Goal: Task Accomplishment & Management: Use online tool/utility

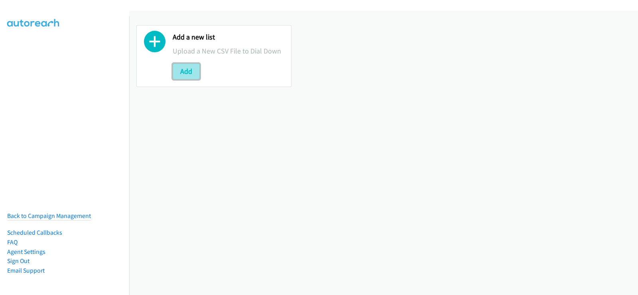
click at [184, 68] on button "Add" at bounding box center [186, 71] width 27 height 16
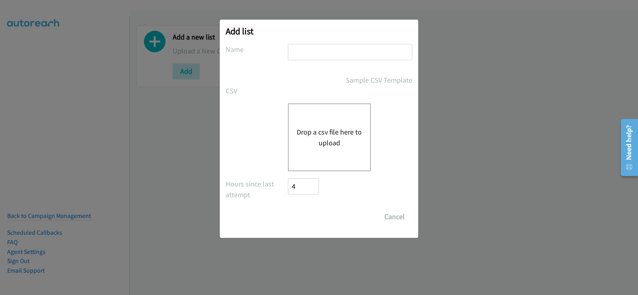
click at [321, 49] on input "text" at bounding box center [350, 52] width 124 height 16
type input "new list"
click at [321, 134] on button "Drop a csv file here to upload" at bounding box center [329, 137] width 65 height 22
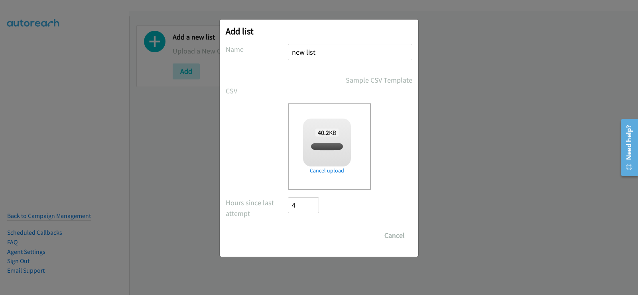
checkbox input "true"
click at [315, 235] on input "Save List" at bounding box center [309, 235] width 42 height 16
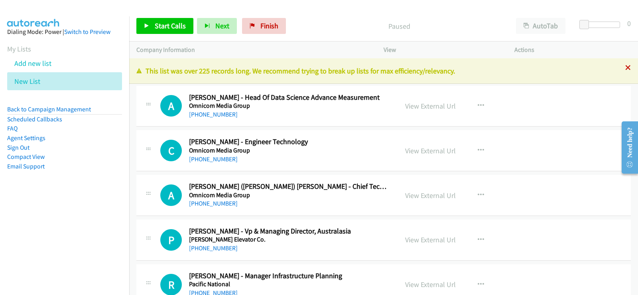
click at [625, 66] on icon at bounding box center [628, 68] width 6 height 6
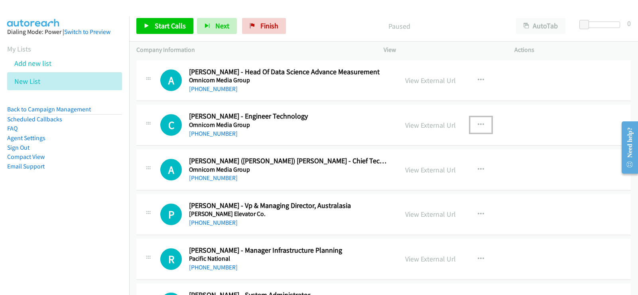
click at [478, 125] on icon "button" at bounding box center [481, 125] width 6 height 6
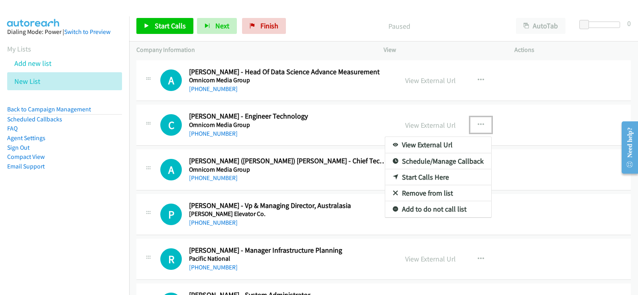
click at [438, 173] on link "Start Calls Here" at bounding box center [438, 177] width 106 height 16
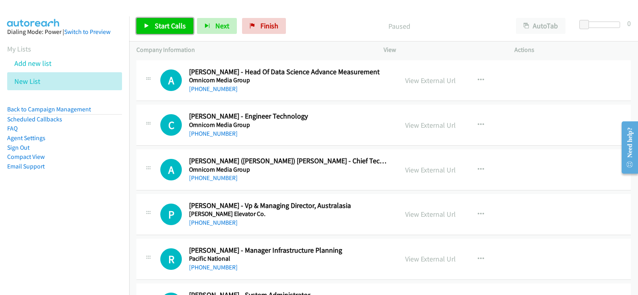
click at [175, 26] on span "Start Calls" at bounding box center [170, 25] width 31 height 9
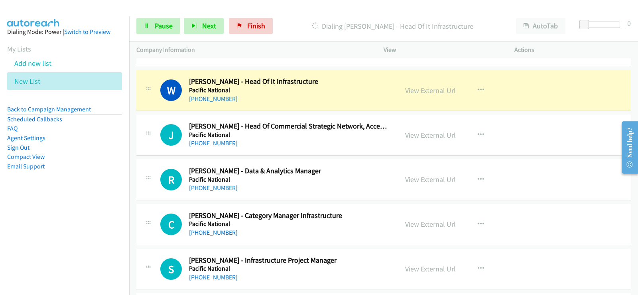
scroll to position [263, 0]
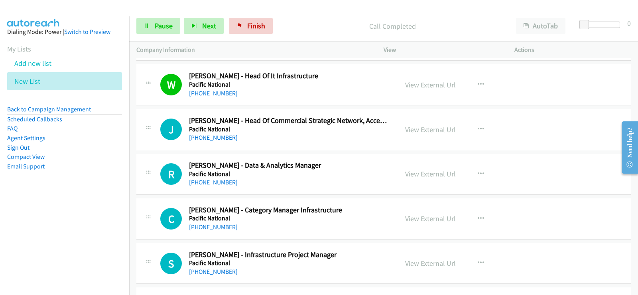
drag, startPoint x: 430, startPoint y: 20, endPoint x: 455, endPoint y: 24, distance: 25.4
click at [430, 21] on p "Call Completed" at bounding box center [393, 26] width 218 height 11
click at [427, 21] on p "Call Completed" at bounding box center [393, 26] width 218 height 11
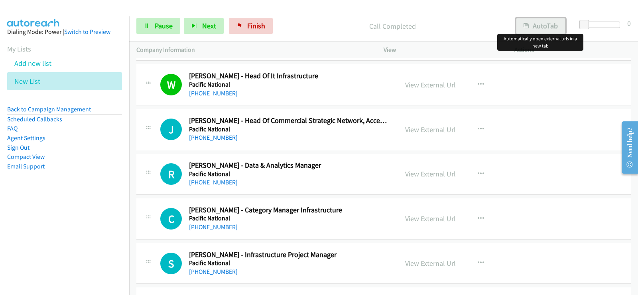
click at [534, 24] on button "AutoTab" at bounding box center [540, 26] width 49 height 16
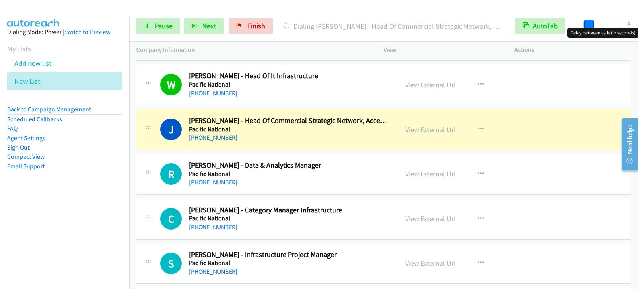
drag, startPoint x: 584, startPoint y: 25, endPoint x: 588, endPoint y: 26, distance: 4.2
click at [588, 26] on span at bounding box center [589, 25] width 10 height 10
click at [587, 26] on span at bounding box center [588, 25] width 10 height 10
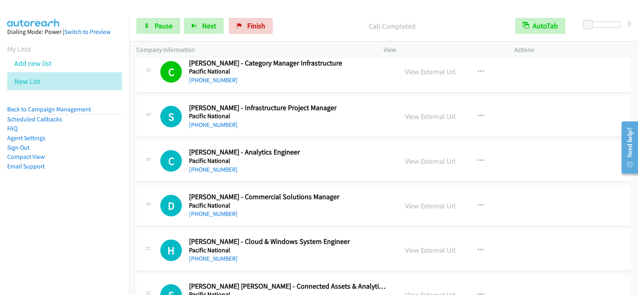
scroll to position [423, 0]
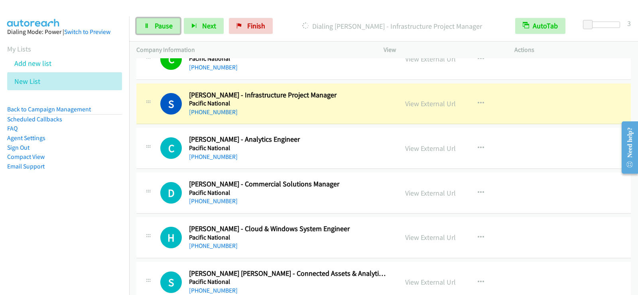
drag, startPoint x: 147, startPoint y: 23, endPoint x: 193, endPoint y: 77, distance: 70.7
click at [147, 24] on icon at bounding box center [147, 27] width 6 height 6
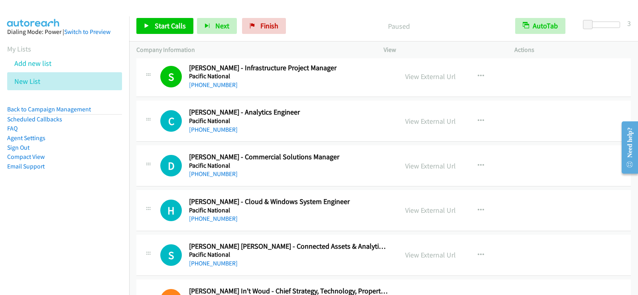
scroll to position [463, 0]
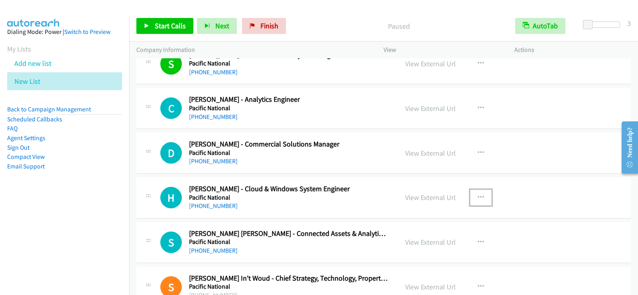
click at [482, 198] on button "button" at bounding box center [481, 197] width 22 height 16
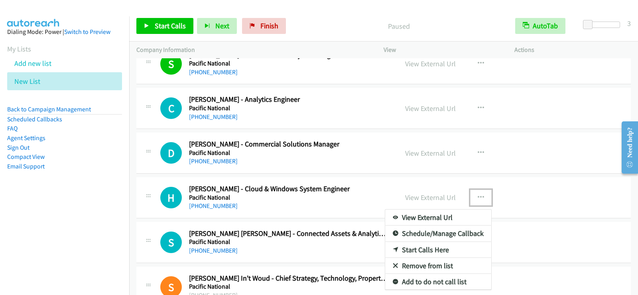
click at [321, 211] on div at bounding box center [319, 147] width 638 height 295
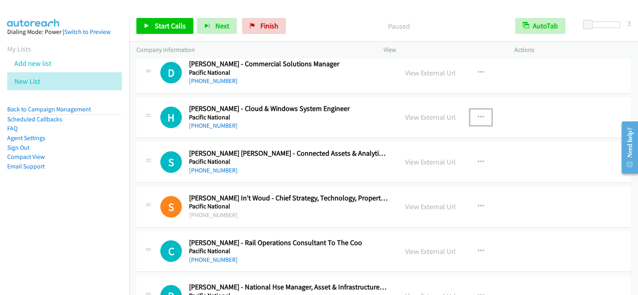
scroll to position [542, 0]
click at [433, 121] on link "View External Url" at bounding box center [430, 117] width 51 height 9
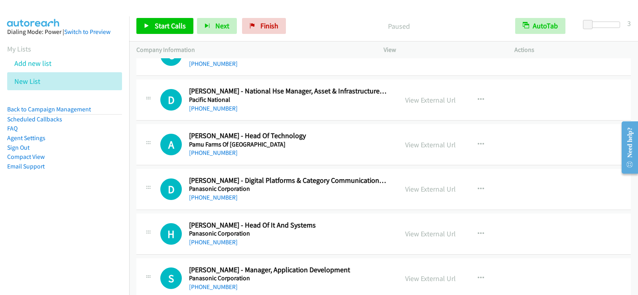
scroll to position [742, 0]
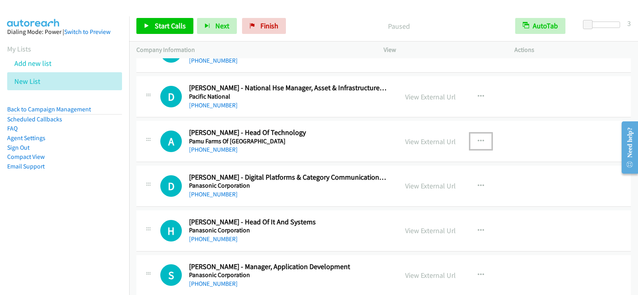
click at [481, 139] on button "button" at bounding box center [481, 141] width 22 height 16
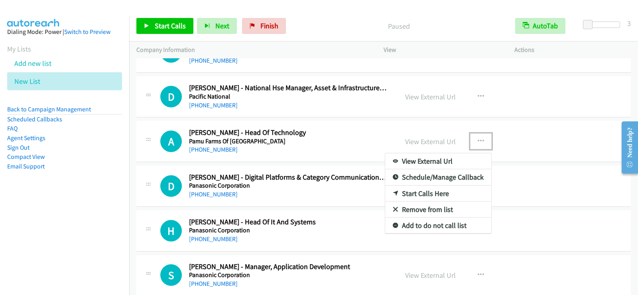
click at [429, 193] on link "Start Calls Here" at bounding box center [438, 193] width 106 height 16
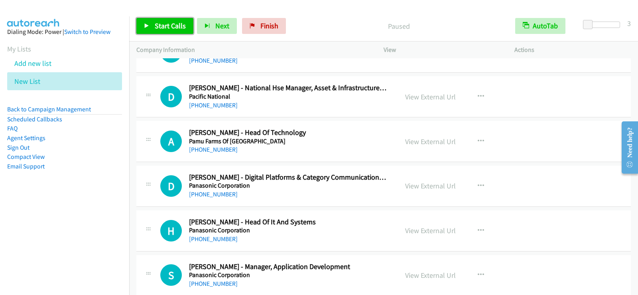
click at [180, 28] on span "Start Calls" at bounding box center [170, 25] width 31 height 9
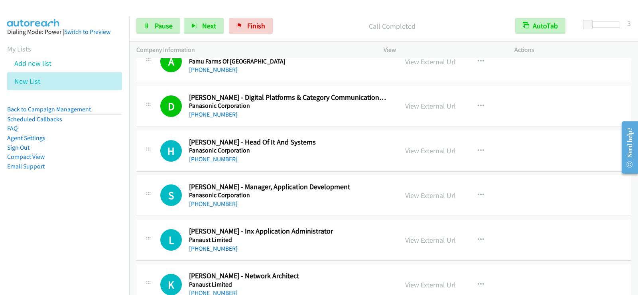
scroll to position [861, 0]
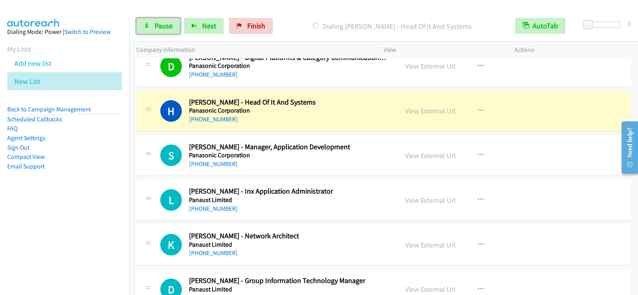
drag, startPoint x: 152, startPoint y: 28, endPoint x: 142, endPoint y: 69, distance: 42.3
click at [152, 28] on link "Pause" at bounding box center [158, 26] width 44 height 16
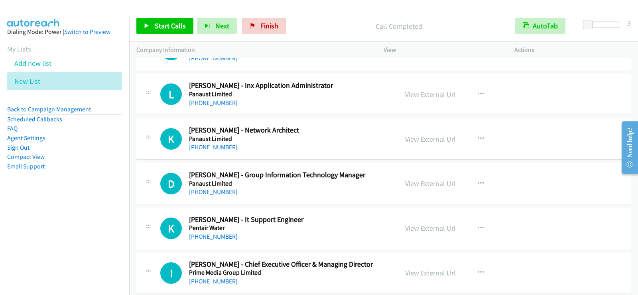
scroll to position [981, 0]
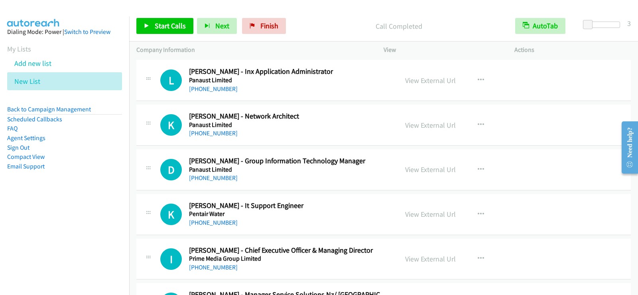
click at [346, 213] on h5 "Pentair Water" at bounding box center [288, 214] width 199 height 8
click at [481, 213] on button "button" at bounding box center [481, 214] width 22 height 16
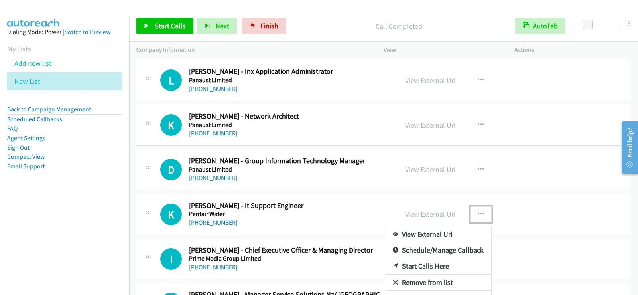
click at [428, 267] on link "Start Calls Here" at bounding box center [438, 266] width 106 height 16
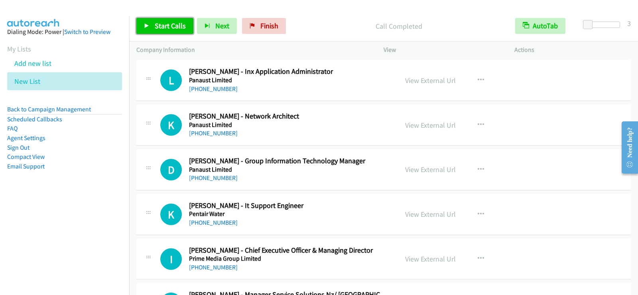
click at [162, 25] on span "Start Calls" at bounding box center [170, 25] width 31 height 9
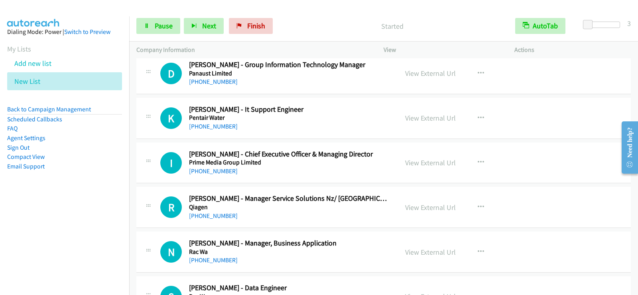
scroll to position [1101, 0]
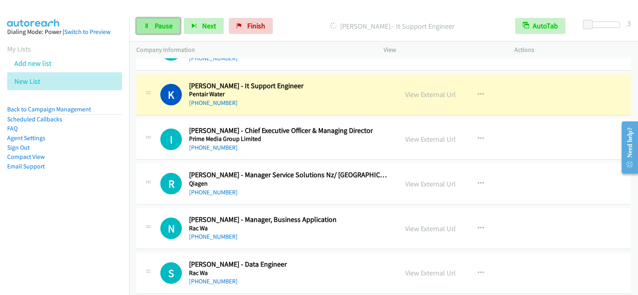
click at [167, 24] on span "Pause" at bounding box center [164, 25] width 18 height 9
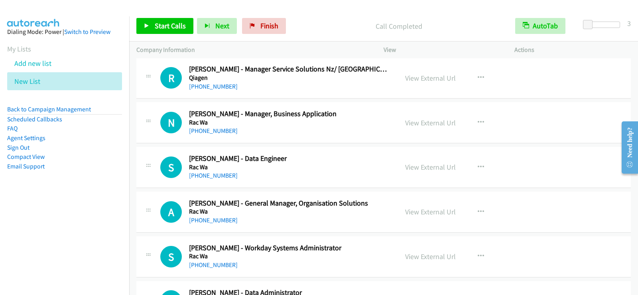
scroll to position [1220, 0]
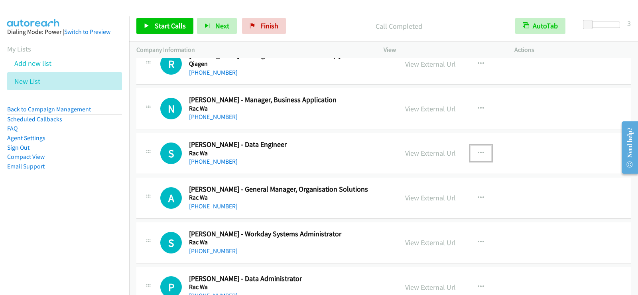
click at [478, 152] on icon "button" at bounding box center [481, 153] width 6 height 6
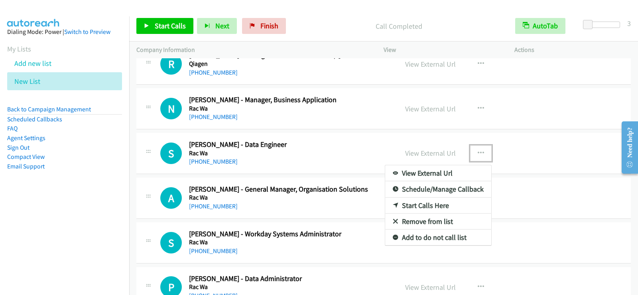
click at [335, 167] on div at bounding box center [319, 147] width 638 height 295
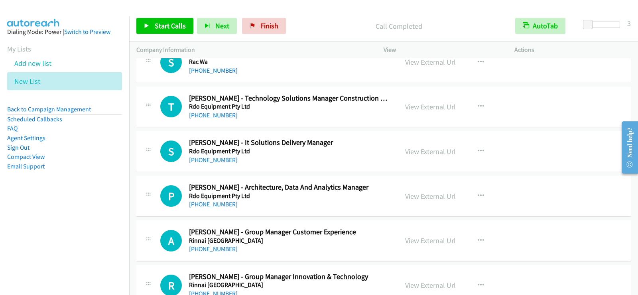
scroll to position [2377, 0]
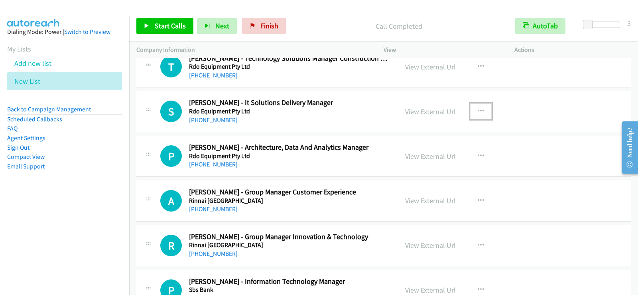
click at [486, 111] on button "button" at bounding box center [481, 111] width 22 height 16
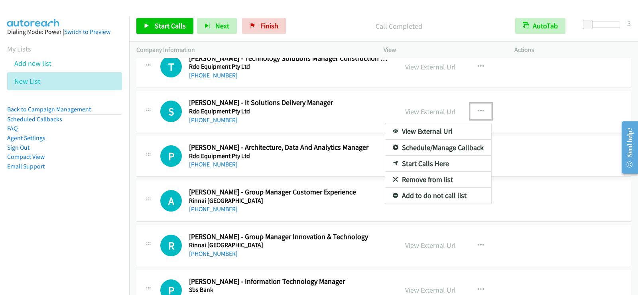
click at [428, 160] on link "Start Calls Here" at bounding box center [438, 164] width 106 height 16
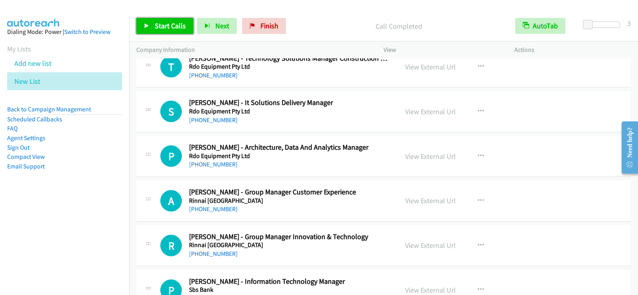
click at [177, 26] on span "Start Calls" at bounding box center [170, 25] width 31 height 9
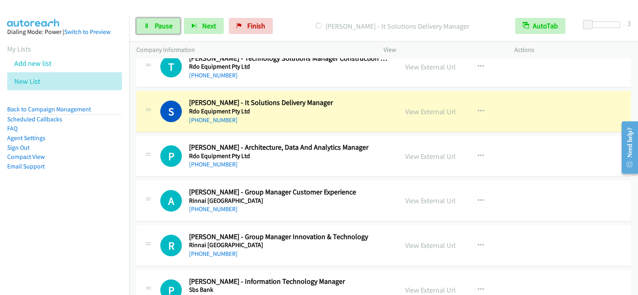
drag, startPoint x: 164, startPoint y: 29, endPoint x: 163, endPoint y: 56, distance: 27.1
click at [164, 29] on span "Pause" at bounding box center [164, 25] width 18 height 9
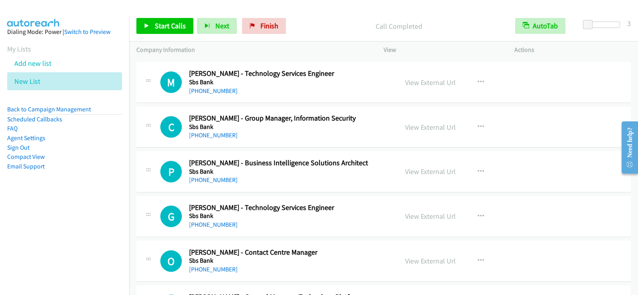
scroll to position [2616, 0]
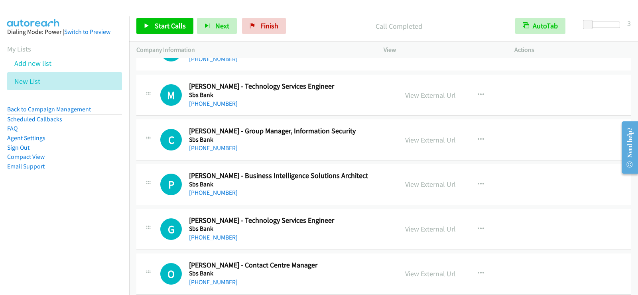
click at [356, 107] on div "+64 27 274 3634" at bounding box center [288, 104] width 199 height 10
click at [478, 93] on icon "button" at bounding box center [481, 95] width 6 height 6
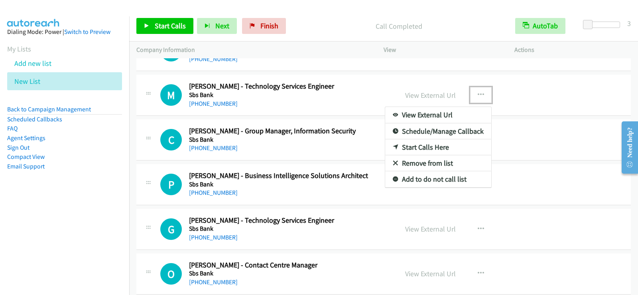
click at [418, 147] on link "Start Calls Here" at bounding box center [438, 147] width 106 height 16
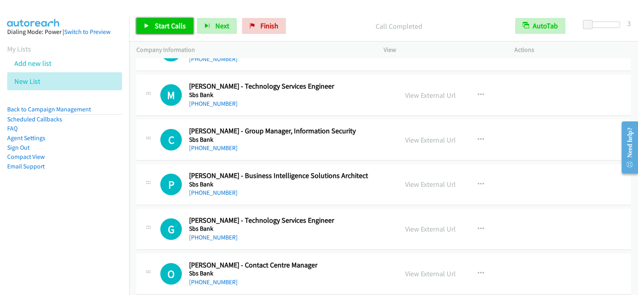
click at [137, 26] on link "Start Calls" at bounding box center [164, 26] width 57 height 16
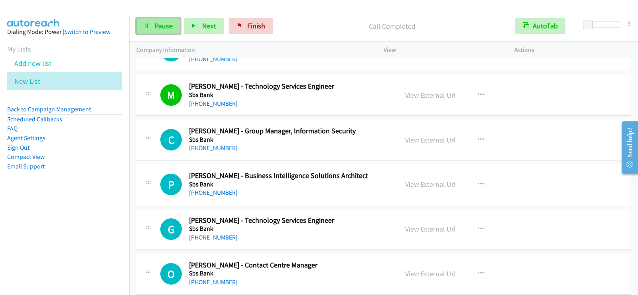
click at [151, 26] on link "Pause" at bounding box center [158, 26] width 44 height 16
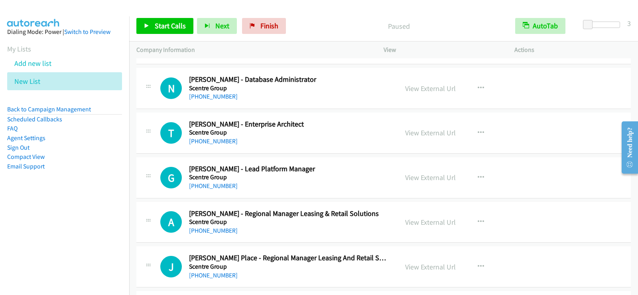
scroll to position [2895, 0]
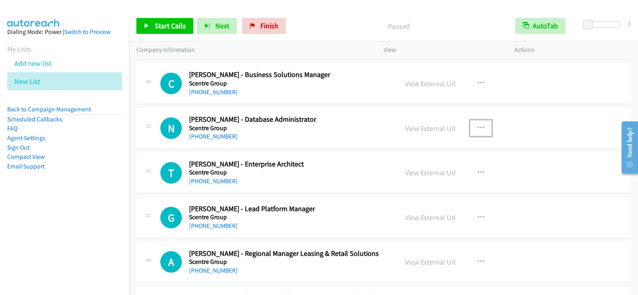
click at [473, 128] on button "button" at bounding box center [481, 128] width 22 height 16
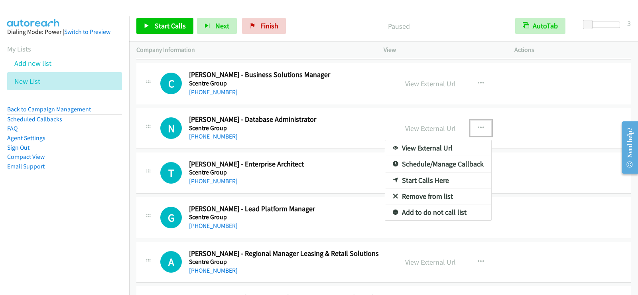
click at [422, 180] on link "Start Calls Here" at bounding box center [438, 180] width 106 height 16
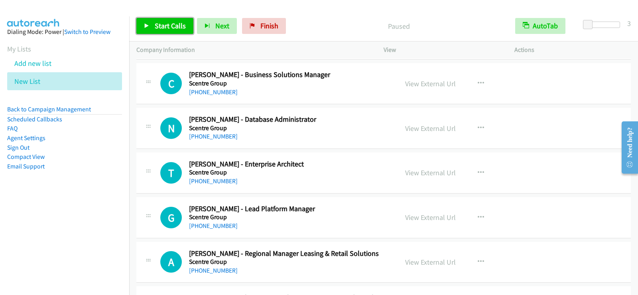
click at [160, 25] on span "Start Calls" at bounding box center [170, 25] width 31 height 9
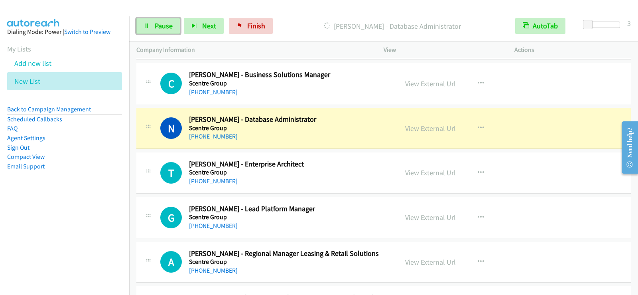
drag, startPoint x: 161, startPoint y: 28, endPoint x: 152, endPoint y: 53, distance: 26.9
click at [161, 28] on span "Pause" at bounding box center [164, 25] width 18 height 9
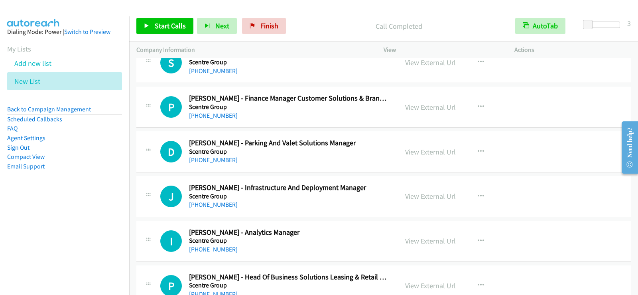
scroll to position [3334, 0]
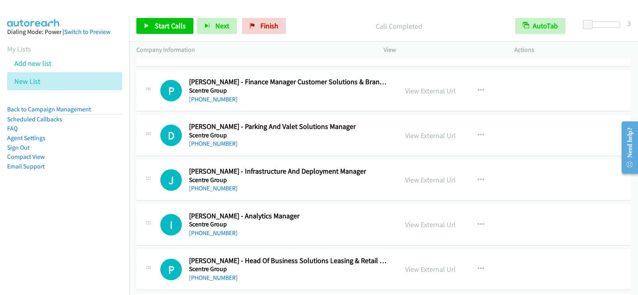
click at [317, 187] on div "+61 404 668 584" at bounding box center [288, 188] width 199 height 10
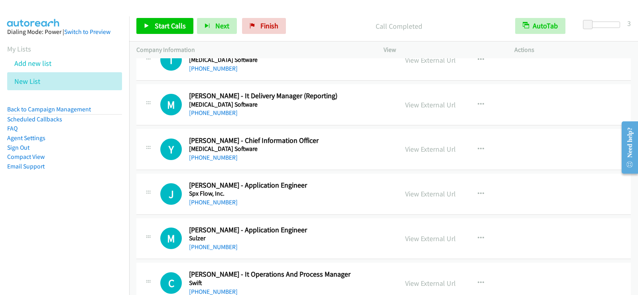
scroll to position [5088, 0]
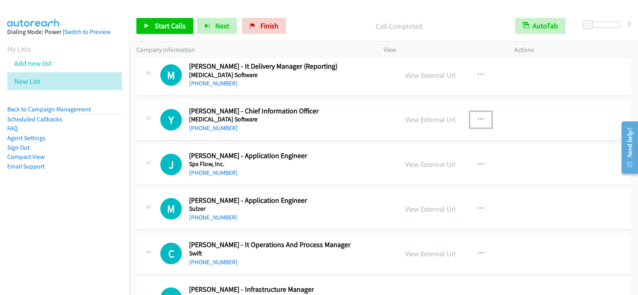
click at [475, 114] on button "button" at bounding box center [481, 120] width 22 height 16
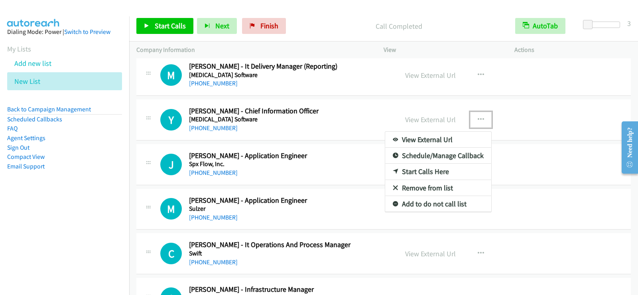
click at [425, 171] on link "Start Calls Here" at bounding box center [438, 171] width 106 height 16
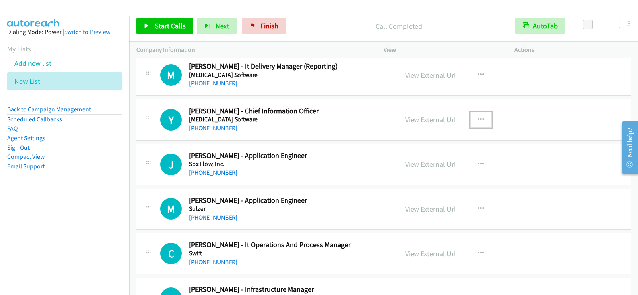
scroll to position [5048, 0]
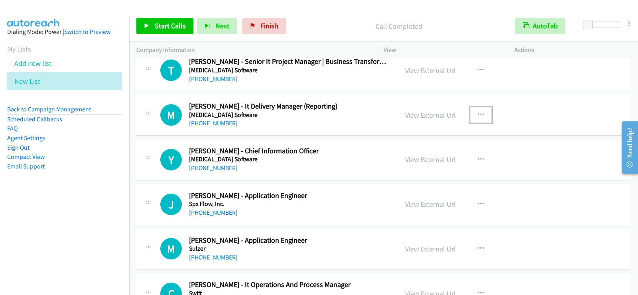
click at [478, 112] on icon "button" at bounding box center [481, 115] width 6 height 6
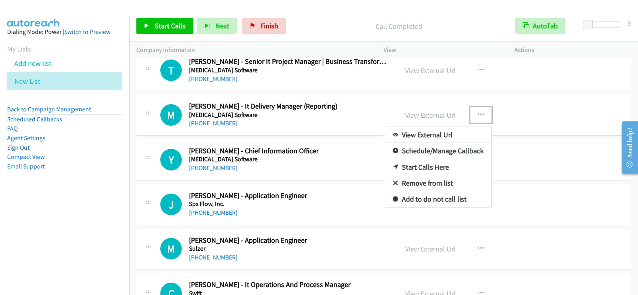
click at [431, 169] on link "Start Calls Here" at bounding box center [438, 167] width 106 height 16
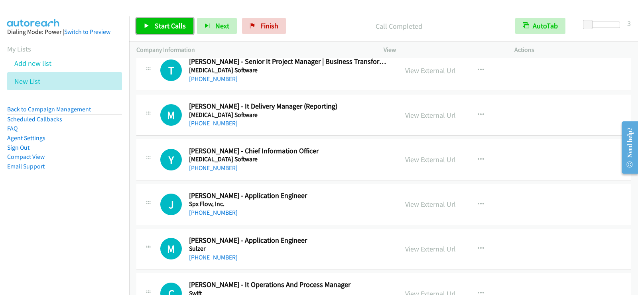
click at [180, 29] on span "Start Calls" at bounding box center [170, 25] width 31 height 9
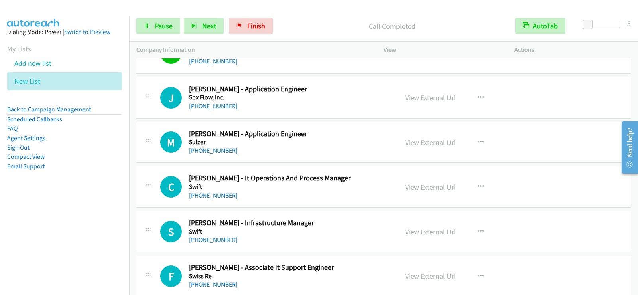
scroll to position [5168, 0]
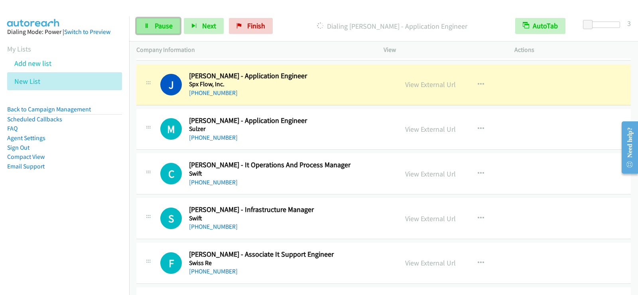
click at [152, 23] on link "Pause" at bounding box center [158, 26] width 44 height 16
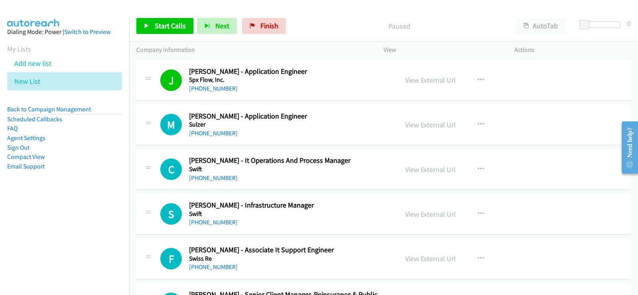
scroll to position [5184, 0]
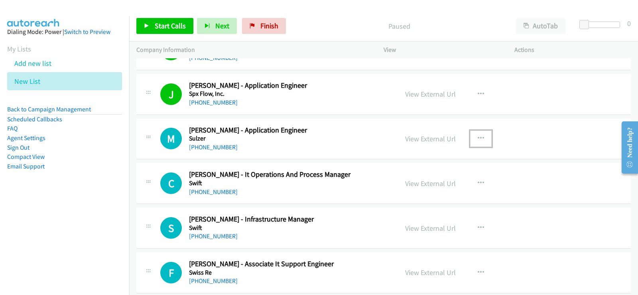
click at [481, 135] on button "button" at bounding box center [481, 138] width 22 height 16
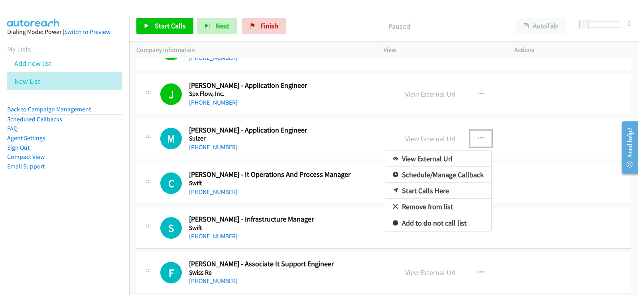
click at [414, 187] on link "Start Calls Here" at bounding box center [438, 191] width 106 height 16
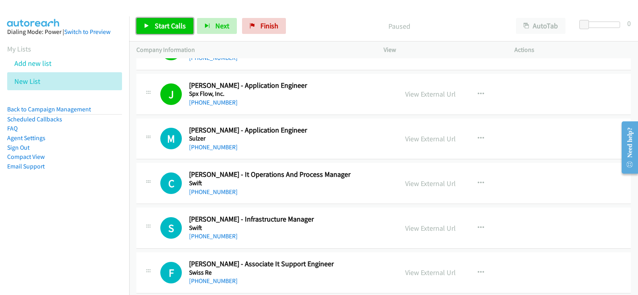
click at [167, 22] on span "Start Calls" at bounding box center [170, 25] width 31 height 9
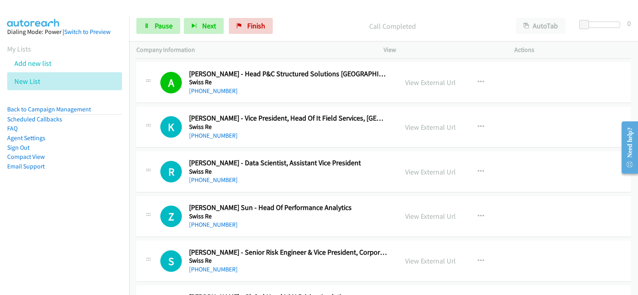
scroll to position [5503, 0]
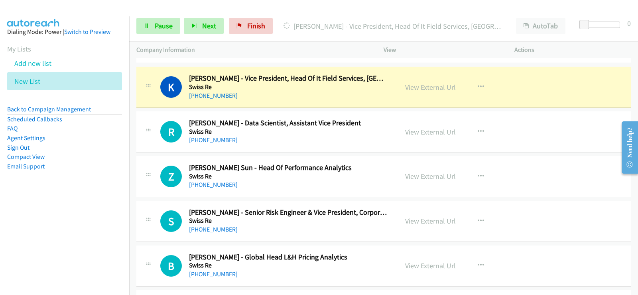
drag, startPoint x: 85, startPoint y: 216, endPoint x: 93, endPoint y: 214, distance: 8.6
click at [85, 216] on nav "Dialing Mode: Power | Switch to Preview My Lists Add new list New List Back to …" at bounding box center [65, 163] width 130 height 295
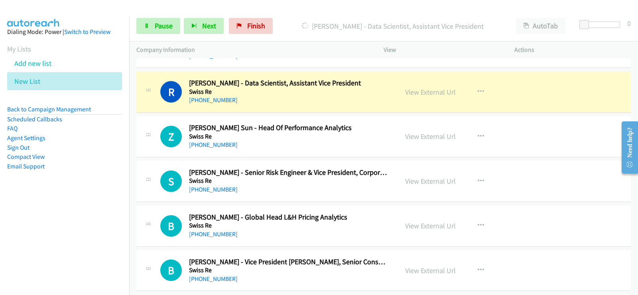
scroll to position [5583, 0]
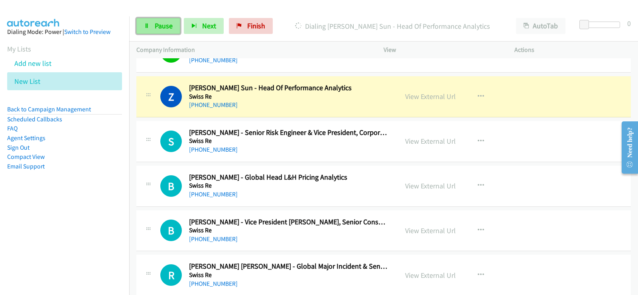
click at [163, 26] on span "Pause" at bounding box center [164, 25] width 18 height 9
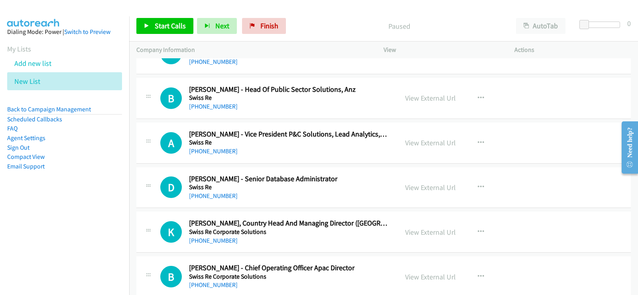
scroll to position [5862, 0]
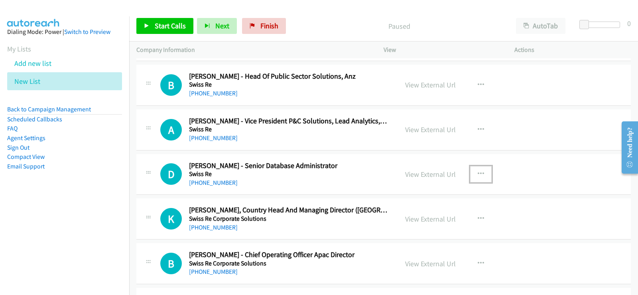
click at [483, 173] on button "button" at bounding box center [481, 174] width 22 height 16
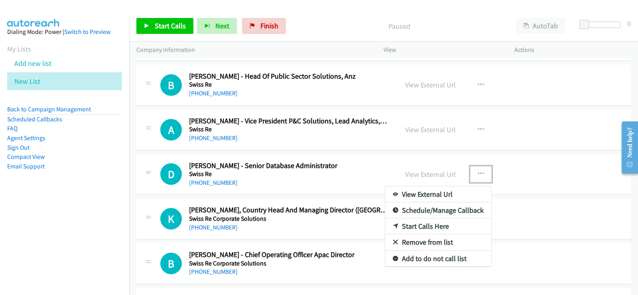
click at [424, 226] on link "Start Calls Here" at bounding box center [438, 226] width 106 height 16
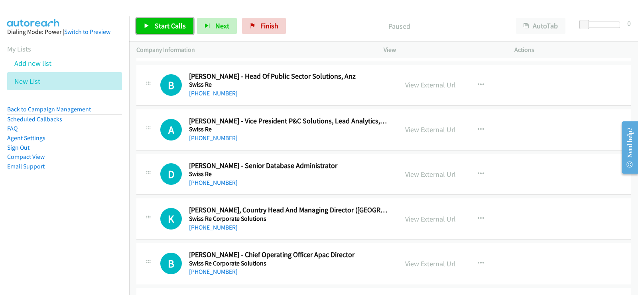
click at [160, 24] on span "Start Calls" at bounding box center [170, 25] width 31 height 9
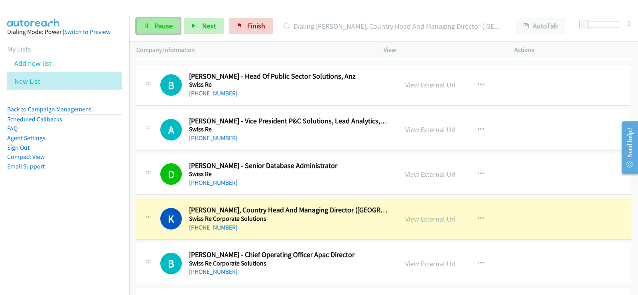
drag, startPoint x: 144, startPoint y: 25, endPoint x: 151, endPoint y: 32, distance: 9.6
click at [144, 25] on icon at bounding box center [147, 27] width 6 height 6
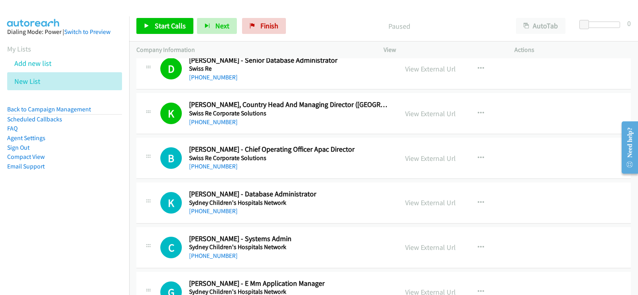
scroll to position [5981, 0]
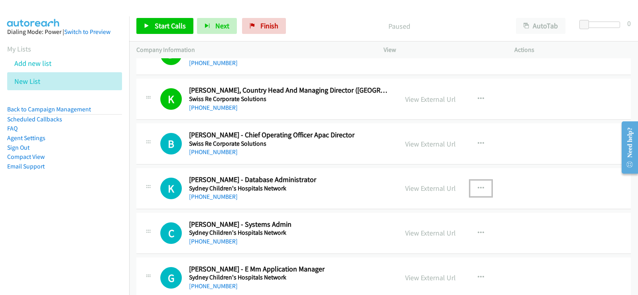
click at [481, 188] on button "button" at bounding box center [481, 188] width 22 height 16
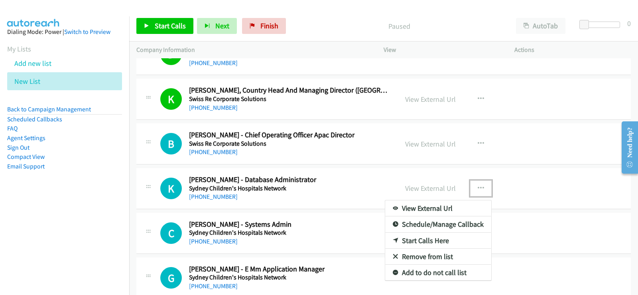
click at [429, 241] on link "Start Calls Here" at bounding box center [438, 240] width 106 height 16
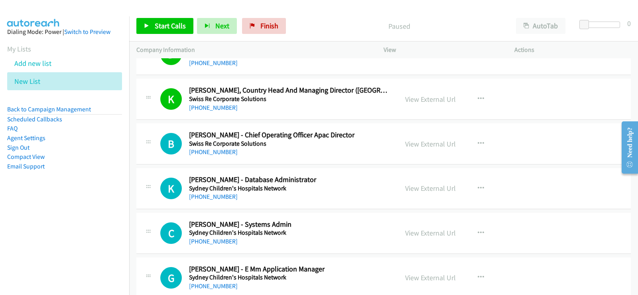
click at [161, 35] on div "Start Calls Pause Next Finish Paused AutoTab AutoTab 0" at bounding box center [383, 26] width 509 height 31
click at [163, 30] on span "Start Calls" at bounding box center [170, 25] width 31 height 9
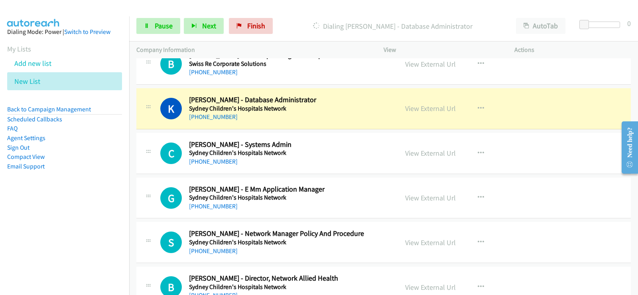
scroll to position [6101, 0]
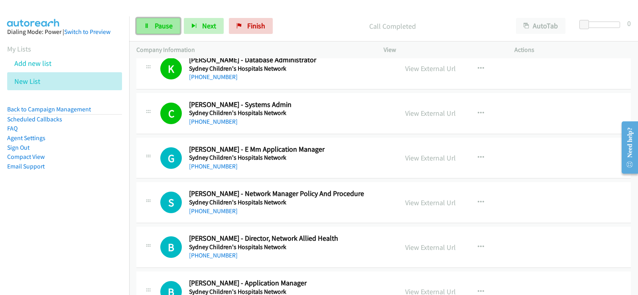
click at [157, 23] on span "Pause" at bounding box center [164, 25] width 18 height 9
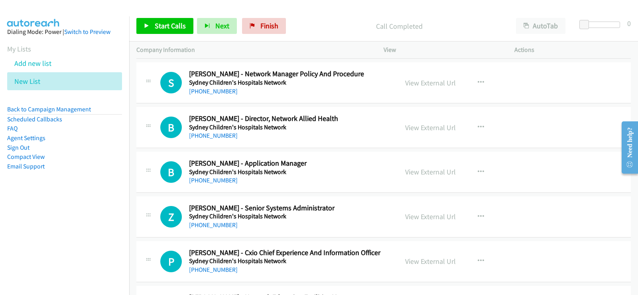
scroll to position [6261, 0]
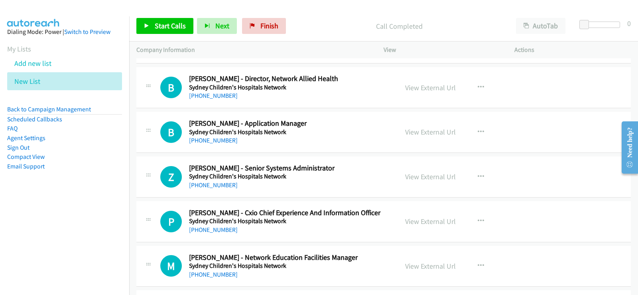
drag, startPoint x: 349, startPoint y: 134, endPoint x: 359, endPoint y: 135, distance: 9.6
click at [349, 134] on h5 "Sydney Children's Hospitals Network" at bounding box center [288, 132] width 199 height 8
click at [480, 175] on icon "button" at bounding box center [481, 176] width 6 height 6
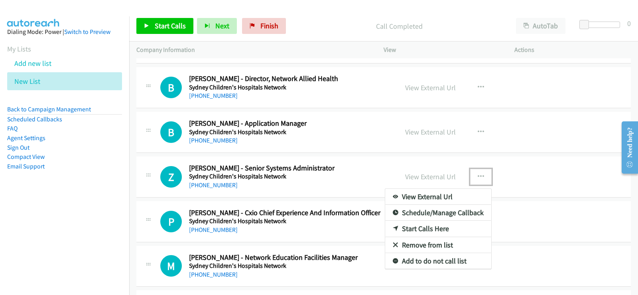
click at [414, 228] on link "Start Calls Here" at bounding box center [438, 229] width 106 height 16
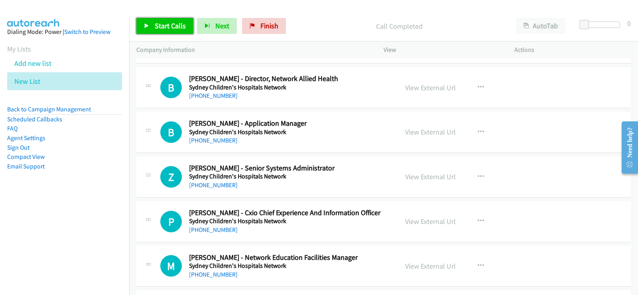
click at [176, 27] on span "Start Calls" at bounding box center [170, 25] width 31 height 9
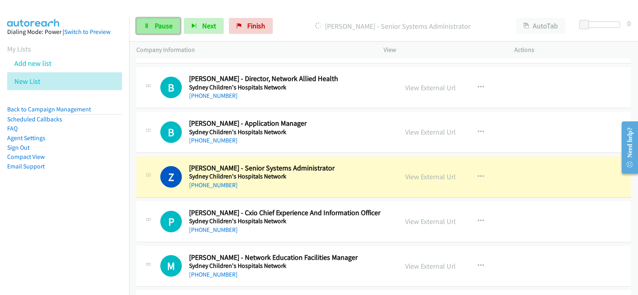
click at [157, 26] on span "Pause" at bounding box center [164, 25] width 18 height 9
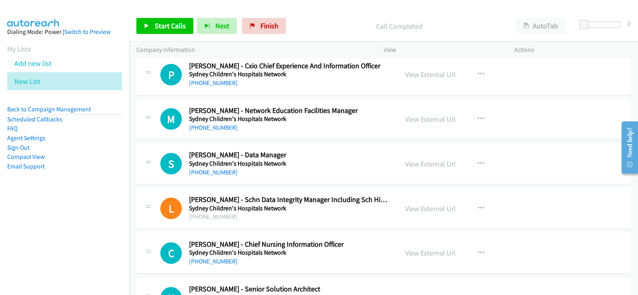
scroll to position [6420, 0]
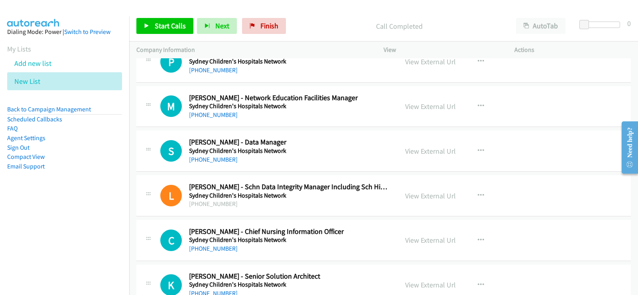
click at [322, 153] on h5 "Sydney Children's Hospitals Network" at bounding box center [288, 151] width 199 height 8
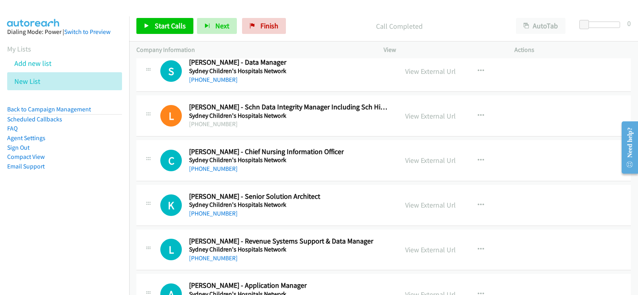
scroll to position [6540, 0]
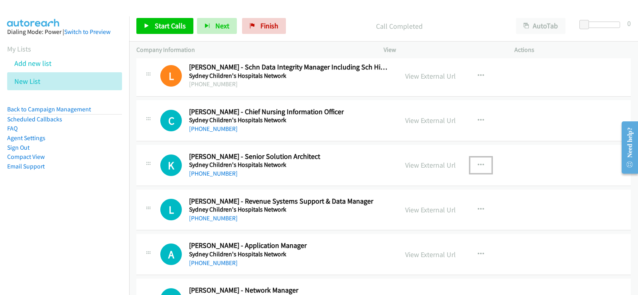
click at [478, 165] on icon "button" at bounding box center [481, 165] width 6 height 6
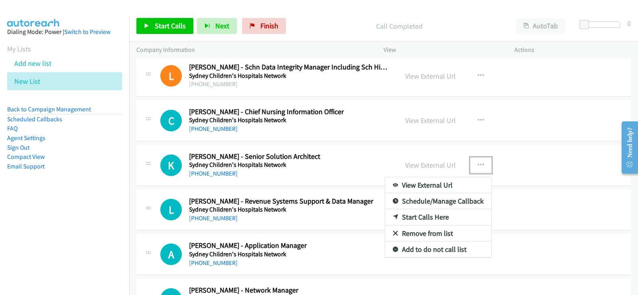
click at [425, 215] on link "Start Calls Here" at bounding box center [438, 217] width 106 height 16
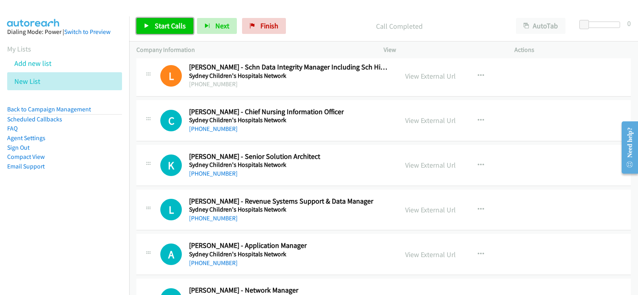
click at [185, 30] on link "Start Calls" at bounding box center [164, 26] width 57 height 16
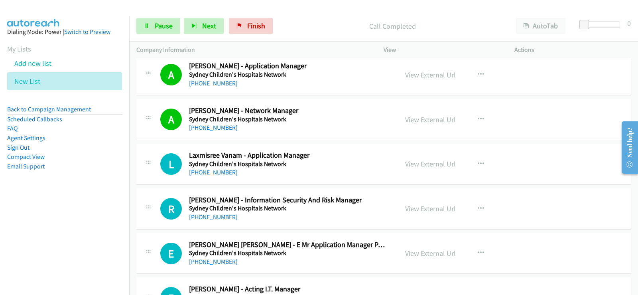
scroll to position [6739, 0]
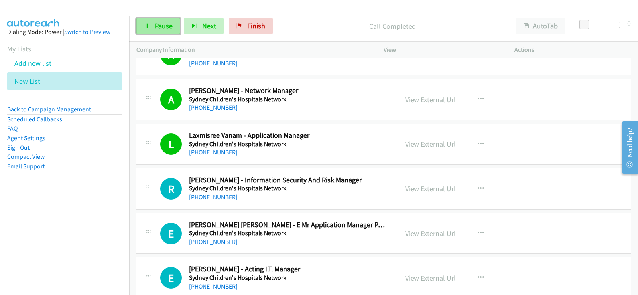
click at [163, 20] on link "Pause" at bounding box center [158, 26] width 44 height 16
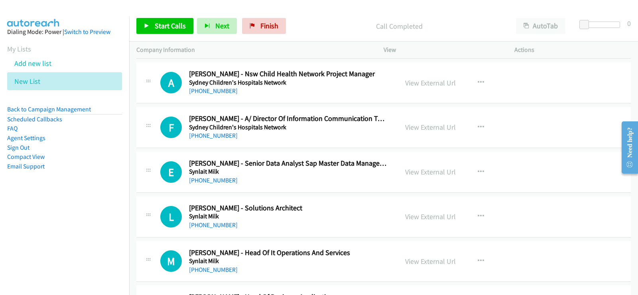
scroll to position [7018, 0]
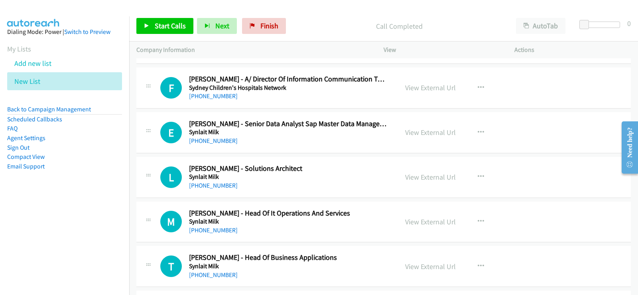
click at [360, 146] on div "E Callback Scheduled Eduardo Carvalho Machado - Senior Data Analyst Sap Master …" at bounding box center [383, 132] width 494 height 41
click at [478, 131] on icon "button" at bounding box center [481, 132] width 6 height 6
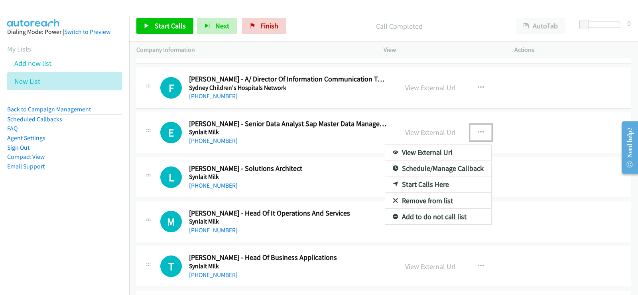
click at [429, 181] on link "Start Calls Here" at bounding box center [438, 184] width 106 height 16
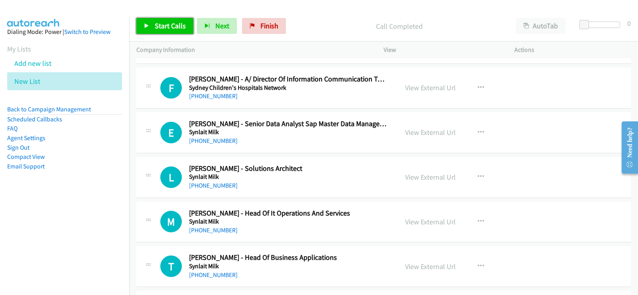
click at [168, 23] on span "Start Calls" at bounding box center [170, 25] width 31 height 9
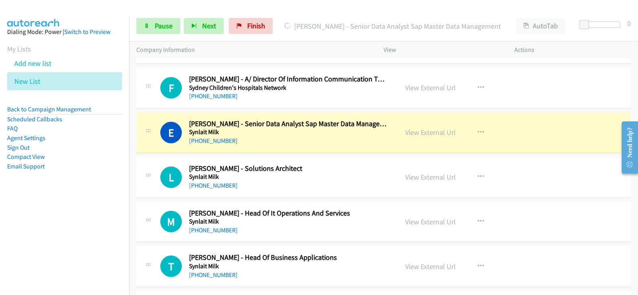
scroll to position [7058, 0]
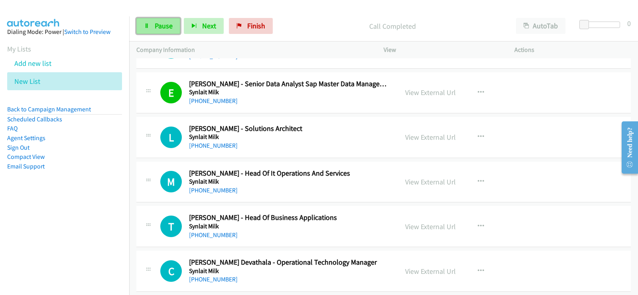
click at [170, 32] on link "Pause" at bounding box center [158, 26] width 44 height 16
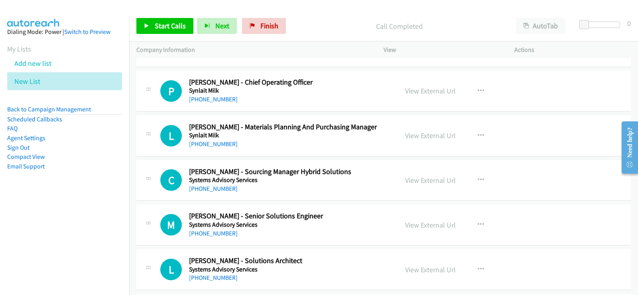
scroll to position [7312, 0]
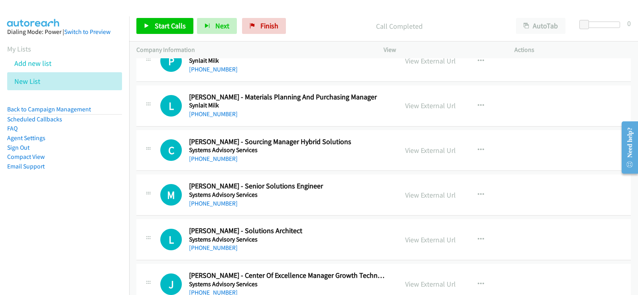
click at [380, 156] on div "+64 210 247 8126" at bounding box center [288, 159] width 199 height 10
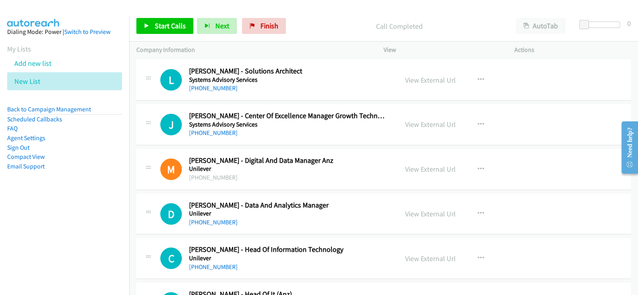
scroll to position [7512, 0]
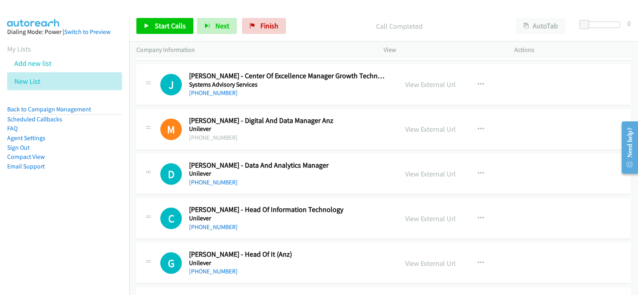
click at [353, 173] on h5 "Unilever" at bounding box center [288, 173] width 199 height 8
click at [478, 173] on icon "button" at bounding box center [481, 173] width 6 height 6
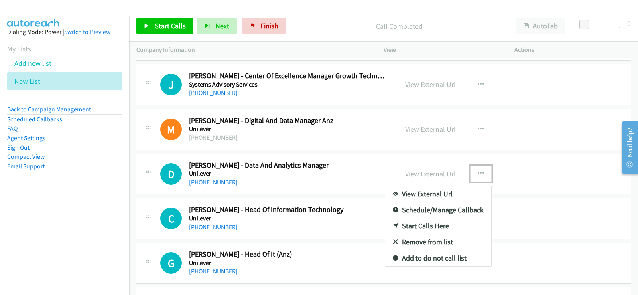
click at [402, 224] on link "Start Calls Here" at bounding box center [438, 226] width 106 height 16
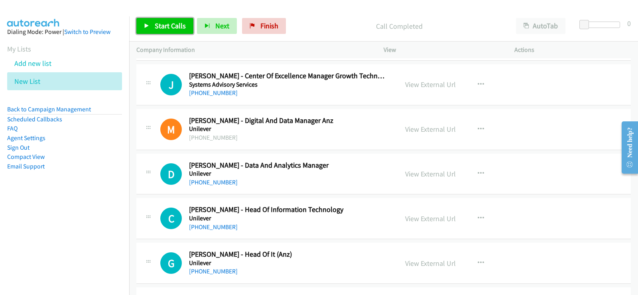
click at [173, 30] on link "Start Calls" at bounding box center [164, 26] width 57 height 16
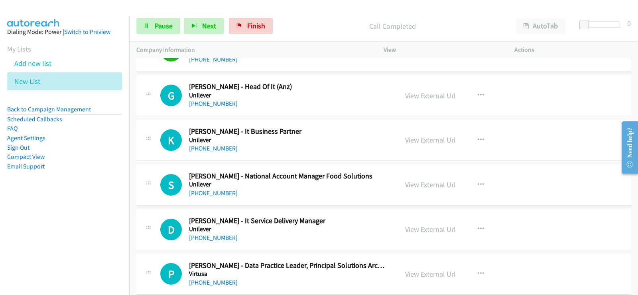
scroll to position [7695, 0]
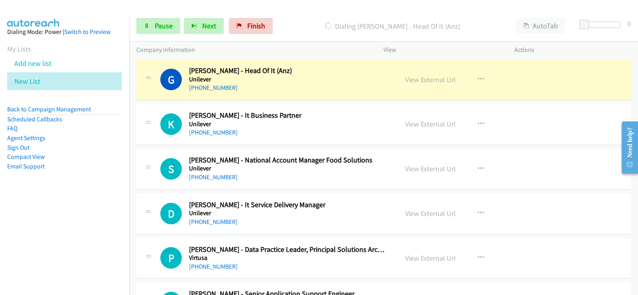
click at [439, 84] on div "View External Url" at bounding box center [430, 79] width 51 height 11
click at [439, 81] on link "View External Url" at bounding box center [430, 79] width 51 height 9
click at [168, 28] on span "Pause" at bounding box center [164, 25] width 18 height 9
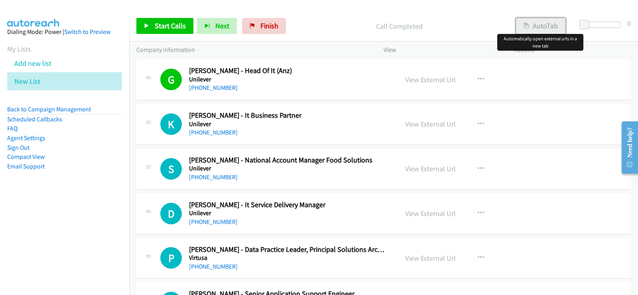
click at [536, 27] on button "AutoTab" at bounding box center [540, 26] width 49 height 16
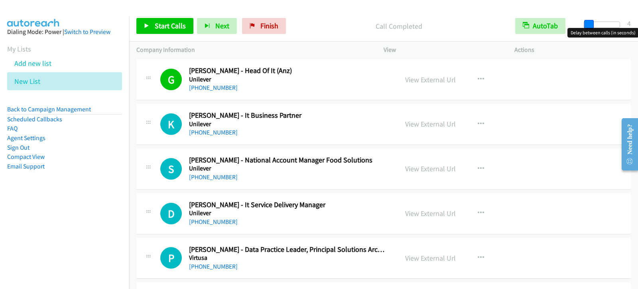
drag, startPoint x: 587, startPoint y: 26, endPoint x: 591, endPoint y: 26, distance: 4.4
click at [591, 26] on span at bounding box center [589, 25] width 10 height 10
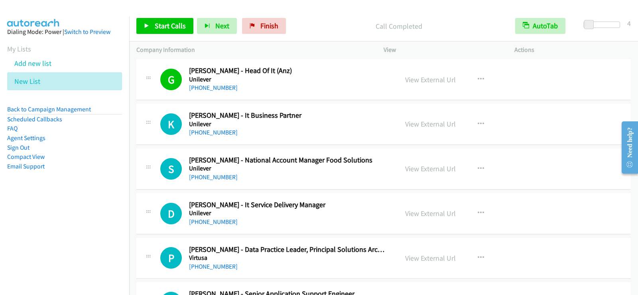
scroll to position [7735, 0]
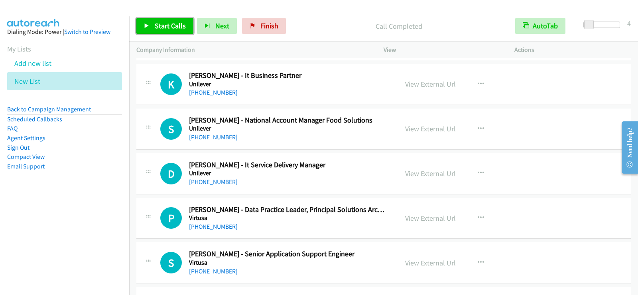
click at [174, 24] on span "Start Calls" at bounding box center [170, 25] width 31 height 9
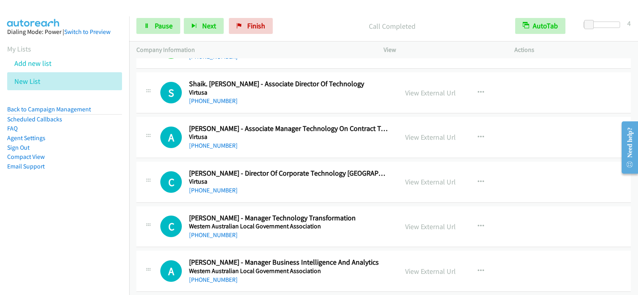
scroll to position [7958, 0]
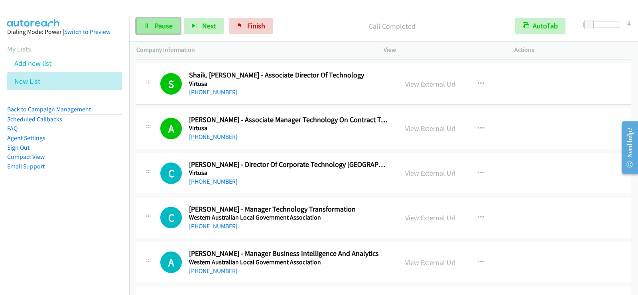
drag, startPoint x: 145, startPoint y: 32, endPoint x: 148, endPoint y: 29, distance: 4.5
click at [145, 32] on link "Pause" at bounding box center [158, 26] width 44 height 16
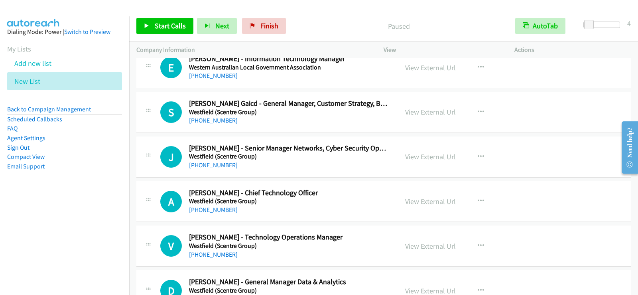
scroll to position [8158, 0]
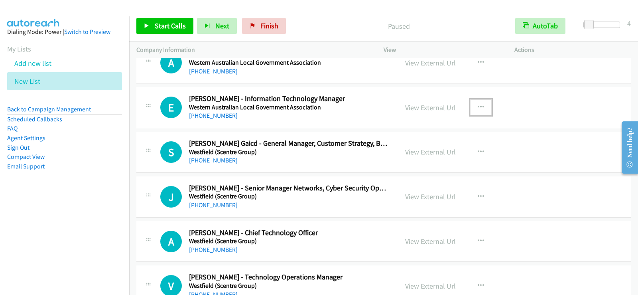
click at [480, 106] on icon "button" at bounding box center [481, 107] width 6 height 6
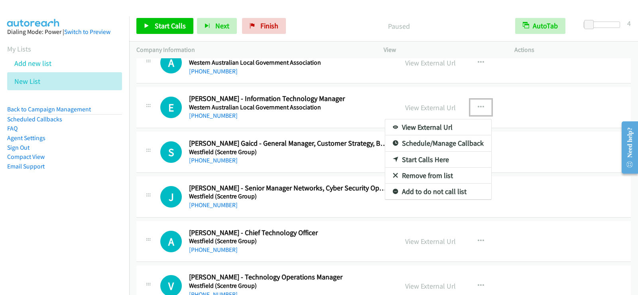
click at [427, 160] on link "Start Calls Here" at bounding box center [438, 160] width 106 height 16
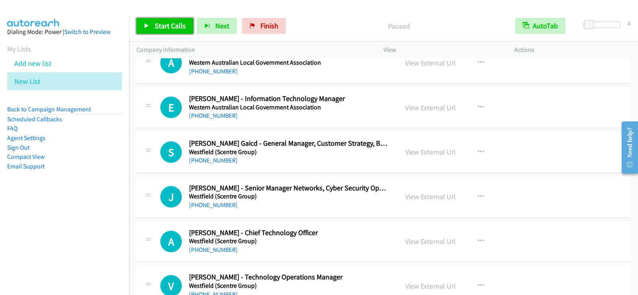
click at [176, 32] on link "Start Calls" at bounding box center [164, 26] width 57 height 16
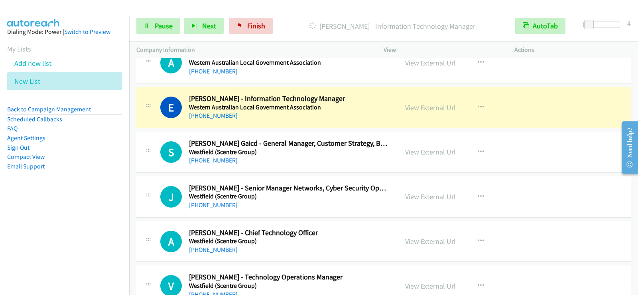
scroll to position [8174, 0]
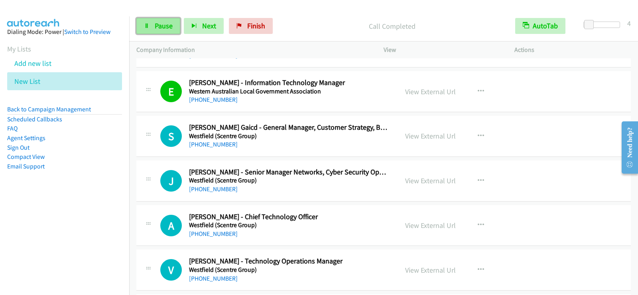
click at [155, 26] on span "Pause" at bounding box center [164, 25] width 18 height 9
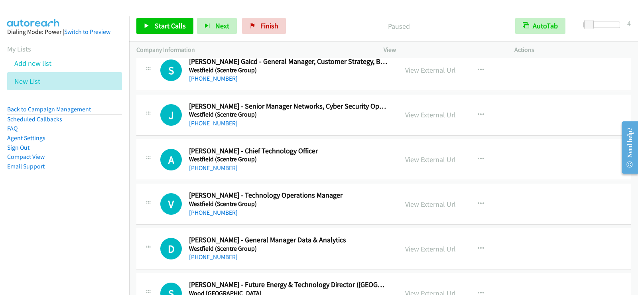
scroll to position [8254, 0]
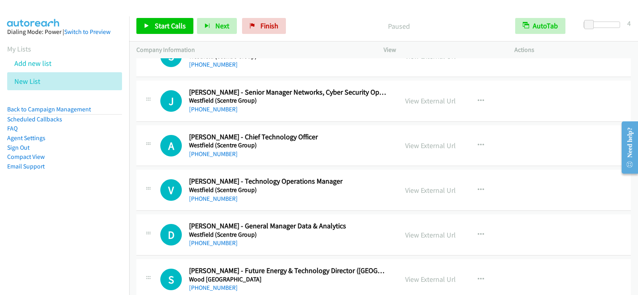
click at [494, 143] on div "View External Url View External Url Schedule/Manage Callback Start Calls Here R…" at bounding box center [467, 145] width 138 height 26
click at [484, 143] on button "button" at bounding box center [481, 145] width 22 height 16
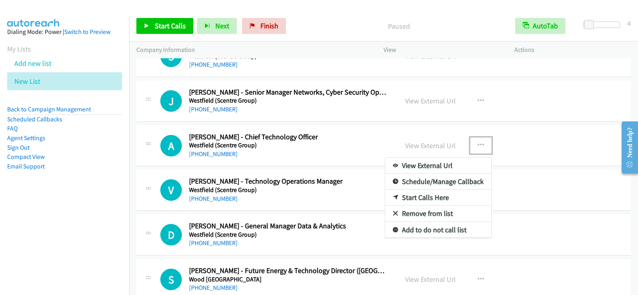
click at [411, 195] on link "Start Calls Here" at bounding box center [438, 197] width 106 height 16
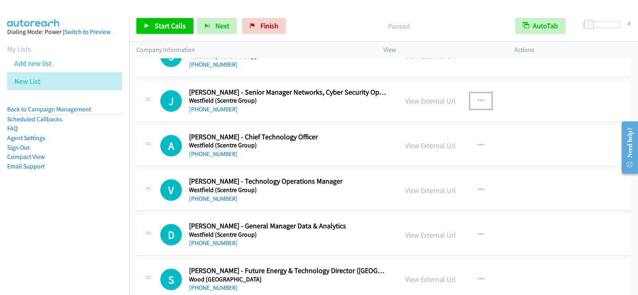
click at [482, 96] on button "button" at bounding box center [481, 101] width 22 height 16
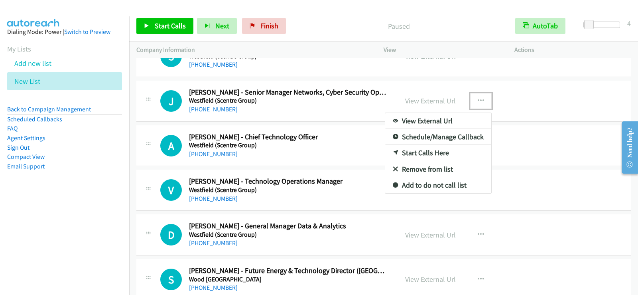
click at [427, 153] on link "Start Calls Here" at bounding box center [438, 153] width 106 height 16
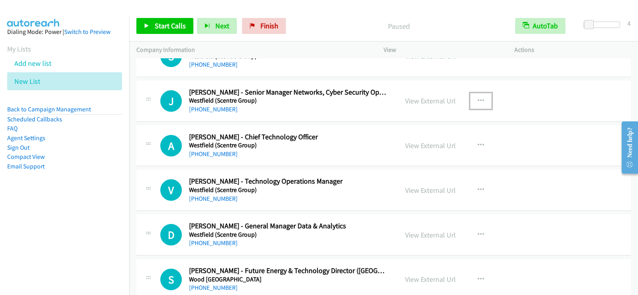
scroll to position [8214, 0]
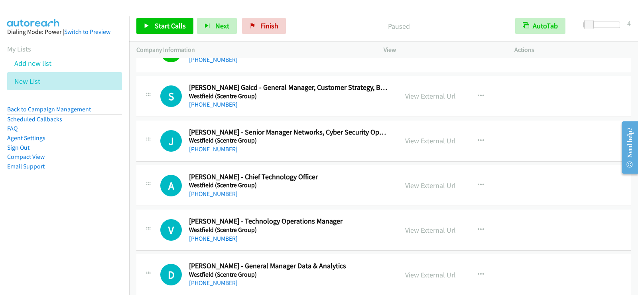
click at [184, 37] on div "Start Calls Pause Next Finish Paused AutoTab AutoTab 4" at bounding box center [383, 26] width 509 height 31
click at [177, 24] on span "Start Calls" at bounding box center [170, 25] width 31 height 9
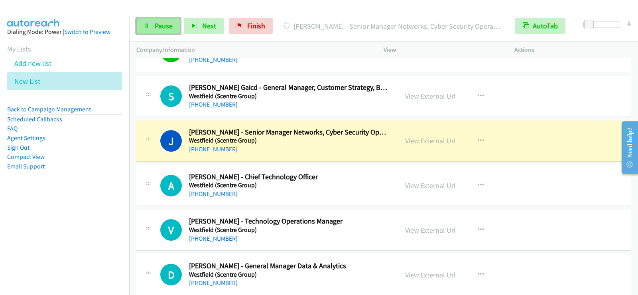
click at [165, 30] on span "Pause" at bounding box center [164, 25] width 18 height 9
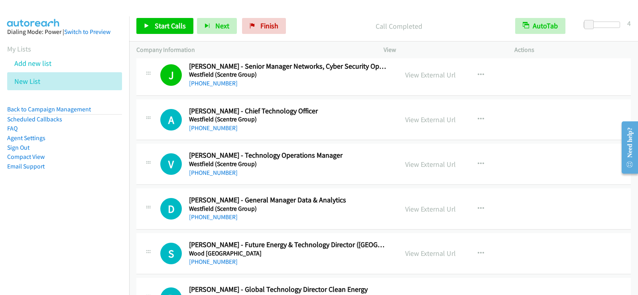
scroll to position [8293, 0]
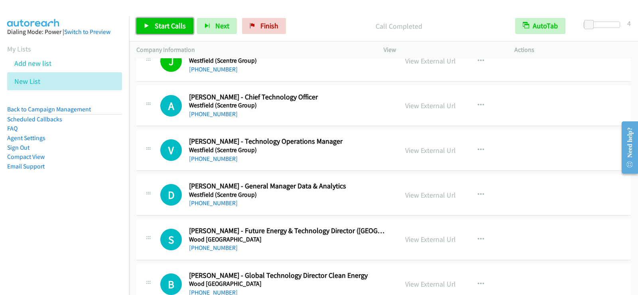
click at [171, 27] on span "Start Calls" at bounding box center [170, 25] width 31 height 9
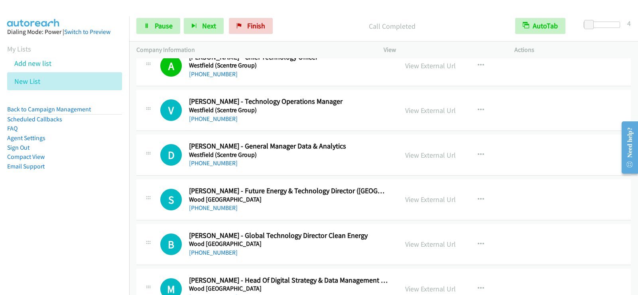
scroll to position [8373, 0]
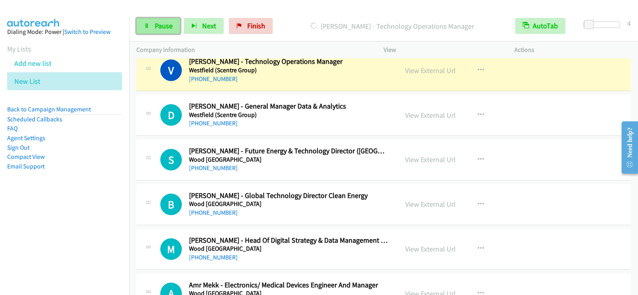
click at [177, 28] on link "Pause" at bounding box center [158, 26] width 44 height 16
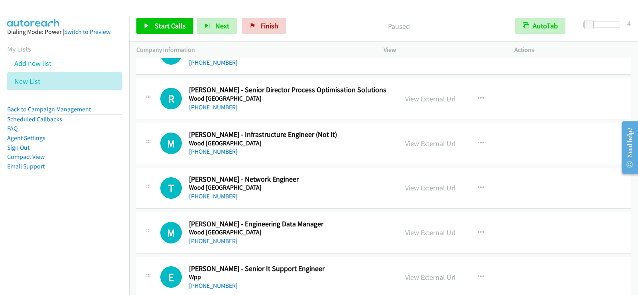
scroll to position [8652, 0]
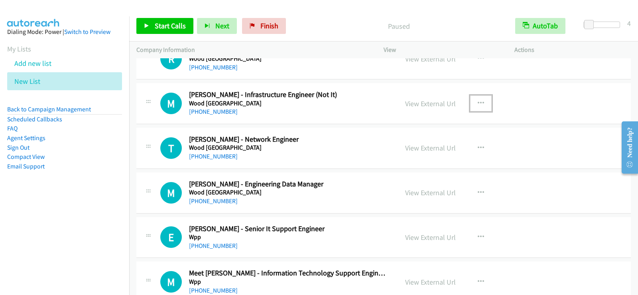
click at [478, 101] on icon "button" at bounding box center [481, 103] width 6 height 6
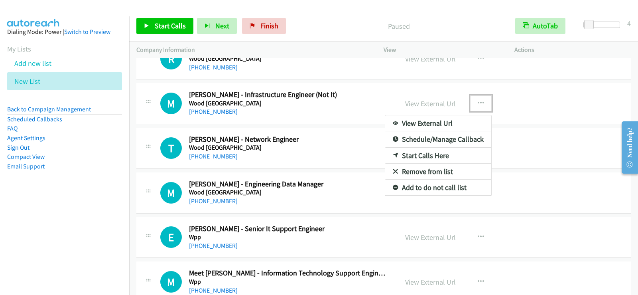
click at [335, 156] on div at bounding box center [319, 147] width 638 height 295
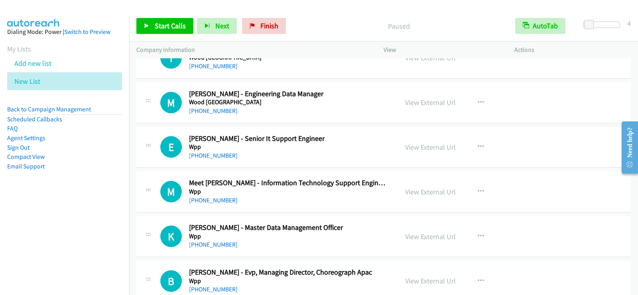
scroll to position [8772, 0]
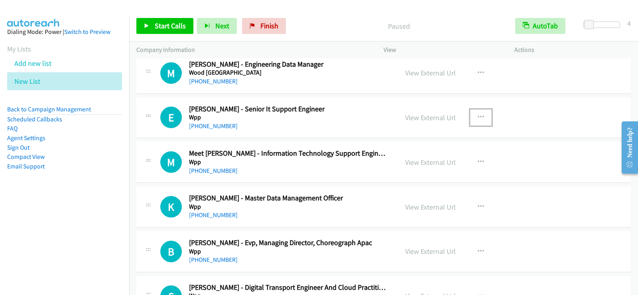
click at [478, 115] on icon "button" at bounding box center [481, 117] width 6 height 6
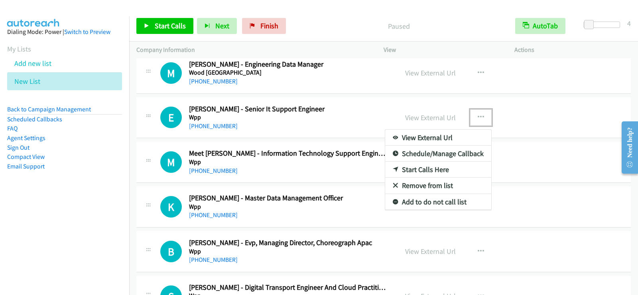
click at [410, 169] on link "Start Calls Here" at bounding box center [438, 169] width 106 height 16
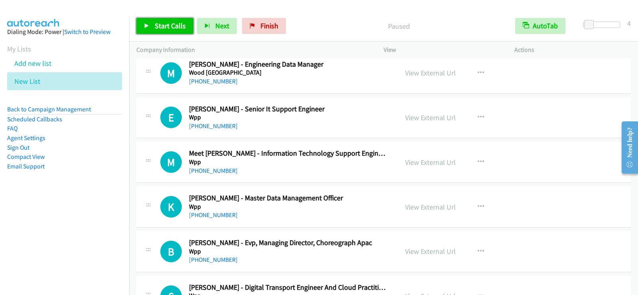
click at [172, 25] on span "Start Calls" at bounding box center [170, 25] width 31 height 9
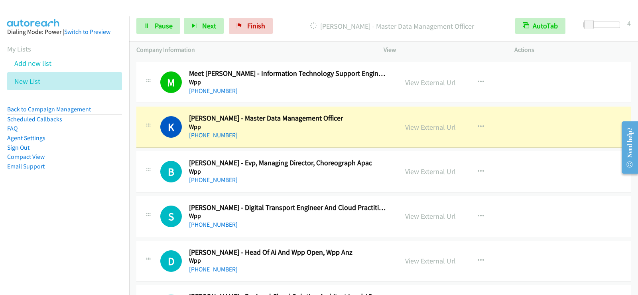
scroll to position [8892, 0]
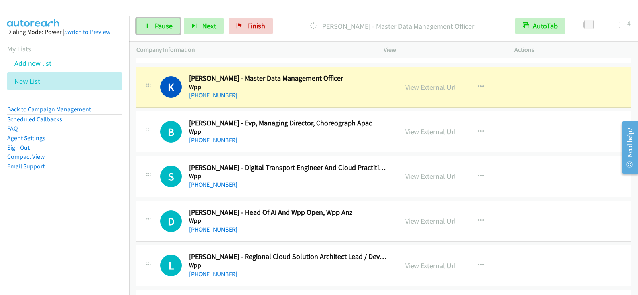
drag, startPoint x: 161, startPoint y: 26, endPoint x: 150, endPoint y: 124, distance: 98.2
click at [161, 26] on span "Pause" at bounding box center [164, 25] width 18 height 9
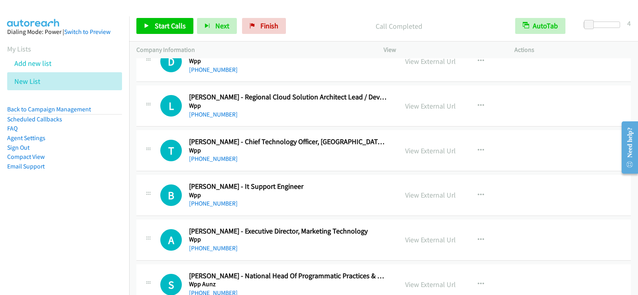
scroll to position [9091, 0]
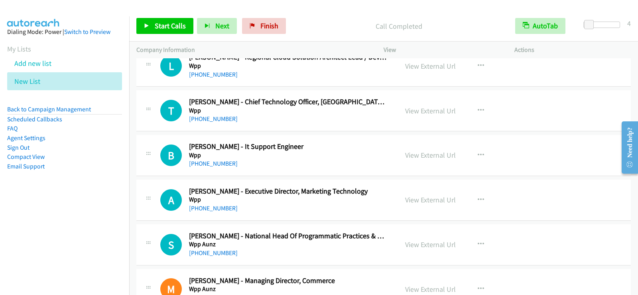
click at [348, 167] on div "+64 210 370 770" at bounding box center [288, 164] width 199 height 10
click at [478, 154] on icon "button" at bounding box center [481, 155] width 6 height 6
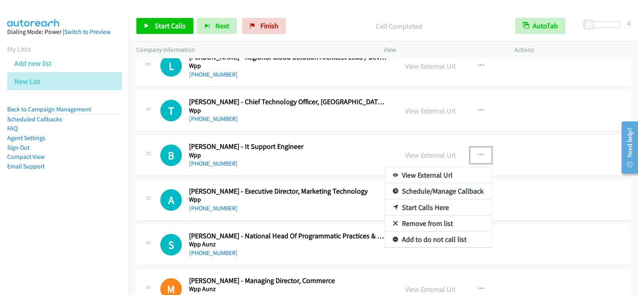
click at [428, 208] on link "Start Calls Here" at bounding box center [438, 207] width 106 height 16
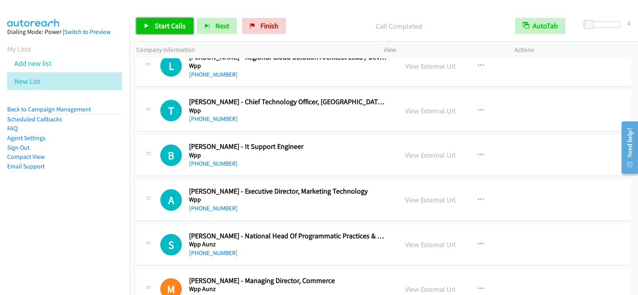
click at [163, 24] on span "Start Calls" at bounding box center [170, 25] width 31 height 9
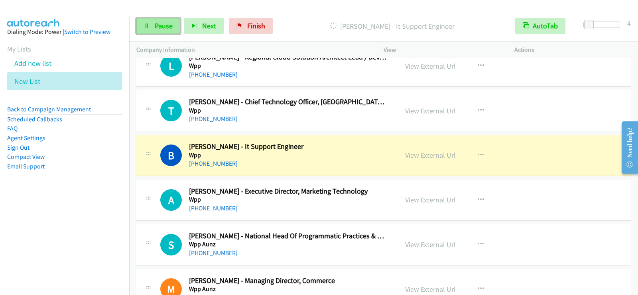
click at [161, 28] on span "Pause" at bounding box center [164, 25] width 18 height 9
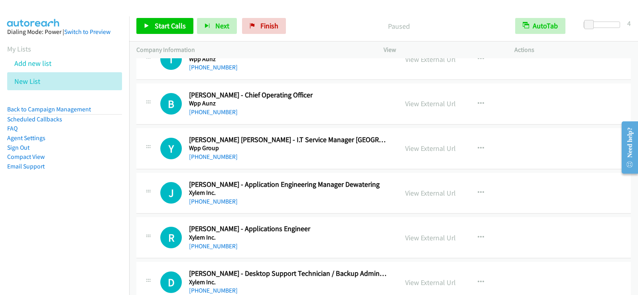
scroll to position [9450, 0]
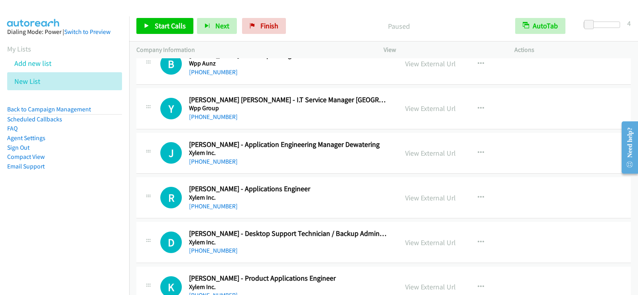
click at [317, 205] on div "+61 488 778 253" at bounding box center [288, 206] width 199 height 10
click at [482, 110] on button "button" at bounding box center [481, 108] width 22 height 16
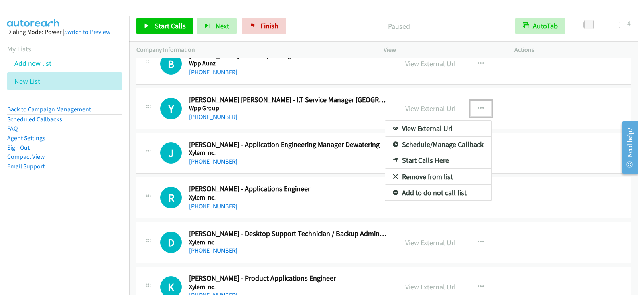
click at [412, 160] on link "Start Calls Here" at bounding box center [438, 160] width 106 height 16
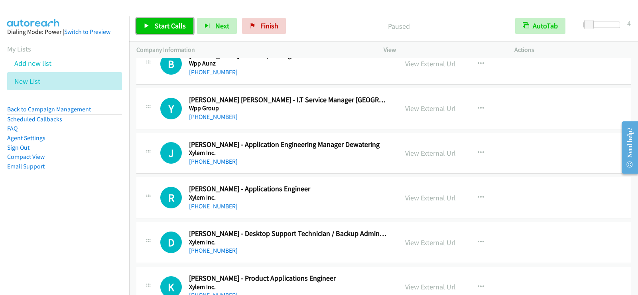
click at [166, 24] on span "Start Calls" at bounding box center [170, 25] width 31 height 9
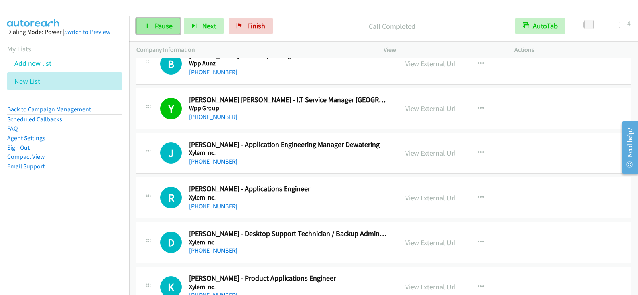
click at [165, 28] on span "Pause" at bounding box center [164, 25] width 18 height 9
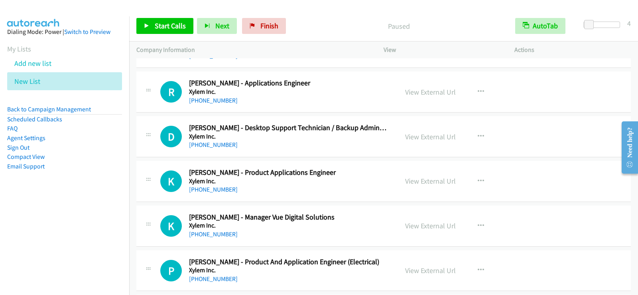
scroll to position [9569, 0]
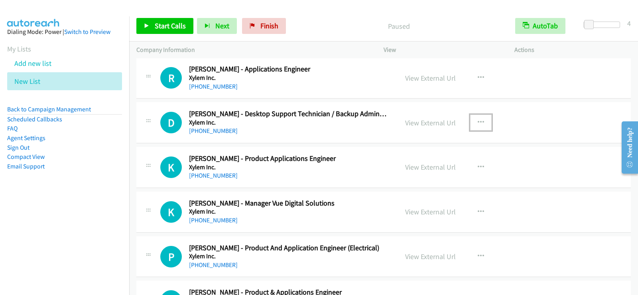
click at [479, 122] on icon "button" at bounding box center [481, 122] width 6 height 6
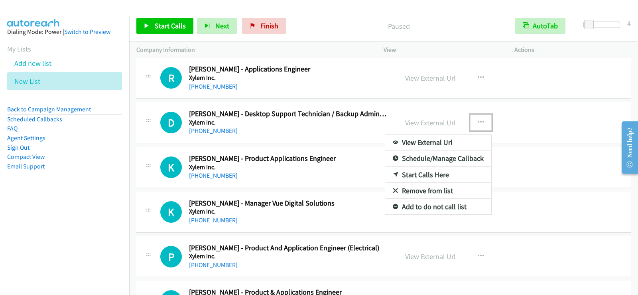
click at [427, 175] on link "Start Calls Here" at bounding box center [438, 175] width 106 height 16
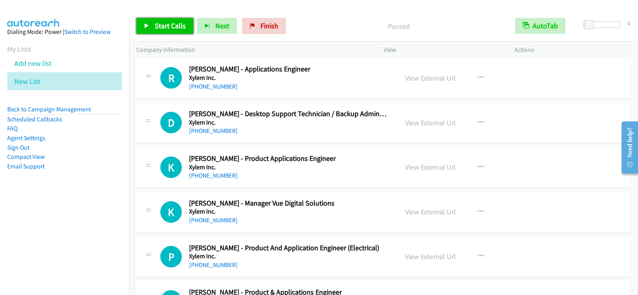
click at [157, 26] on span "Start Calls" at bounding box center [170, 25] width 31 height 9
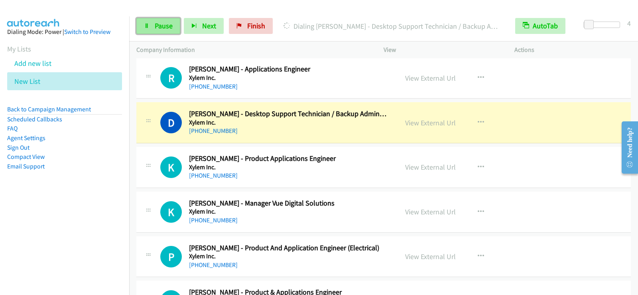
click at [155, 25] on span "Pause" at bounding box center [164, 25] width 18 height 9
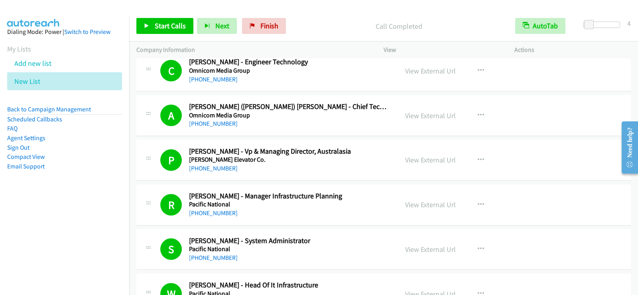
scroll to position [40, 0]
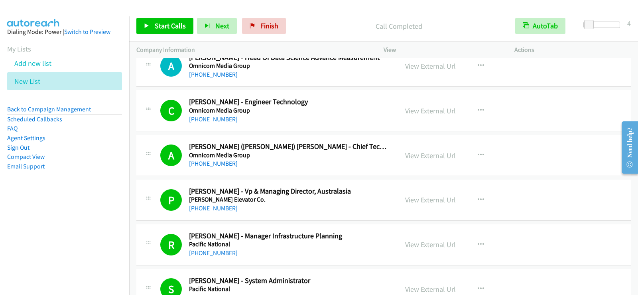
click at [220, 117] on link "+64 21 607 962" at bounding box center [213, 119] width 49 height 8
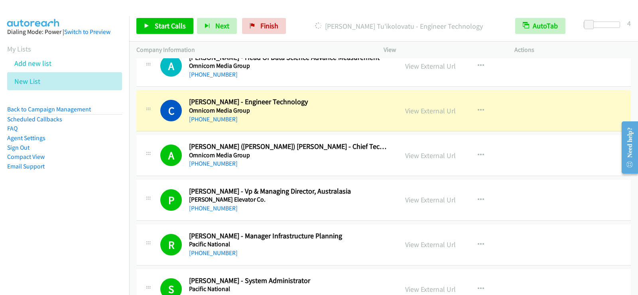
drag, startPoint x: 212, startPoint y: 165, endPoint x: 241, endPoint y: 174, distance: 30.3
click at [212, 165] on link "+61 437 336 796" at bounding box center [213, 164] width 49 height 8
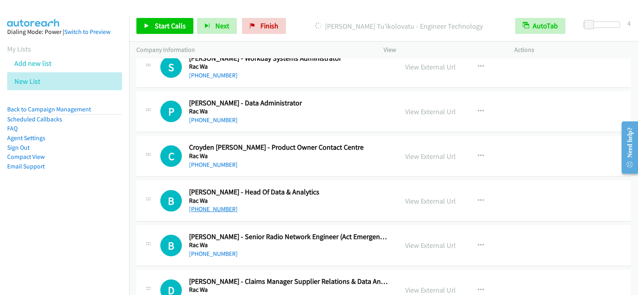
scroll to position [1436, 0]
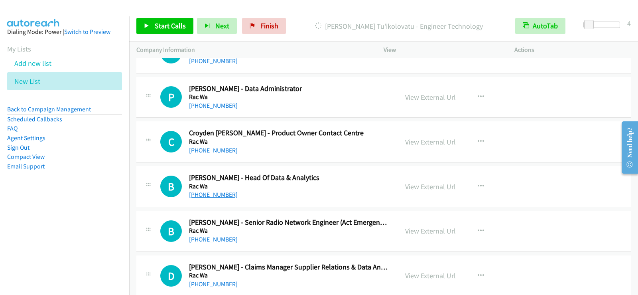
click at [223, 196] on link "+61 433 272 293" at bounding box center [213, 195] width 49 height 8
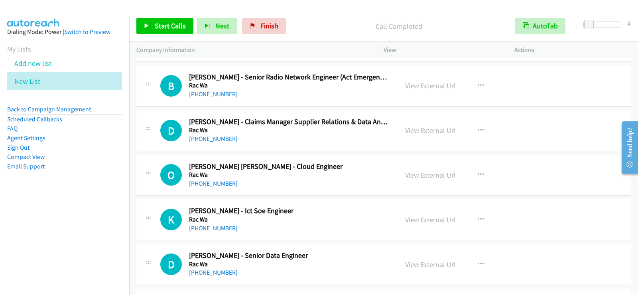
scroll to position [1595, 0]
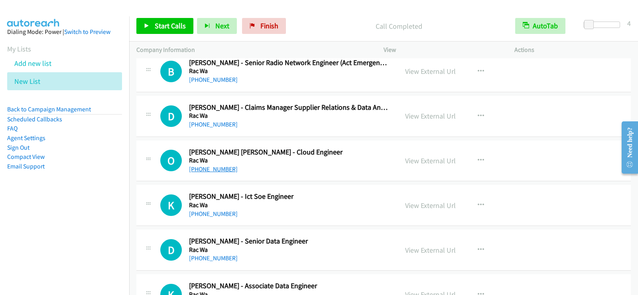
click at [213, 171] on link "+61 428 784 608" at bounding box center [213, 169] width 49 height 8
drag, startPoint x: 218, startPoint y: 215, endPoint x: 340, endPoint y: 212, distance: 121.7
click at [218, 215] on link "+61 419 918 055" at bounding box center [213, 214] width 49 height 8
click at [212, 214] on link "+61 419 918 055" at bounding box center [213, 214] width 49 height 8
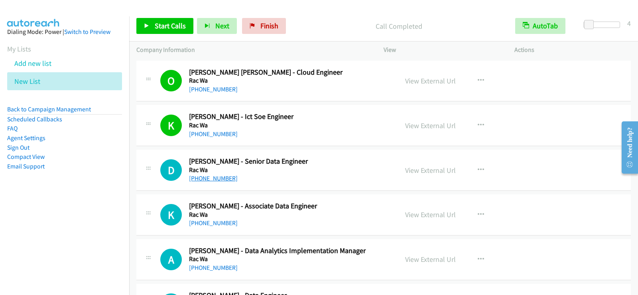
click at [219, 179] on link "+61 450 005 721" at bounding box center [213, 178] width 49 height 8
click at [224, 224] on link "+61 426 383 580" at bounding box center [213, 223] width 49 height 8
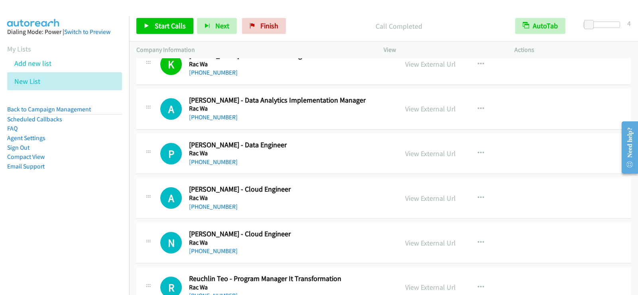
scroll to position [1834, 0]
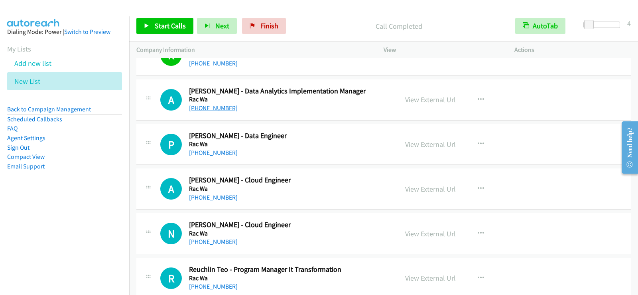
click at [217, 107] on link "+61 8 9436 4213" at bounding box center [213, 108] width 49 height 8
drag, startPoint x: 204, startPoint y: 106, endPoint x: 470, endPoint y: 106, distance: 266.4
click at [204, 106] on link "+61 8 9436 4213" at bounding box center [213, 108] width 49 height 8
click at [213, 150] on link "+61 415 656 048" at bounding box center [213, 153] width 49 height 8
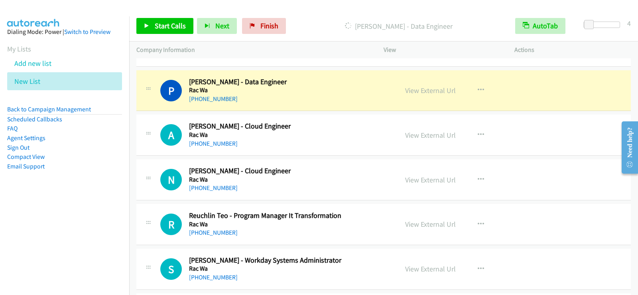
scroll to position [1874, 0]
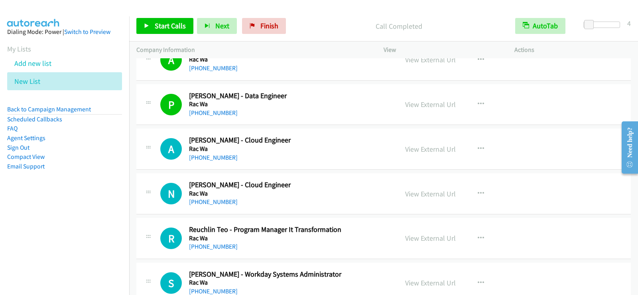
drag, startPoint x: 309, startPoint y: 152, endPoint x: 361, endPoint y: 160, distance: 53.0
click at [309, 152] on h5 "Rac Wa" at bounding box center [288, 149] width 199 height 8
click at [478, 148] on icon "button" at bounding box center [481, 149] width 6 height 6
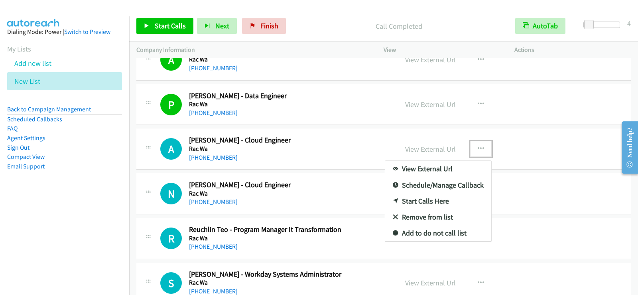
click at [415, 198] on link "Start Calls Here" at bounding box center [438, 201] width 106 height 16
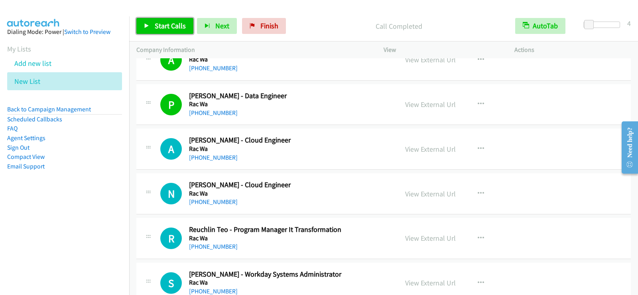
click at [177, 33] on link "Start Calls" at bounding box center [164, 26] width 57 height 16
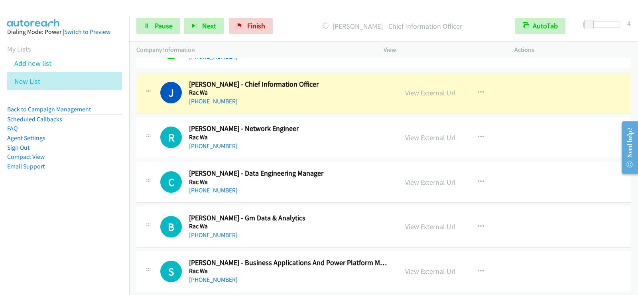
scroll to position [2169, 0]
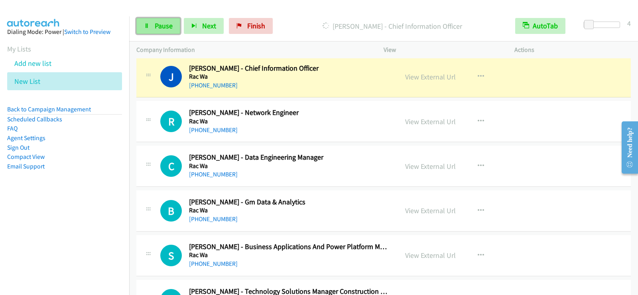
click at [156, 25] on span "Pause" at bounding box center [164, 25] width 18 height 9
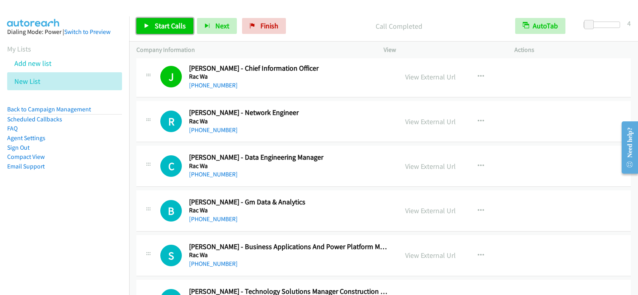
click at [150, 32] on link "Start Calls" at bounding box center [164, 26] width 57 height 16
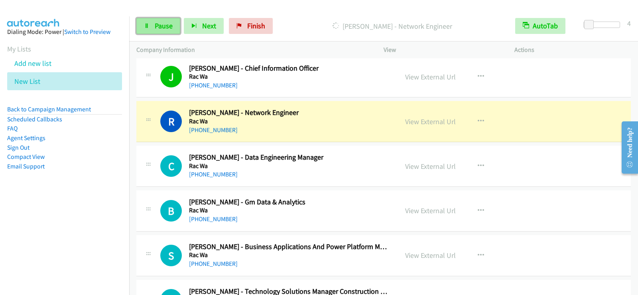
click at [158, 21] on span "Pause" at bounding box center [164, 25] width 18 height 9
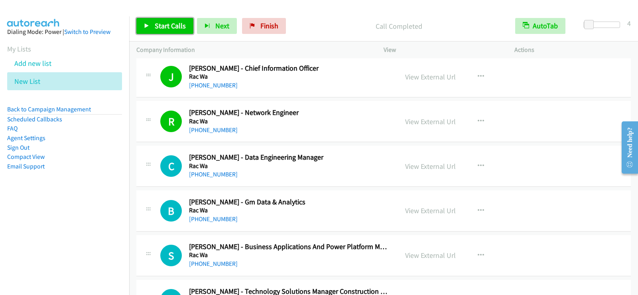
click at [179, 23] on span "Start Calls" at bounding box center [170, 25] width 31 height 9
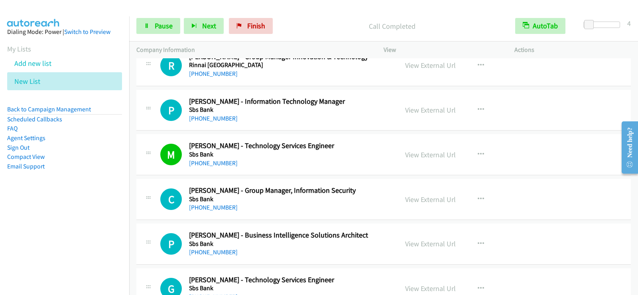
scroll to position [2568, 0]
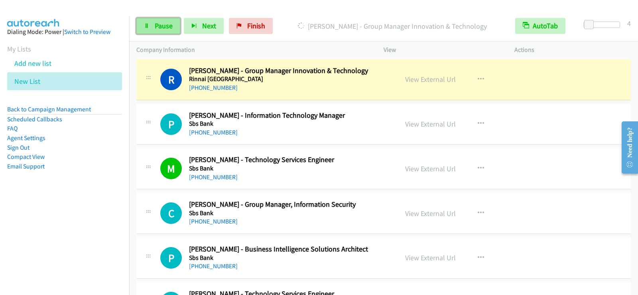
click at [161, 27] on span "Pause" at bounding box center [164, 25] width 18 height 9
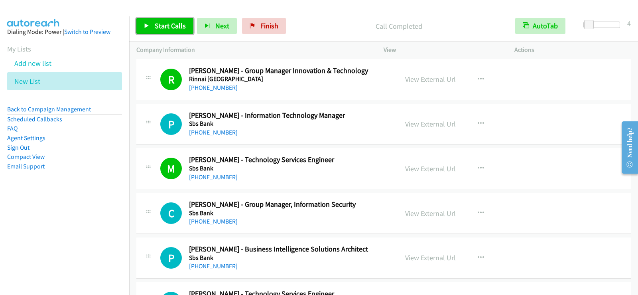
click at [156, 33] on link "Start Calls" at bounding box center [164, 26] width 57 height 16
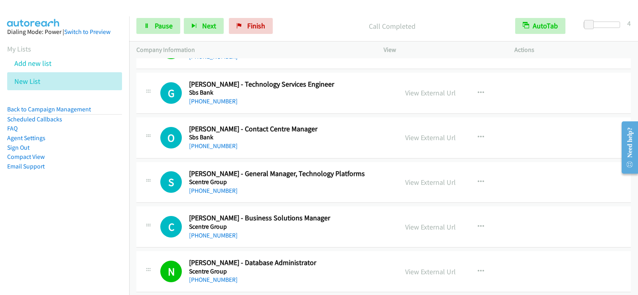
scroll to position [2791, 0]
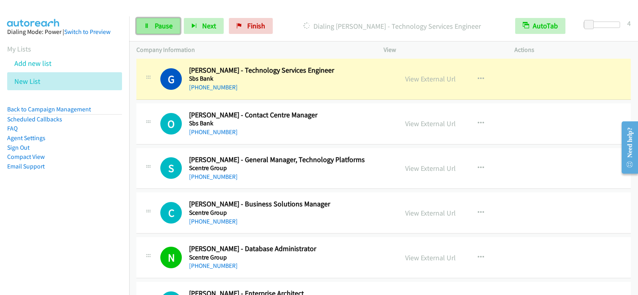
click at [154, 30] on link "Pause" at bounding box center [158, 26] width 44 height 16
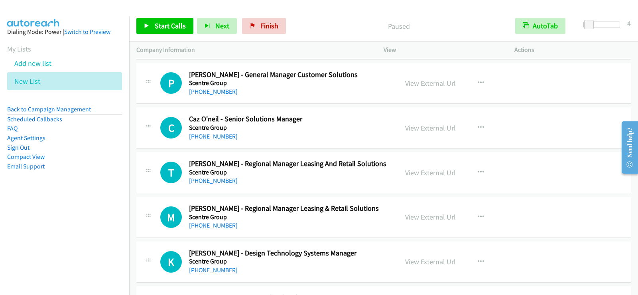
scroll to position [3828, 0]
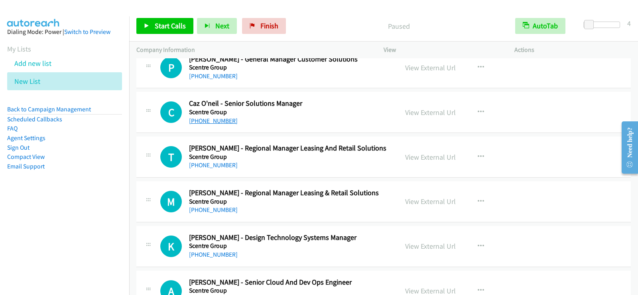
click at [197, 120] on link "+61 404 281 016" at bounding box center [213, 121] width 49 height 8
click at [207, 121] on link "+61 404 281 016" at bounding box center [213, 121] width 49 height 8
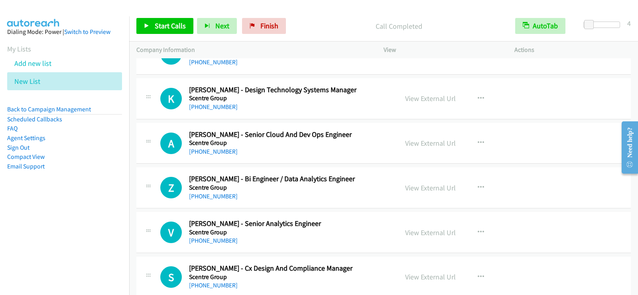
scroll to position [3988, 0]
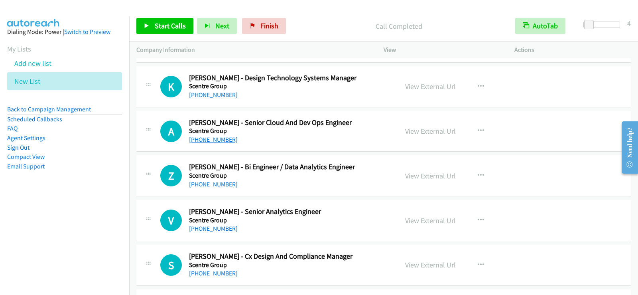
click at [201, 141] on link "+61 435 455 775" at bounding box center [213, 140] width 49 height 8
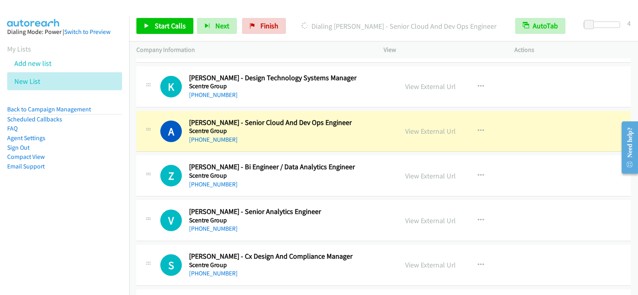
scroll to position [4027, 0]
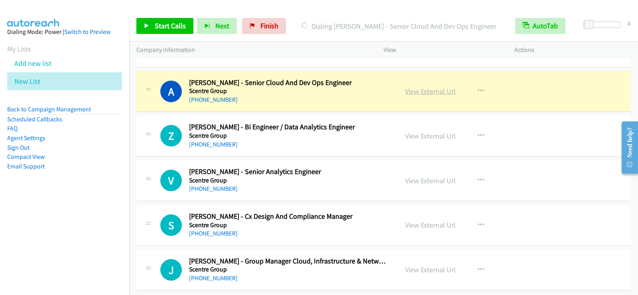
click at [439, 91] on link "View External Url" at bounding box center [430, 91] width 51 height 9
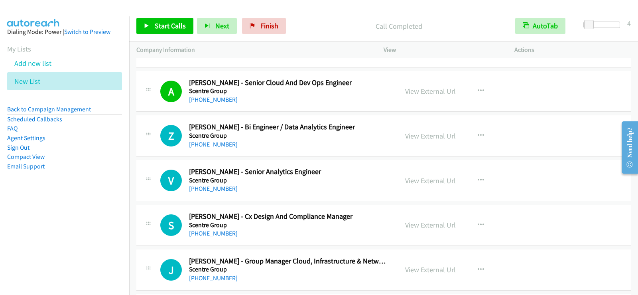
click at [217, 146] on link "+61 415 383 504" at bounding box center [213, 144] width 49 height 8
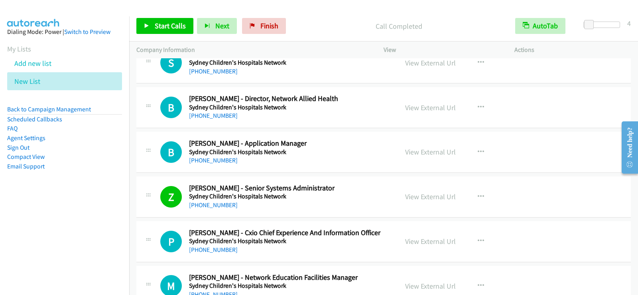
scroll to position [6300, 0]
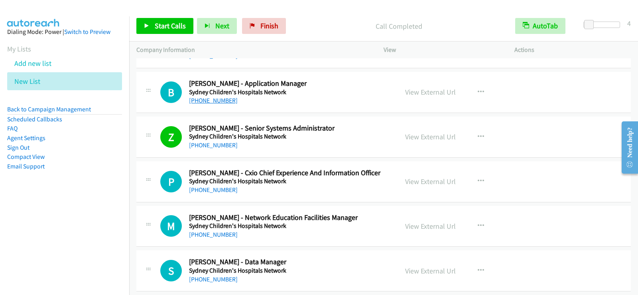
click at [219, 98] on link "+61 421 005 687" at bounding box center [213, 101] width 49 height 8
drag, startPoint x: 203, startPoint y: 145, endPoint x: 210, endPoint y: 146, distance: 7.6
click at [203, 145] on link "+61 410 675 550" at bounding box center [213, 145] width 49 height 8
click at [346, 143] on div "+61 410 675 550" at bounding box center [288, 145] width 199 height 10
click at [444, 138] on link "View External Url" at bounding box center [430, 136] width 51 height 9
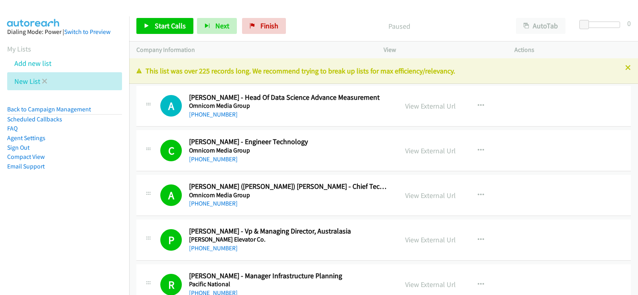
click at [47, 81] on li "New List" at bounding box center [64, 81] width 115 height 18
click at [43, 80] on icon at bounding box center [45, 82] width 6 height 6
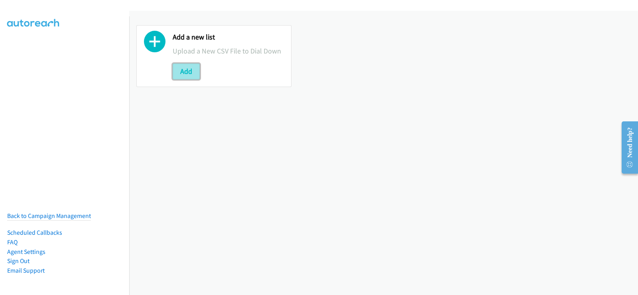
click at [189, 75] on button "Add" at bounding box center [186, 71] width 27 height 16
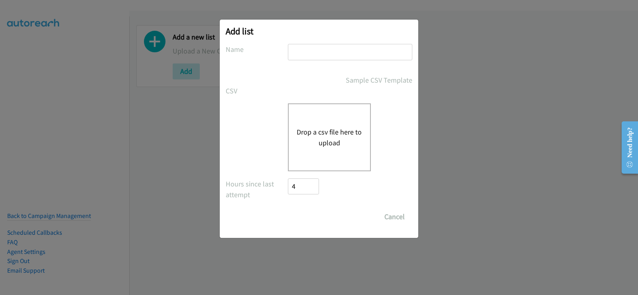
click at [319, 59] on input "text" at bounding box center [350, 52] width 124 height 16
type input "new list"
click at [327, 125] on div "Drop a csv file here to upload" at bounding box center [329, 137] width 83 height 68
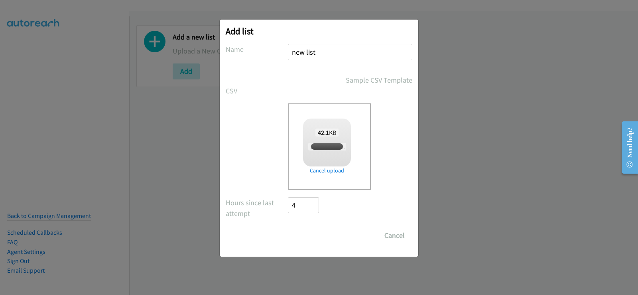
checkbox input "true"
click at [315, 239] on input "Save List" at bounding box center [309, 235] width 42 height 16
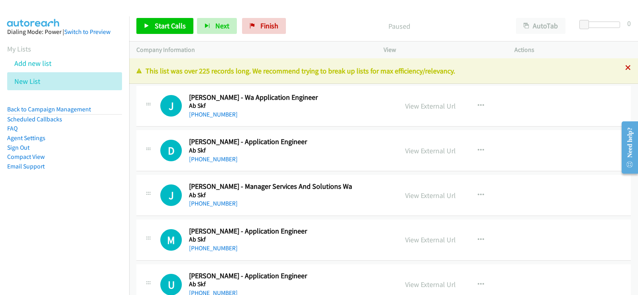
click at [625, 68] on icon at bounding box center [628, 68] width 6 height 6
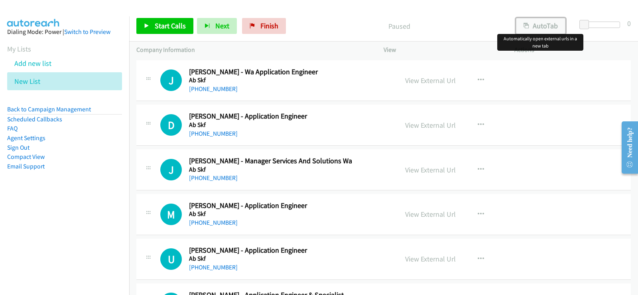
drag, startPoint x: 546, startPoint y: 26, endPoint x: 559, endPoint y: 26, distance: 14.0
click at [545, 26] on button "AutoTab" at bounding box center [540, 26] width 49 height 16
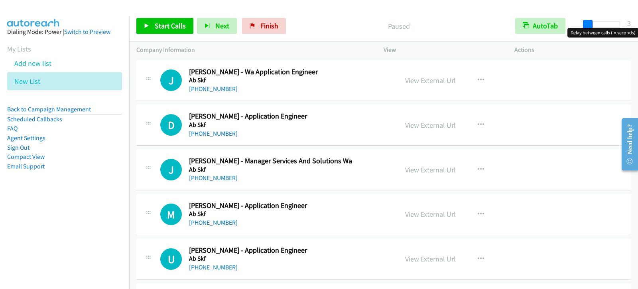
click at [585, 24] on span at bounding box center [588, 25] width 10 height 10
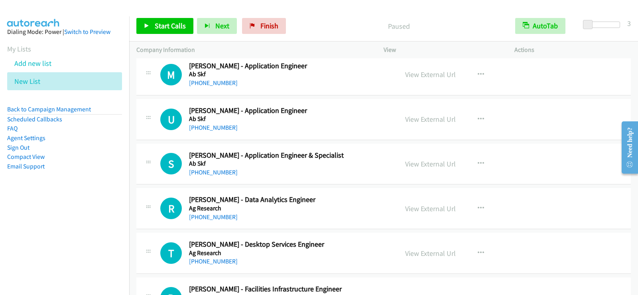
scroll to position [160, 0]
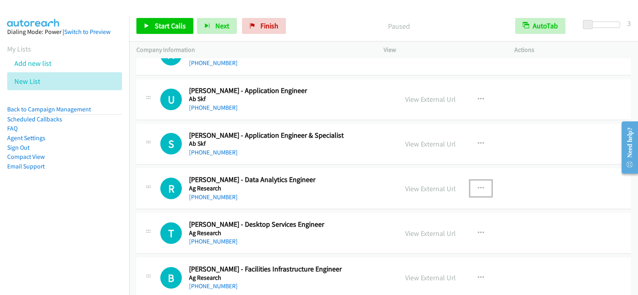
click at [478, 186] on icon "button" at bounding box center [481, 188] width 6 height 6
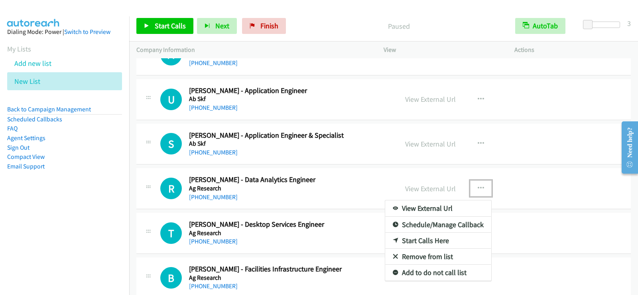
click at [410, 242] on link "Start Calls Here" at bounding box center [438, 240] width 106 height 16
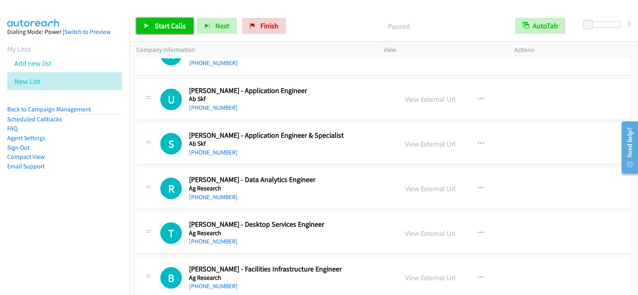
click at [175, 24] on span "Start Calls" at bounding box center [170, 25] width 31 height 9
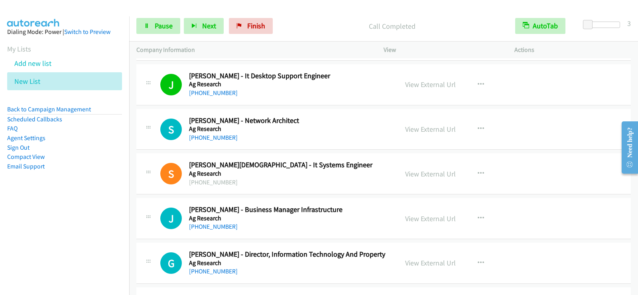
scroll to position [439, 0]
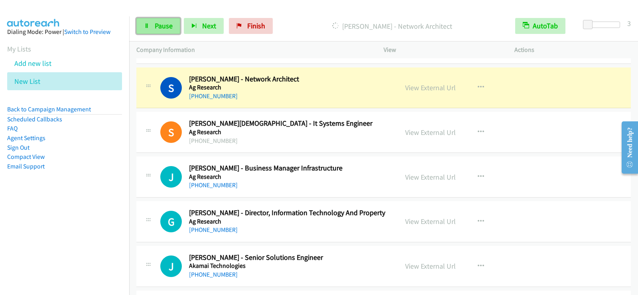
click at [166, 28] on span "Pause" at bounding box center [164, 25] width 18 height 9
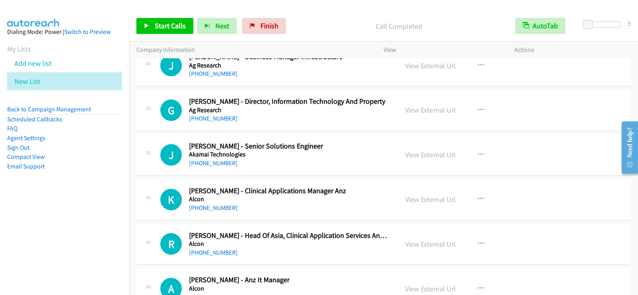
scroll to position [558, 0]
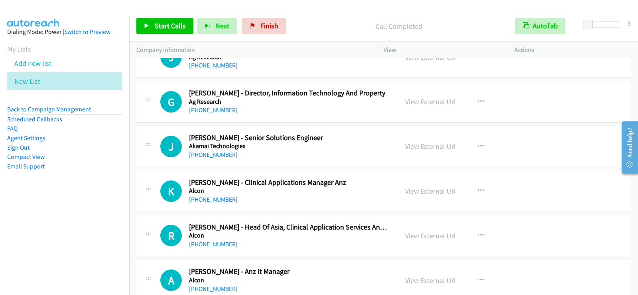
drag, startPoint x: 362, startPoint y: 150, endPoint x: 478, endPoint y: 150, distance: 115.2
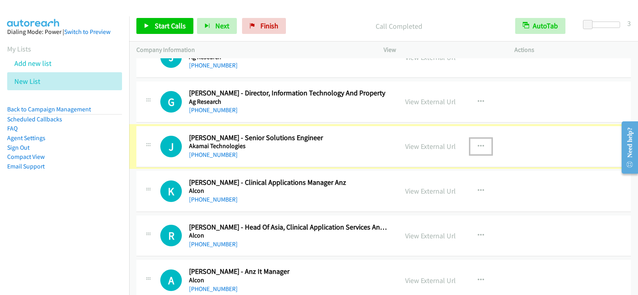
click at [479, 148] on icon "button" at bounding box center [481, 146] width 6 height 6
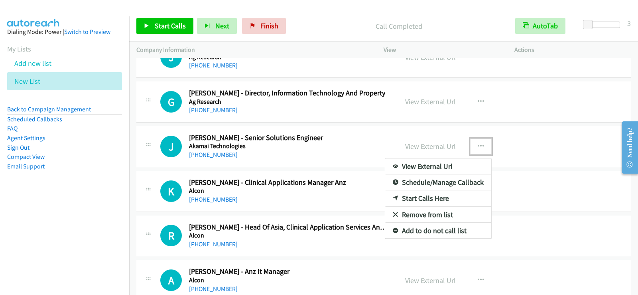
click at [426, 195] on link "Start Calls Here" at bounding box center [438, 198] width 106 height 16
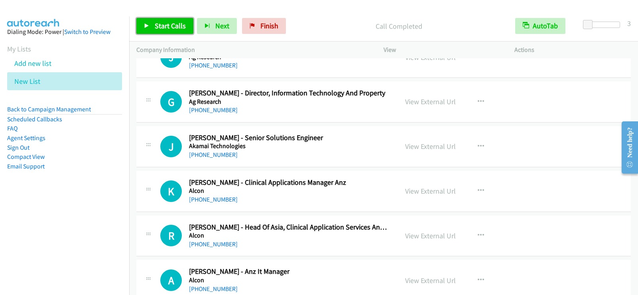
click at [173, 24] on span "Start Calls" at bounding box center [170, 25] width 31 height 9
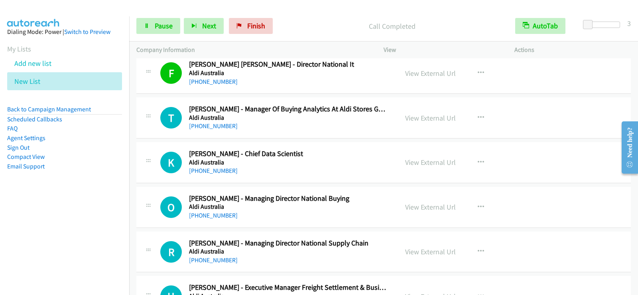
scroll to position [997, 0]
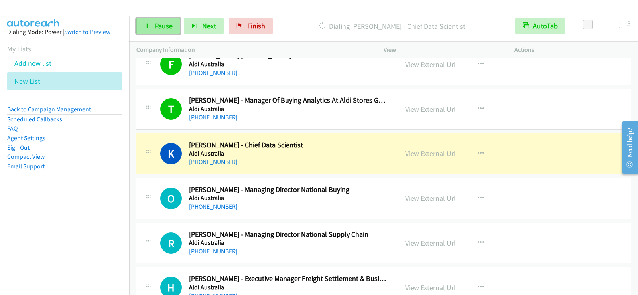
click at [161, 26] on span "Pause" at bounding box center [164, 25] width 18 height 9
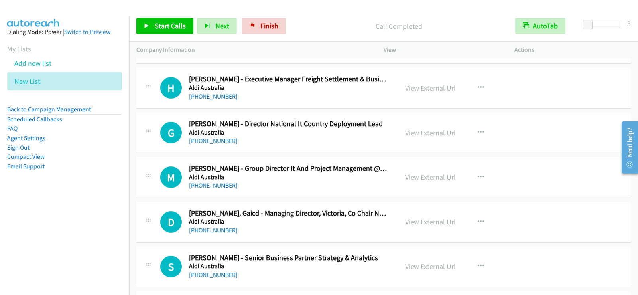
scroll to position [1236, 0]
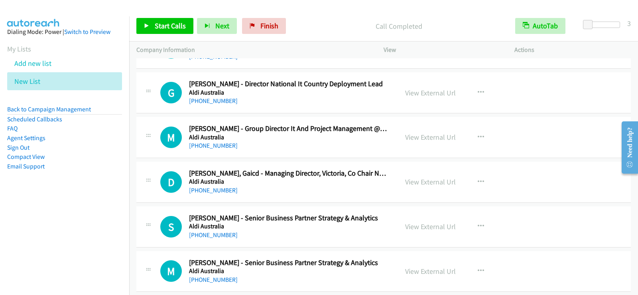
click at [400, 102] on div "View External Url View External Url Schedule/Manage Callback Start Calls Here R…" at bounding box center [467, 92] width 138 height 26
click at [482, 90] on button "button" at bounding box center [481, 93] width 22 height 16
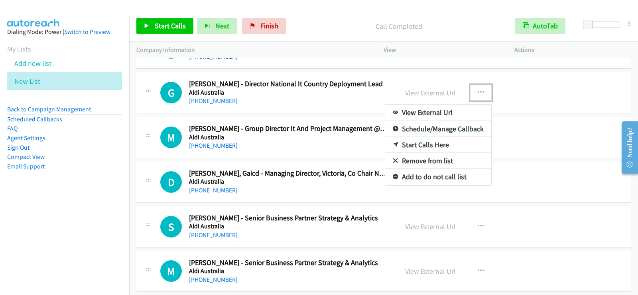
click at [432, 143] on link "Start Calls Here" at bounding box center [438, 145] width 106 height 16
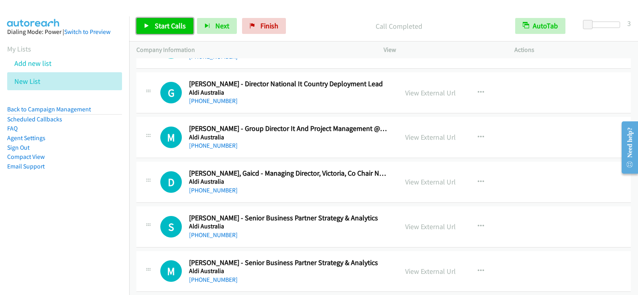
click at [142, 26] on link "Start Calls" at bounding box center [164, 26] width 57 height 16
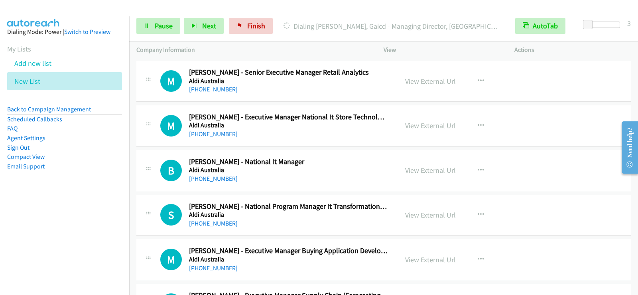
scroll to position [1555, 0]
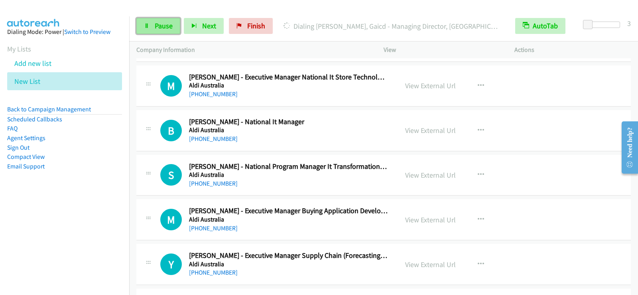
click at [151, 22] on link "Pause" at bounding box center [158, 26] width 44 height 16
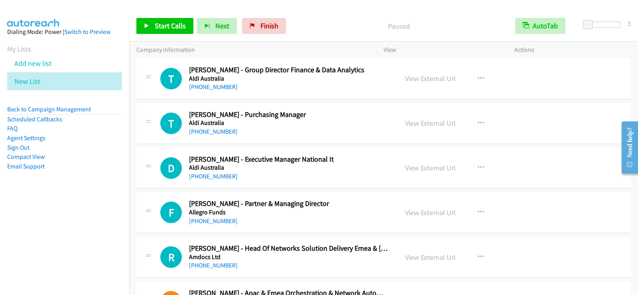
scroll to position [1794, 0]
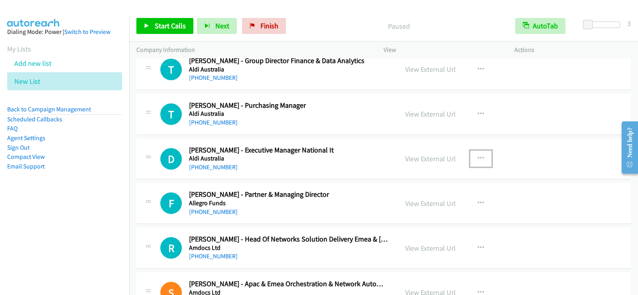
click at [478, 157] on icon "button" at bounding box center [481, 158] width 6 height 6
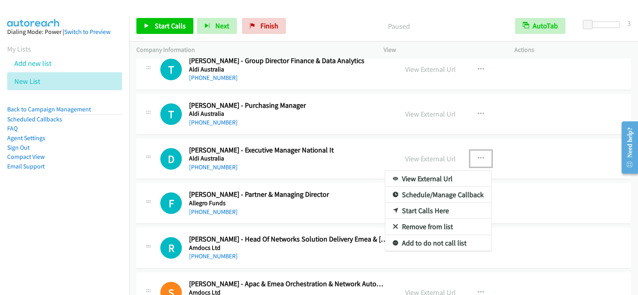
click at [416, 211] on link "Start Calls Here" at bounding box center [438, 211] width 106 height 16
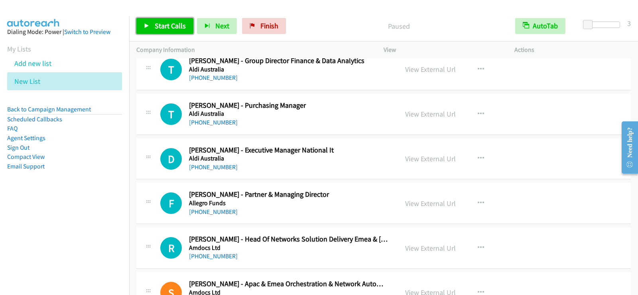
click at [168, 24] on span "Start Calls" at bounding box center [170, 25] width 31 height 9
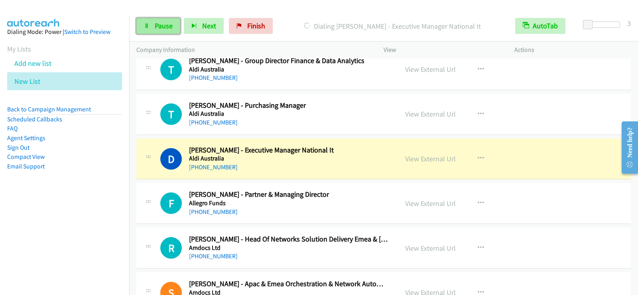
click at [171, 26] on span "Pause" at bounding box center [164, 25] width 18 height 9
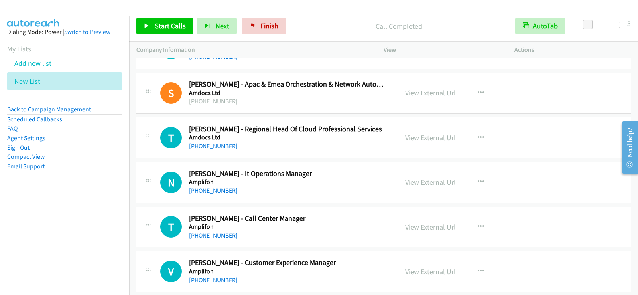
scroll to position [2034, 0]
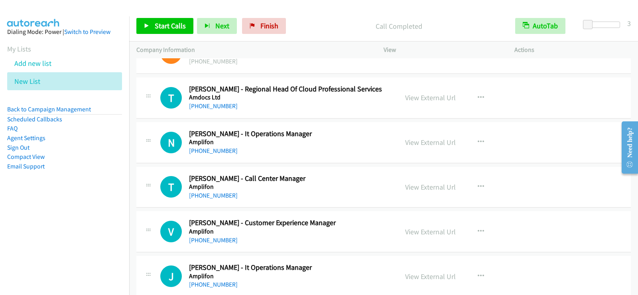
click at [366, 147] on div "+64 22 341 9915" at bounding box center [288, 151] width 199 height 10
click at [478, 96] on icon "button" at bounding box center [481, 98] width 6 height 6
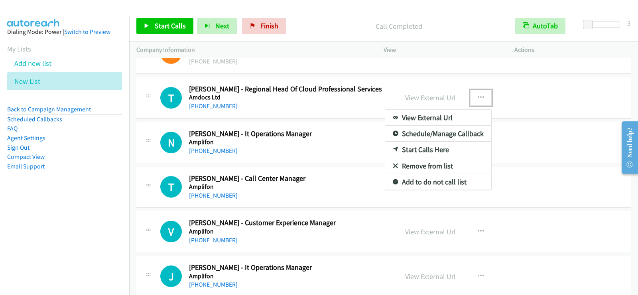
click at [416, 149] on link "Start Calls Here" at bounding box center [438, 150] width 106 height 16
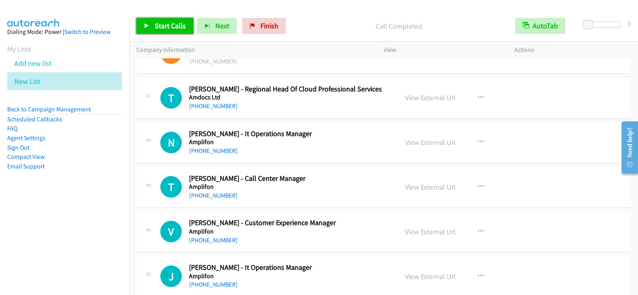
click at [175, 22] on span "Start Calls" at bounding box center [170, 25] width 31 height 9
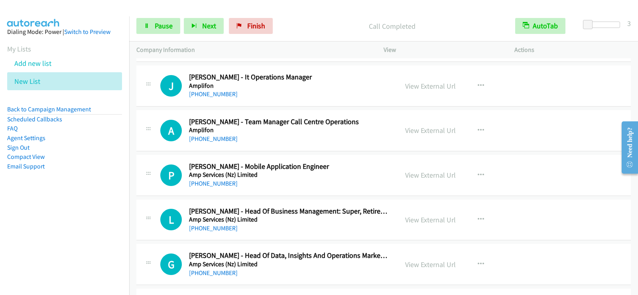
scroll to position [2227, 0]
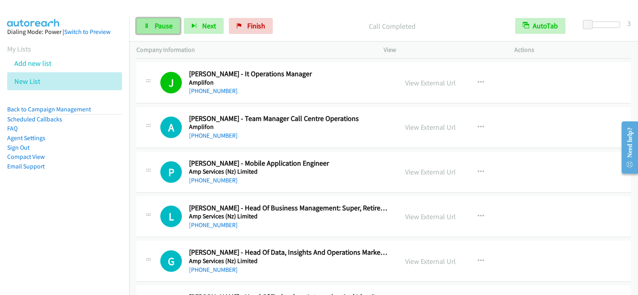
click at [162, 27] on span "Pause" at bounding box center [164, 25] width 18 height 9
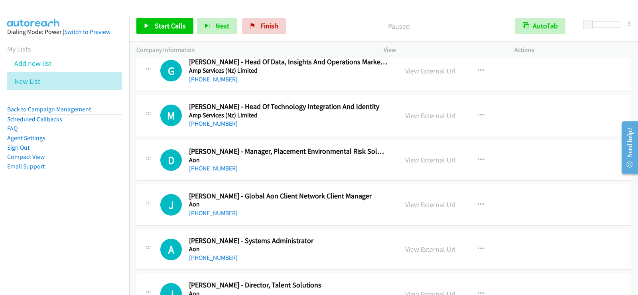
scroll to position [2426, 0]
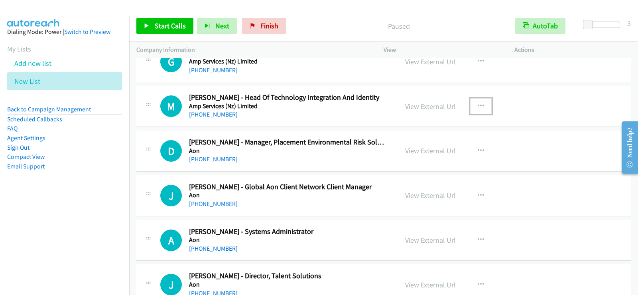
click at [482, 104] on button "button" at bounding box center [481, 106] width 22 height 16
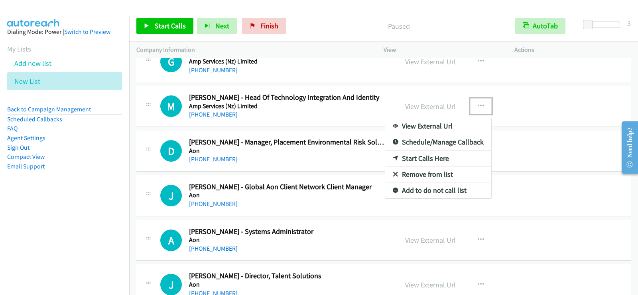
click at [411, 158] on link "Start Calls Here" at bounding box center [438, 158] width 106 height 16
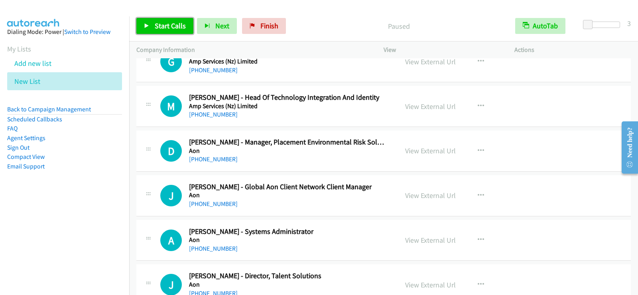
click at [166, 29] on span "Start Calls" at bounding box center [170, 25] width 31 height 9
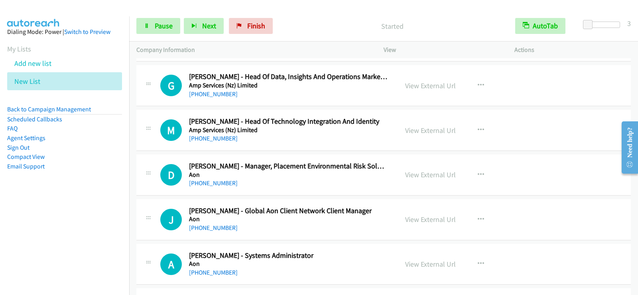
scroll to position [2442, 0]
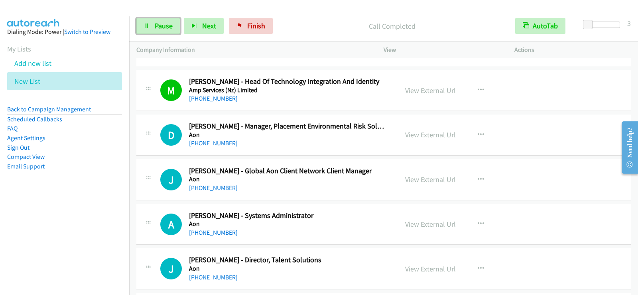
drag, startPoint x: 154, startPoint y: 27, endPoint x: 170, endPoint y: 39, distance: 19.7
click at [154, 27] on link "Pause" at bounding box center [158, 26] width 44 height 16
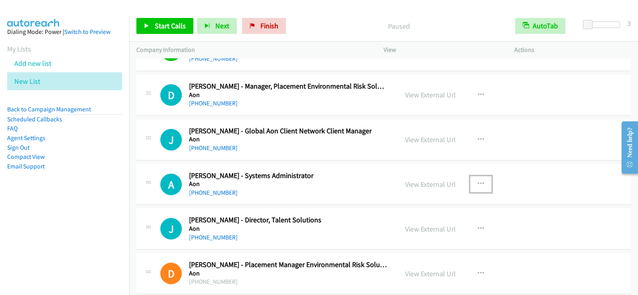
click at [482, 185] on button "button" at bounding box center [481, 184] width 22 height 16
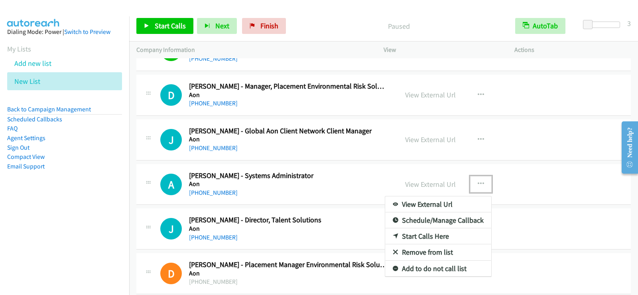
click at [425, 234] on link "Start Calls Here" at bounding box center [438, 236] width 106 height 16
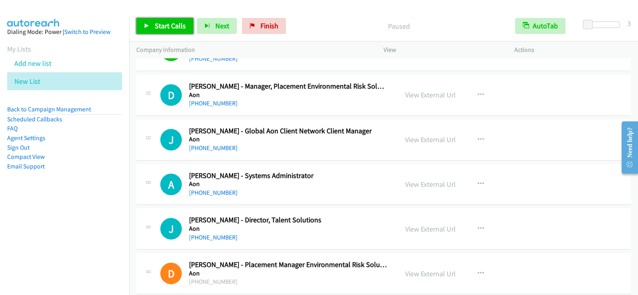
click at [163, 25] on span "Start Calls" at bounding box center [170, 25] width 31 height 9
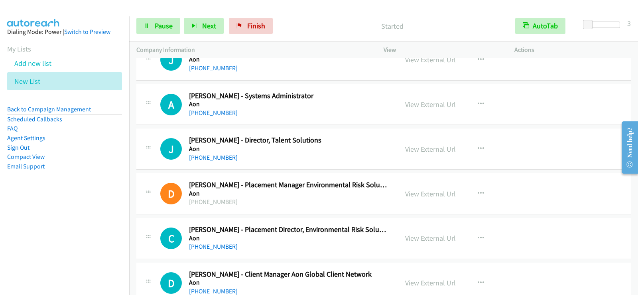
scroll to position [2578, 0]
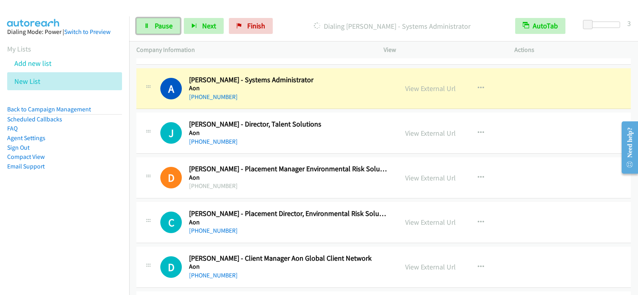
drag, startPoint x: 167, startPoint y: 24, endPoint x: 154, endPoint y: 110, distance: 87.2
click at [167, 24] on span "Pause" at bounding box center [164, 25] width 18 height 9
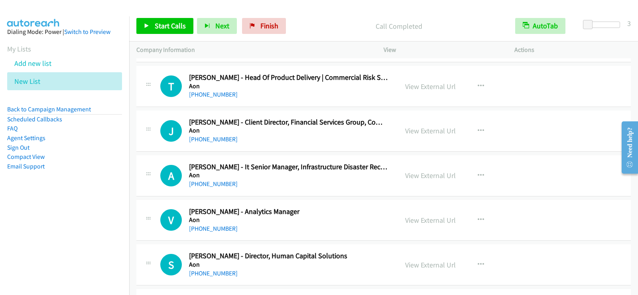
scroll to position [2977, 0]
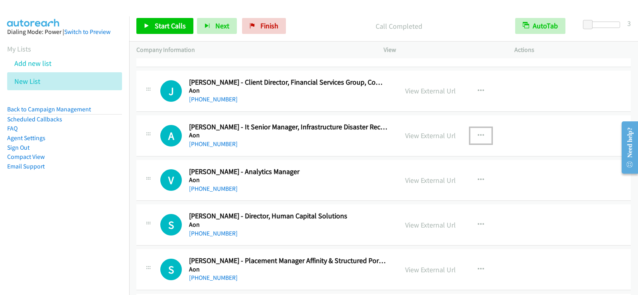
click at [480, 136] on icon "button" at bounding box center [481, 135] width 6 height 6
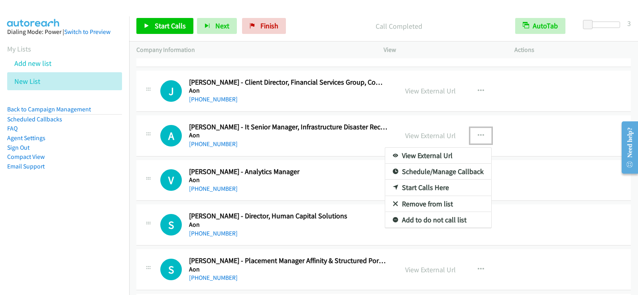
click at [433, 186] on link "Start Calls Here" at bounding box center [438, 187] width 106 height 16
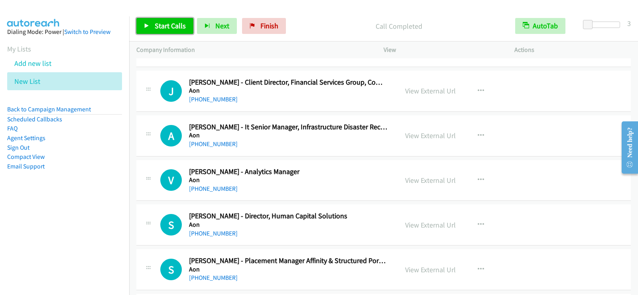
click at [183, 23] on span "Start Calls" at bounding box center [170, 25] width 31 height 9
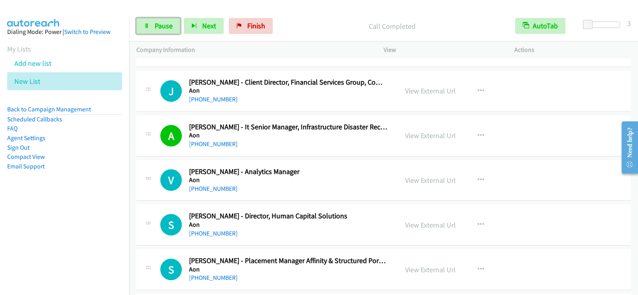
drag, startPoint x: 169, startPoint y: 26, endPoint x: 262, endPoint y: 107, distance: 123.0
click at [169, 26] on span "Pause" at bounding box center [164, 25] width 18 height 9
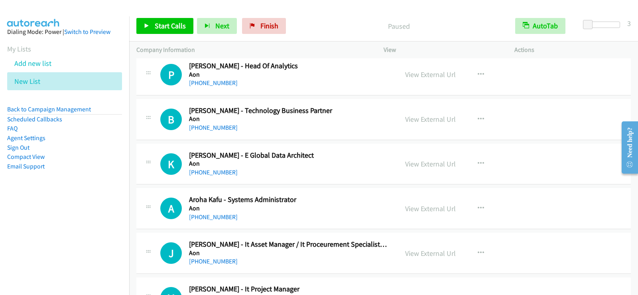
scroll to position [3256, 0]
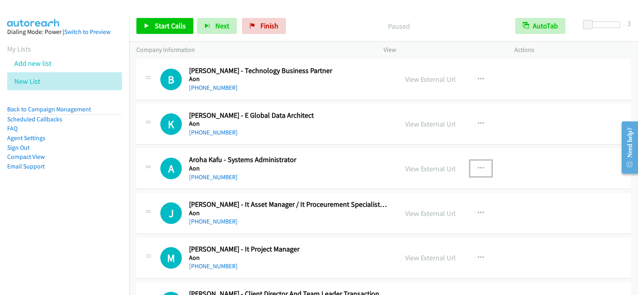
click at [479, 166] on icon "button" at bounding box center [481, 168] width 6 height 6
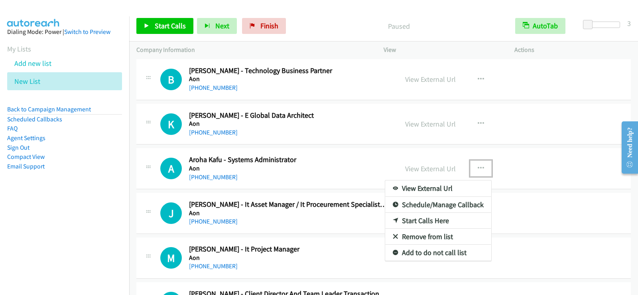
click at [412, 222] on link "Start Calls Here" at bounding box center [438, 221] width 106 height 16
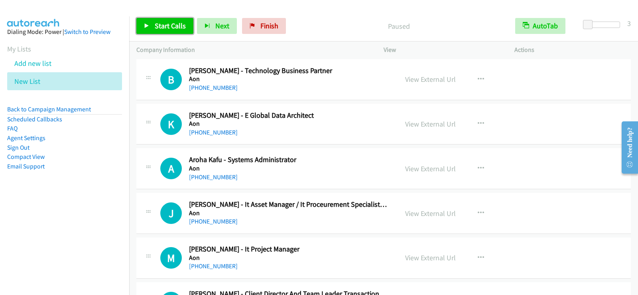
click at [165, 28] on span "Start Calls" at bounding box center [170, 25] width 31 height 9
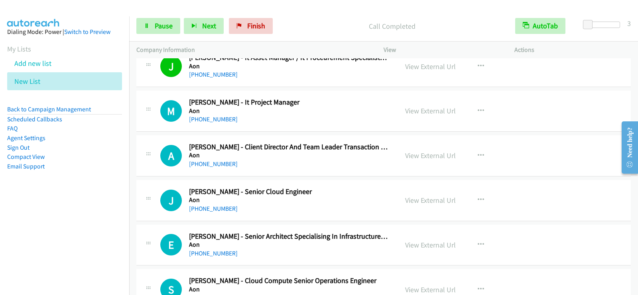
scroll to position [3415, 0]
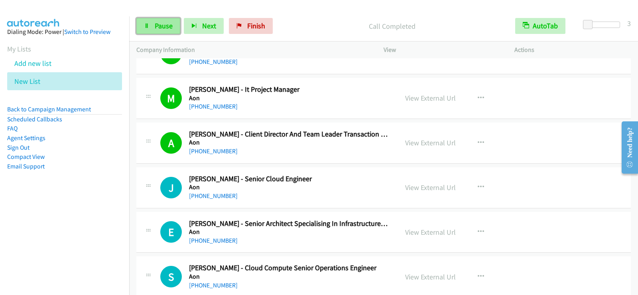
click at [165, 28] on span "Pause" at bounding box center [164, 25] width 18 height 9
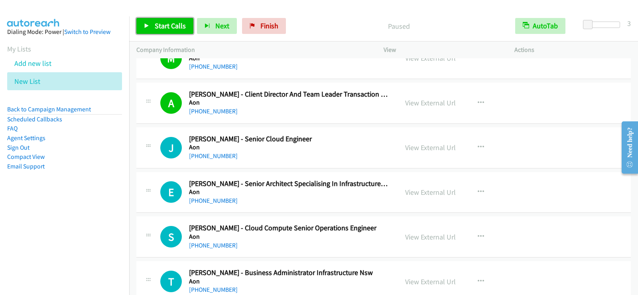
click at [173, 21] on span "Start Calls" at bounding box center [170, 25] width 31 height 9
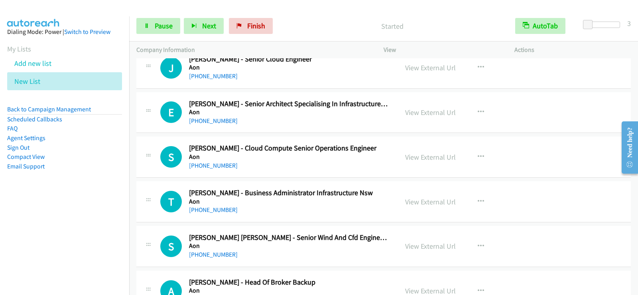
scroll to position [3495, 0]
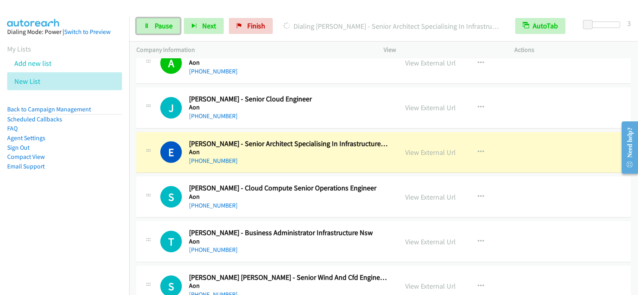
drag, startPoint x: 174, startPoint y: 31, endPoint x: 184, endPoint y: 52, distance: 23.5
click at [174, 31] on link "Pause" at bounding box center [158, 26] width 44 height 16
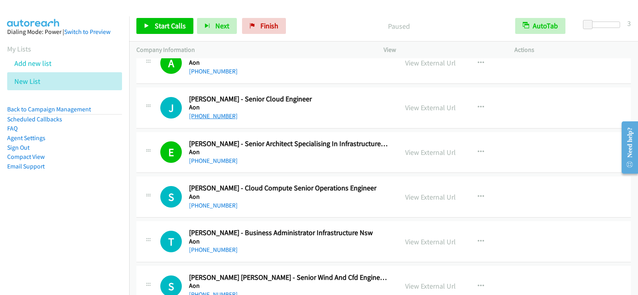
click at [221, 116] on link "+61 3 8060 3752" at bounding box center [213, 116] width 49 height 8
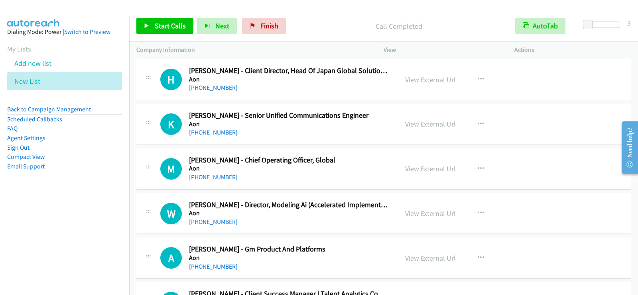
scroll to position [3894, 0]
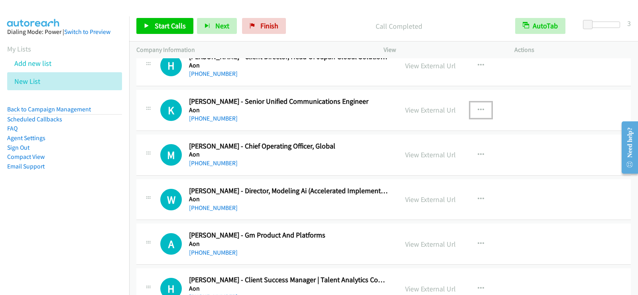
click at [478, 109] on icon "button" at bounding box center [481, 110] width 6 height 6
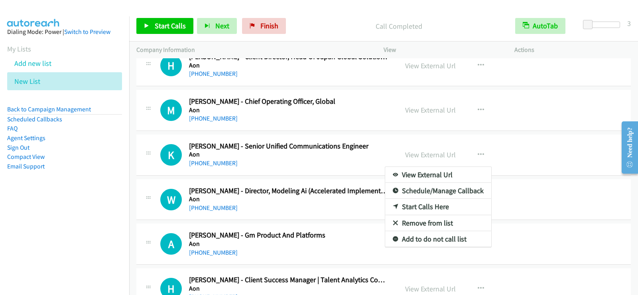
click at [416, 207] on link "Start Calls Here" at bounding box center [438, 207] width 106 height 16
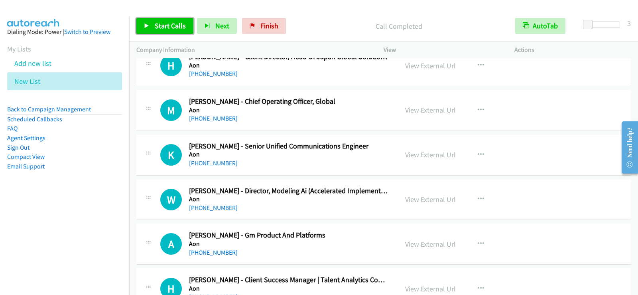
click at [159, 26] on span "Start Calls" at bounding box center [170, 25] width 31 height 9
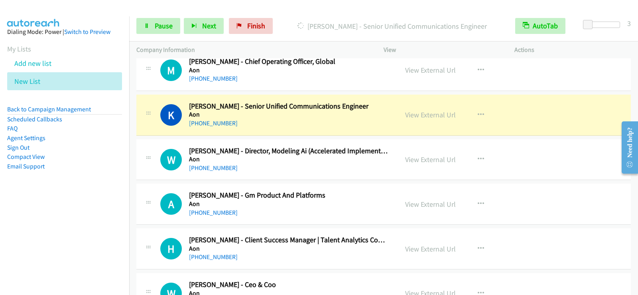
scroll to position [3974, 0]
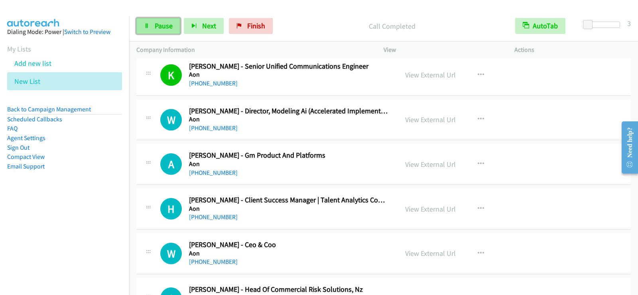
click at [166, 26] on span "Pause" at bounding box center [164, 25] width 18 height 9
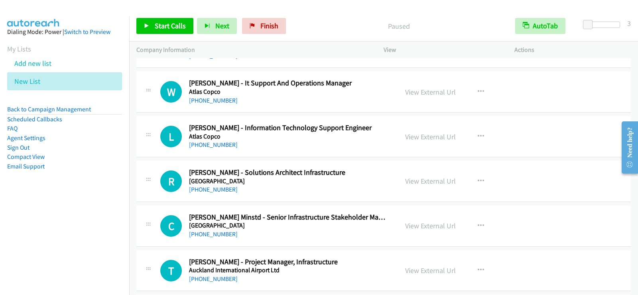
scroll to position [5290, 0]
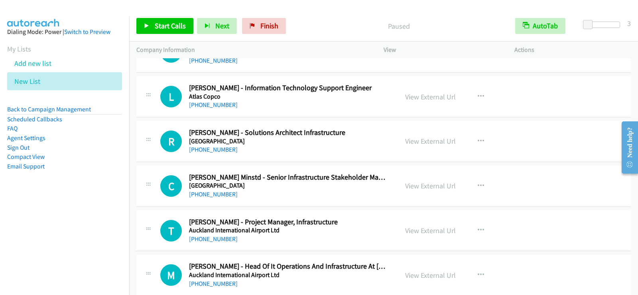
click at [320, 109] on div "+61 417 807 850" at bounding box center [288, 105] width 199 height 10
click at [481, 94] on button "button" at bounding box center [481, 97] width 22 height 16
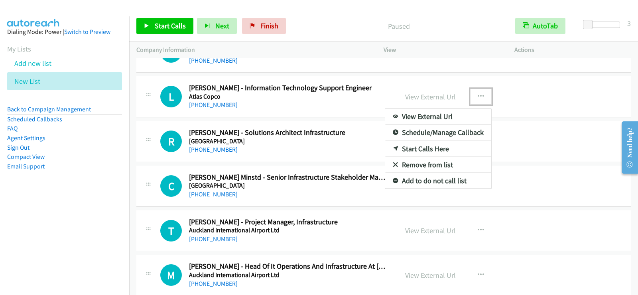
click at [428, 146] on link "Start Calls Here" at bounding box center [438, 149] width 106 height 16
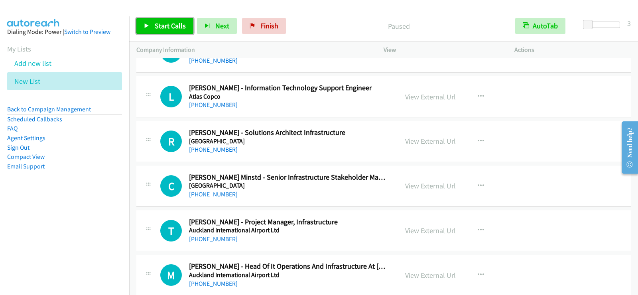
click at [169, 27] on span "Start Calls" at bounding box center [170, 25] width 31 height 9
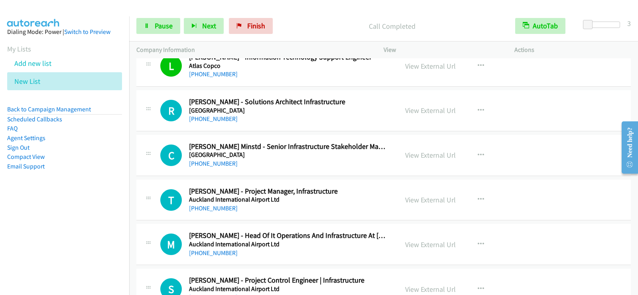
scroll to position [5329, 0]
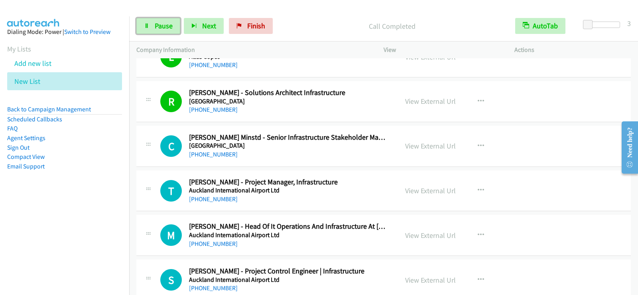
drag, startPoint x: 168, startPoint y: 30, endPoint x: 191, endPoint y: 43, distance: 25.5
click at [168, 30] on link "Pause" at bounding box center [158, 26] width 44 height 16
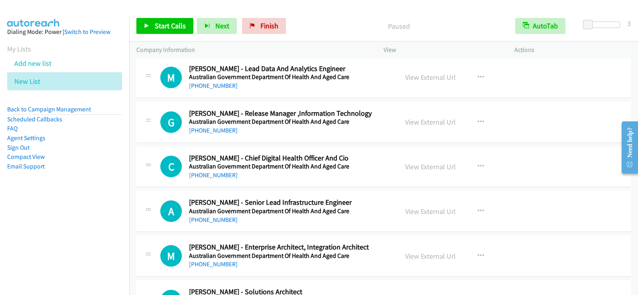
scroll to position [8719, 0]
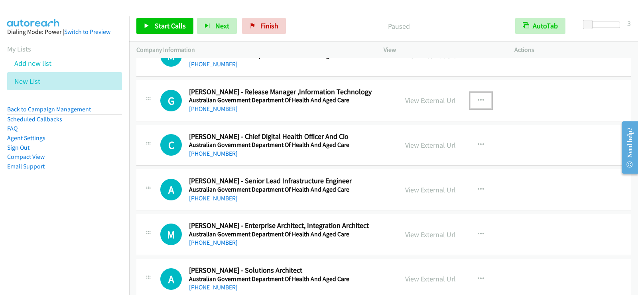
drag, startPoint x: 477, startPoint y: 98, endPoint x: 453, endPoint y: 126, distance: 36.8
click at [478, 98] on icon "button" at bounding box center [481, 100] width 6 height 6
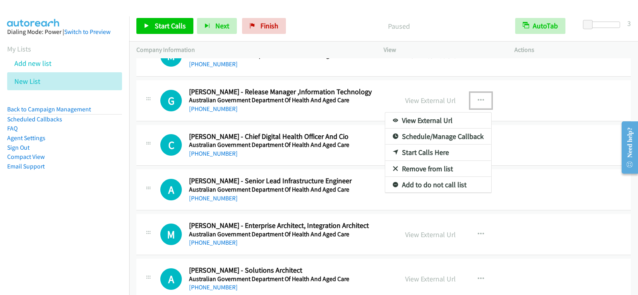
click at [418, 153] on link "Start Calls Here" at bounding box center [438, 152] width 106 height 16
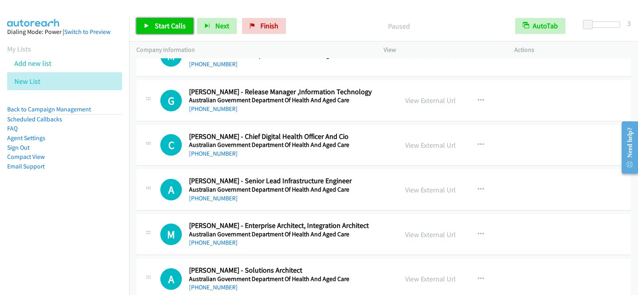
click at [161, 26] on span "Start Calls" at bounding box center [170, 25] width 31 height 9
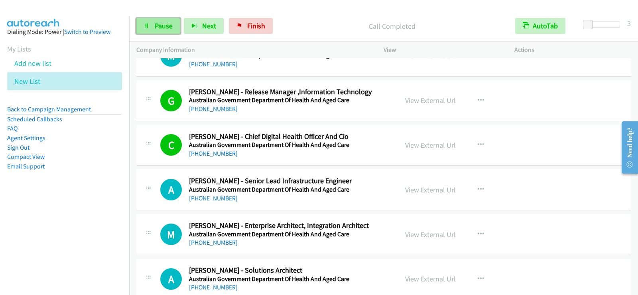
click at [163, 23] on span "Pause" at bounding box center [164, 25] width 18 height 9
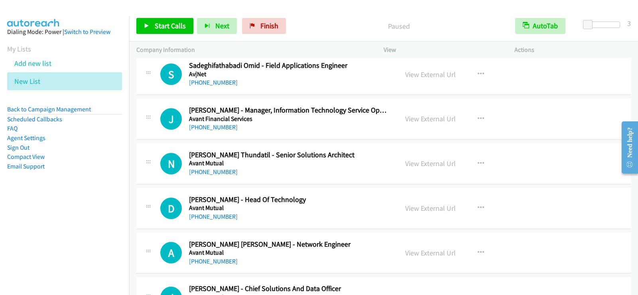
scroll to position [9053, 0]
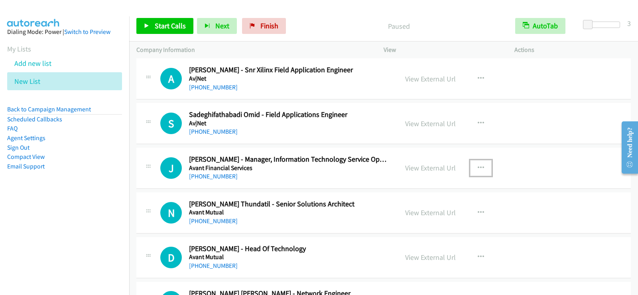
click at [479, 168] on icon "button" at bounding box center [481, 168] width 6 height 6
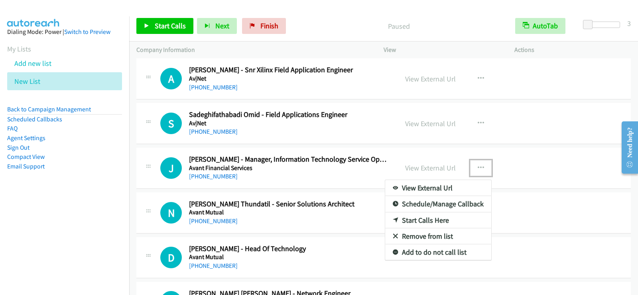
click at [435, 221] on link "Start Calls Here" at bounding box center [438, 220] width 106 height 16
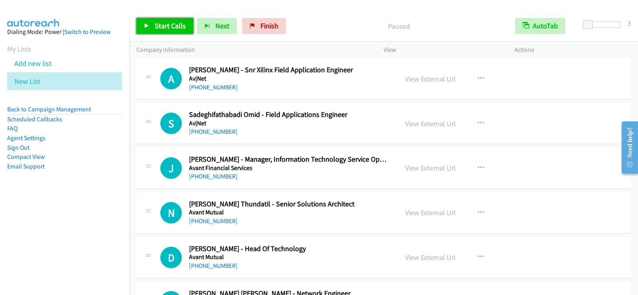
click at [178, 22] on span "Start Calls" at bounding box center [170, 25] width 31 height 9
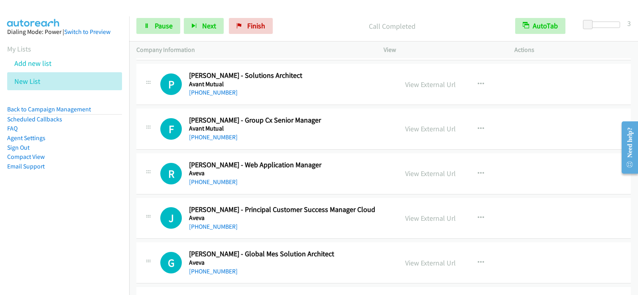
scroll to position [9372, 0]
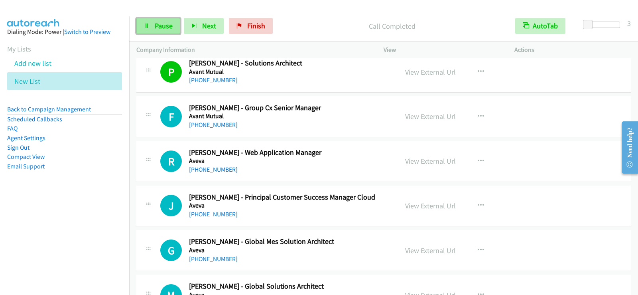
click at [155, 25] on span "Pause" at bounding box center [164, 25] width 18 height 9
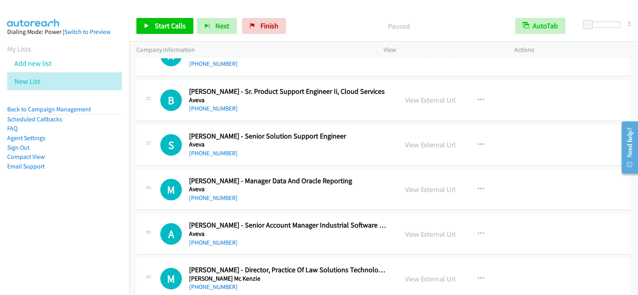
scroll to position [9651, 0]
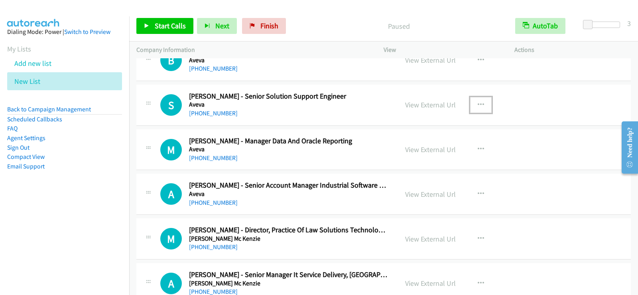
click at [478, 104] on icon "button" at bounding box center [481, 105] width 6 height 6
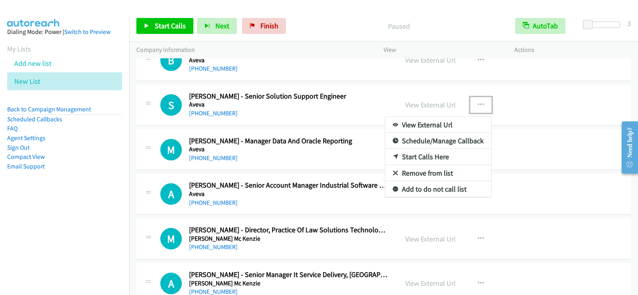
click at [419, 156] on link "Start Calls Here" at bounding box center [438, 157] width 106 height 16
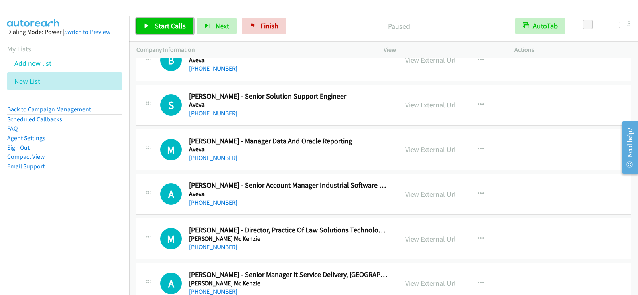
click at [175, 27] on span "Start Calls" at bounding box center [170, 25] width 31 height 9
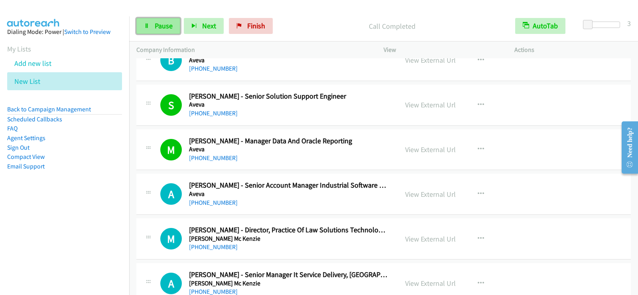
click at [165, 31] on link "Pause" at bounding box center [158, 26] width 44 height 16
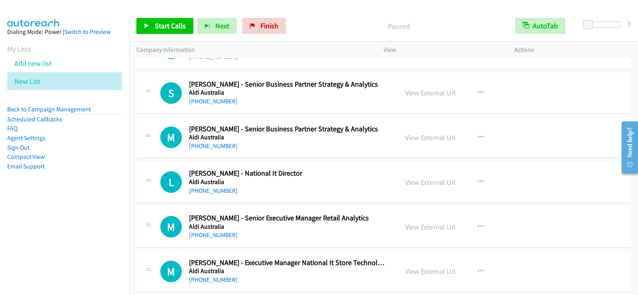
scroll to position [0, 0]
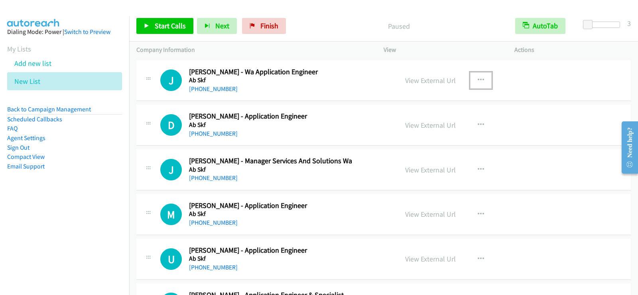
click at [478, 78] on icon "button" at bounding box center [481, 80] width 6 height 6
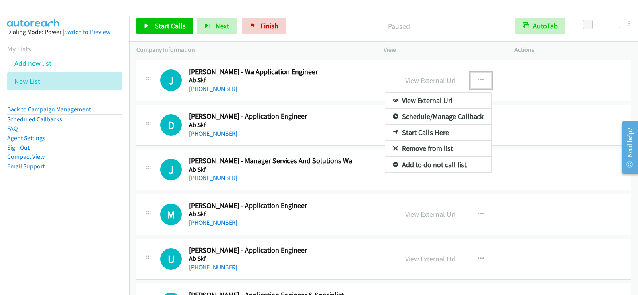
click at [425, 134] on link "Start Calls Here" at bounding box center [438, 132] width 106 height 16
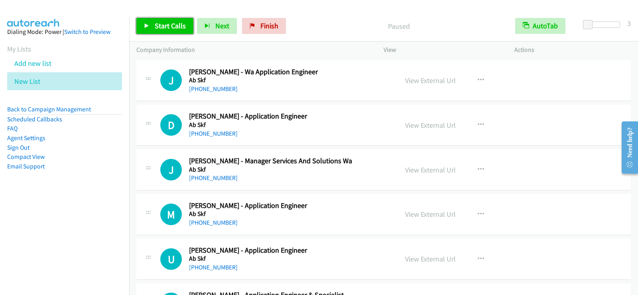
click at [146, 24] on icon at bounding box center [147, 27] width 6 height 6
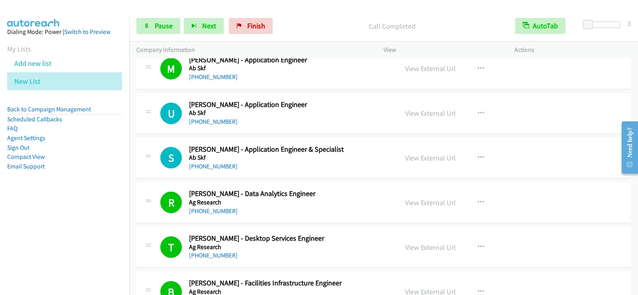
scroll to position [160, 0]
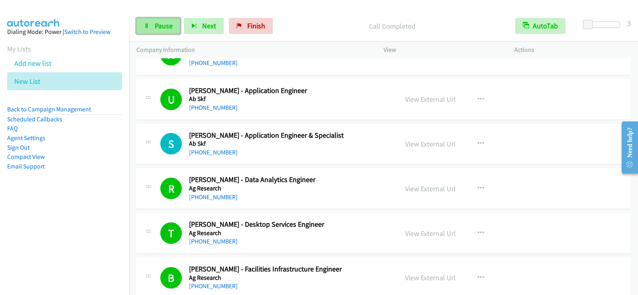
click at [157, 31] on link "Pause" at bounding box center [158, 26] width 44 height 16
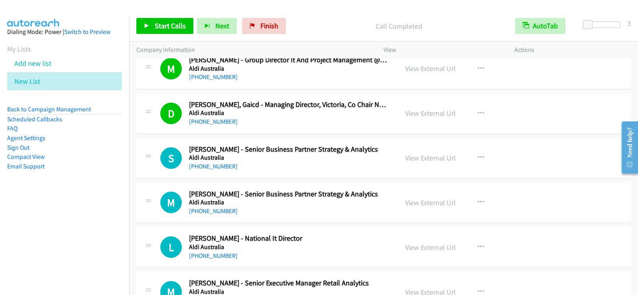
scroll to position [1356, 0]
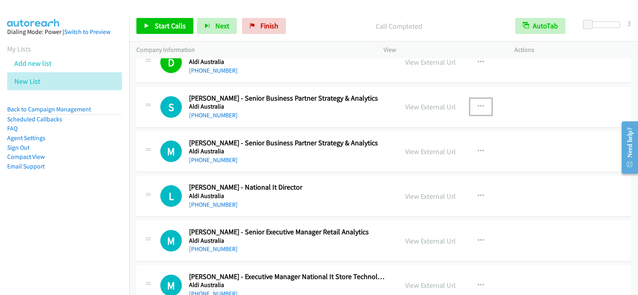
click at [473, 106] on button "button" at bounding box center [481, 106] width 22 height 16
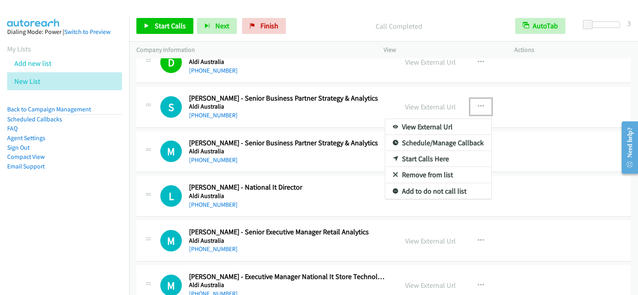
click at [412, 156] on link "Start Calls Here" at bounding box center [438, 159] width 106 height 16
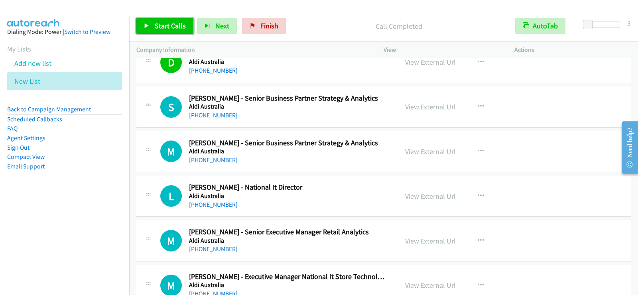
click at [183, 26] on span "Start Calls" at bounding box center [170, 25] width 31 height 9
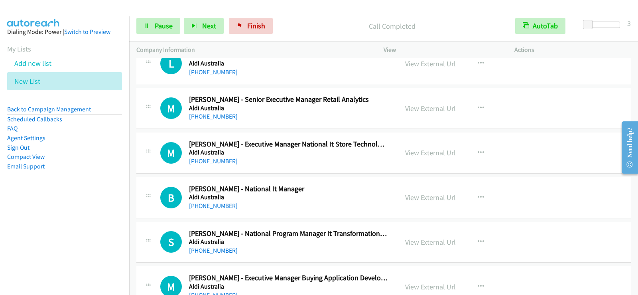
scroll to position [1475, 0]
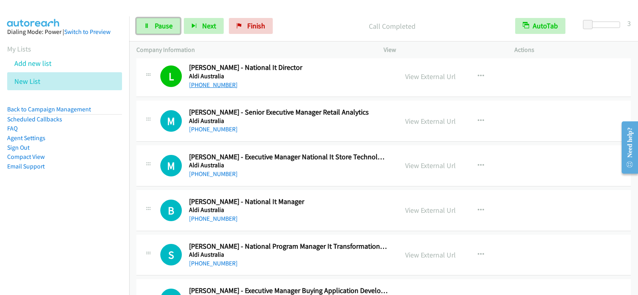
drag, startPoint x: 174, startPoint y: 23, endPoint x: 226, endPoint y: 84, distance: 80.6
click at [174, 23] on link "Pause" at bounding box center [158, 26] width 44 height 16
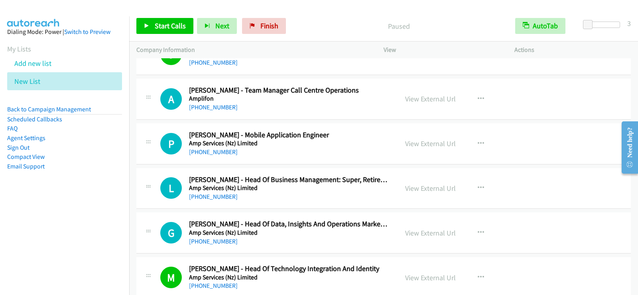
scroll to position [2233, 0]
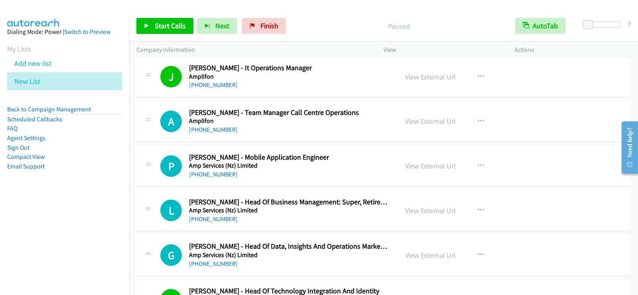
drag, startPoint x: 363, startPoint y: 129, endPoint x: 408, endPoint y: 129, distance: 44.7
click at [471, 117] on button "button" at bounding box center [481, 121] width 22 height 16
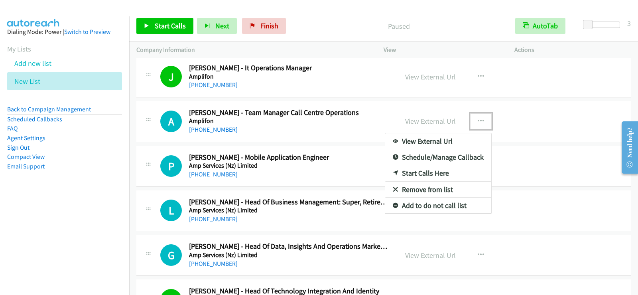
click at [429, 173] on link "Start Calls Here" at bounding box center [438, 173] width 106 height 16
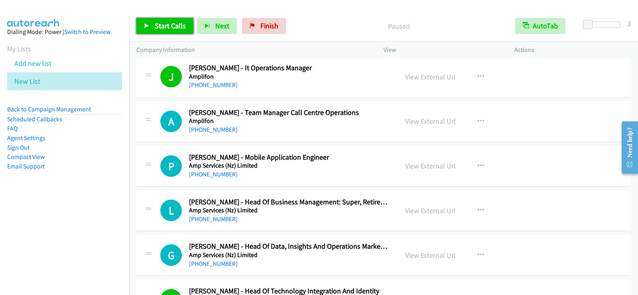
click at [165, 22] on span "Start Calls" at bounding box center [170, 25] width 31 height 9
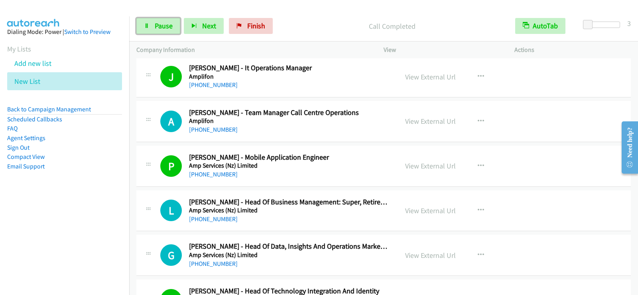
drag, startPoint x: 150, startPoint y: 29, endPoint x: 199, endPoint y: 49, distance: 52.6
click at [150, 29] on link "Pause" at bounding box center [158, 26] width 44 height 16
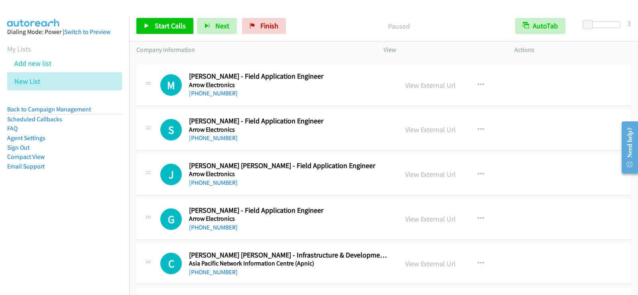
scroll to position [4731, 0]
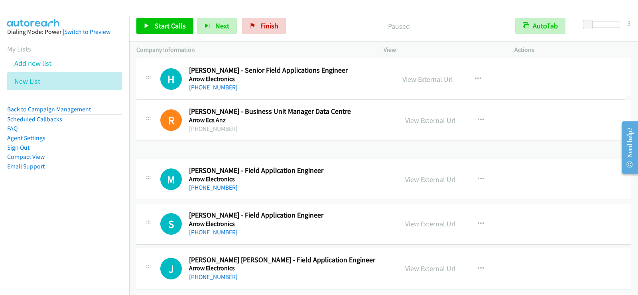
drag, startPoint x: 340, startPoint y: 60, endPoint x: 228, endPoint y: 60, distance: 111.7
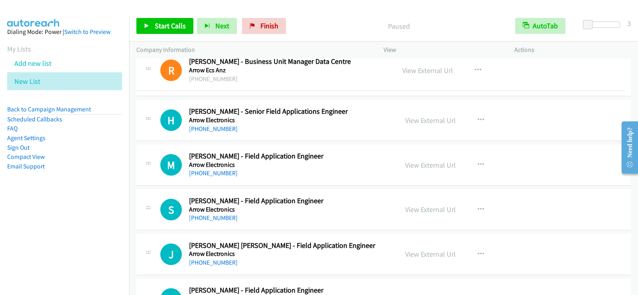
drag, startPoint x: 154, startPoint y: 124, endPoint x: 154, endPoint y: 74, distance: 49.8
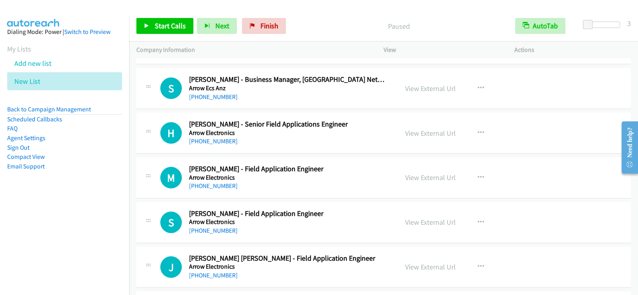
scroll to position [4775, 0]
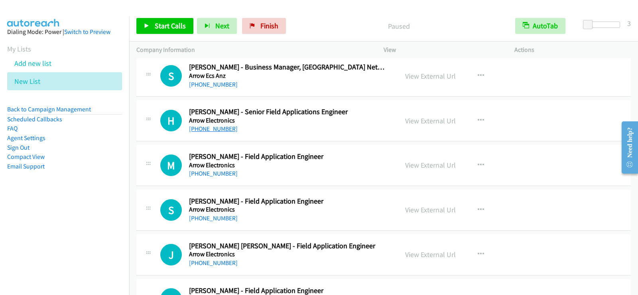
click at [200, 127] on link "+64 22 226 4700" at bounding box center [213, 129] width 49 height 8
click at [216, 128] on link "+64 22 226 4700" at bounding box center [213, 129] width 49 height 8
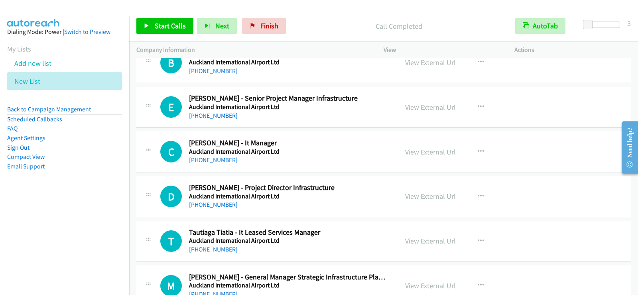
scroll to position [5932, 0]
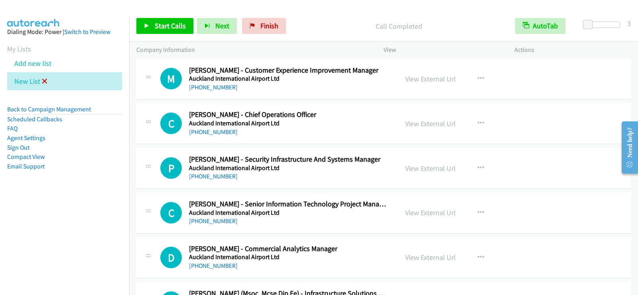
click at [44, 80] on icon at bounding box center [45, 82] width 6 height 6
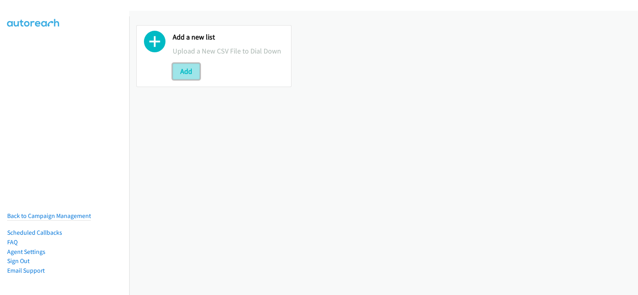
click at [179, 67] on button "Add" at bounding box center [186, 71] width 27 height 16
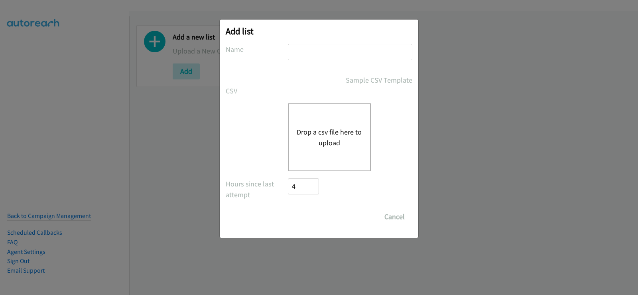
click at [341, 53] on input "text" at bounding box center [350, 52] width 124 height 16
type input "new list"
click at [335, 138] on button "Drop a csv file here to upload" at bounding box center [329, 137] width 65 height 22
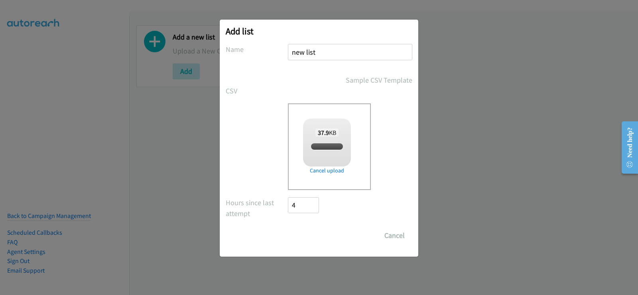
checkbox input "true"
click at [325, 239] on input "Save List" at bounding box center [309, 235] width 42 height 16
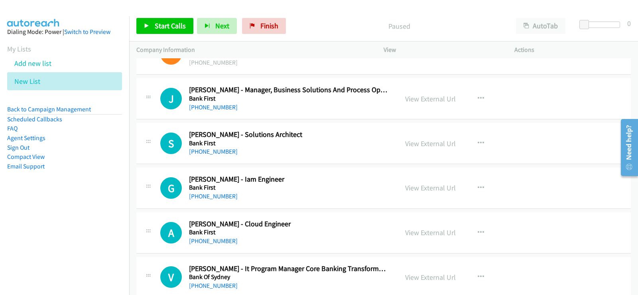
scroll to position [40, 0]
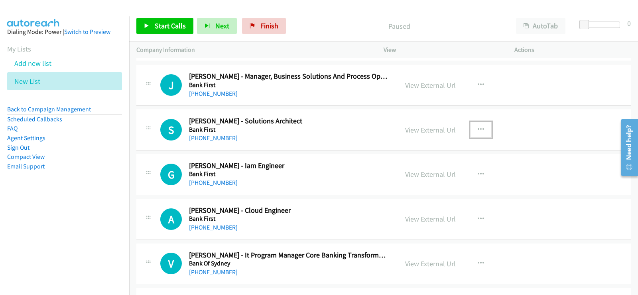
click at [478, 128] on icon "button" at bounding box center [481, 129] width 6 height 6
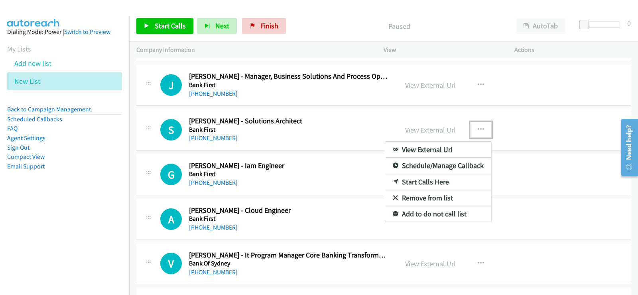
click at [420, 179] on link "Start Calls Here" at bounding box center [438, 182] width 106 height 16
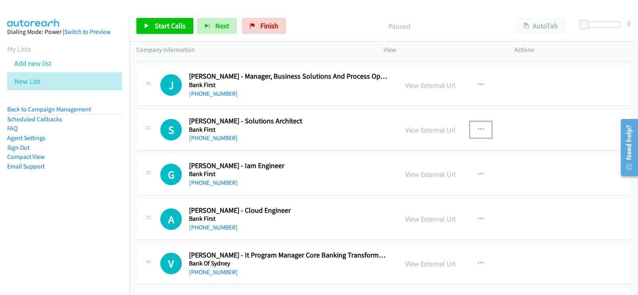
drag, startPoint x: 477, startPoint y: 128, endPoint x: 475, endPoint y: 136, distance: 7.9
click at [478, 128] on icon "button" at bounding box center [481, 129] width 6 height 6
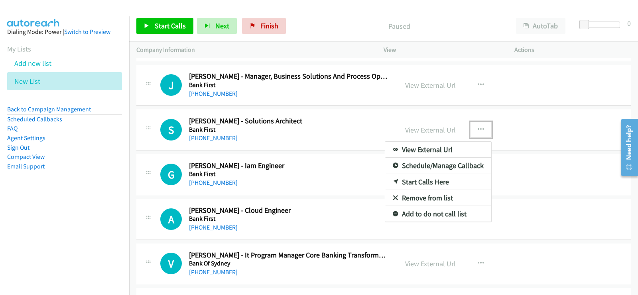
click at [428, 182] on link "Start Calls Here" at bounding box center [438, 182] width 106 height 16
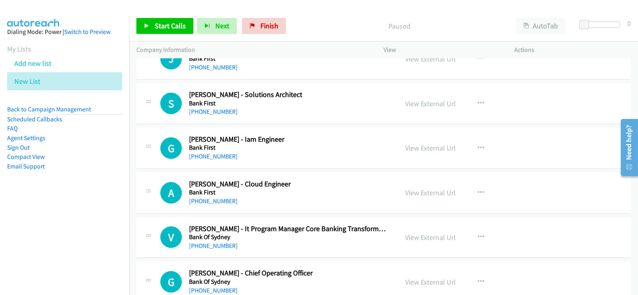
scroll to position [80, 0]
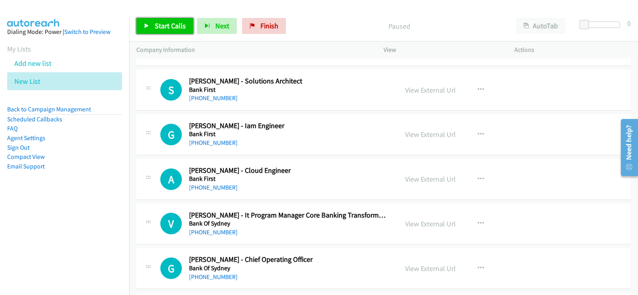
click at [163, 29] on span "Start Calls" at bounding box center [170, 25] width 31 height 9
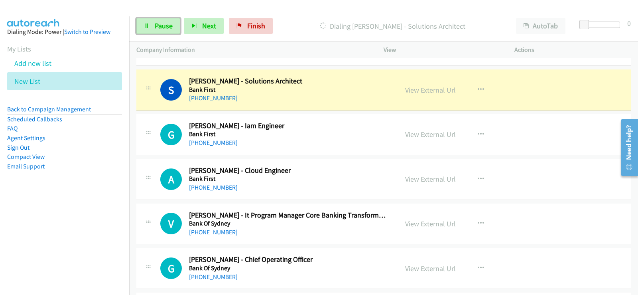
drag, startPoint x: 164, startPoint y: 28, endPoint x: 153, endPoint y: 47, distance: 21.6
click at [164, 28] on span "Pause" at bounding box center [164, 25] width 18 height 9
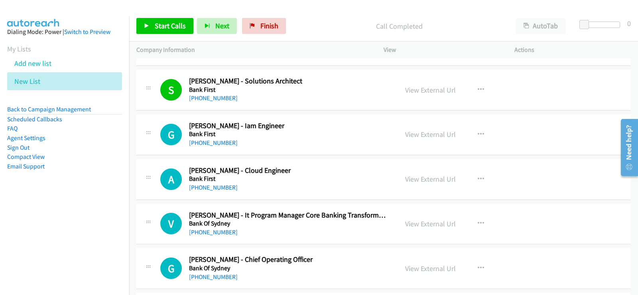
drag, startPoint x: 342, startPoint y: 180, endPoint x: 376, endPoint y: 201, distance: 40.2
click at [478, 178] on icon "button" at bounding box center [481, 179] width 6 height 6
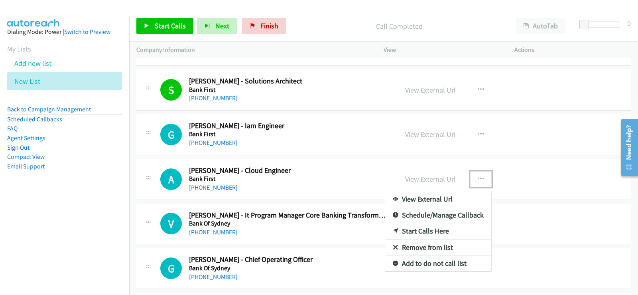
click at [425, 230] on link "Start Calls Here" at bounding box center [438, 231] width 106 height 16
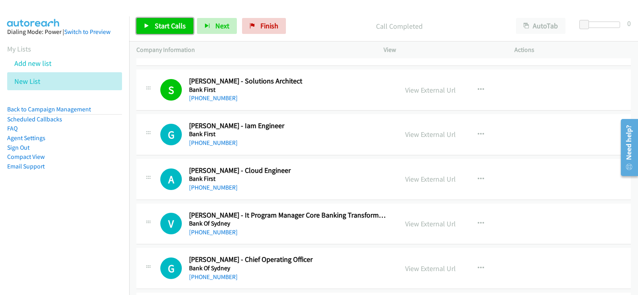
click at [154, 24] on link "Start Calls" at bounding box center [164, 26] width 57 height 16
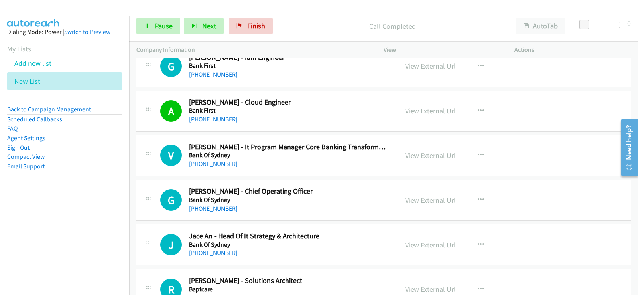
scroll to position [160, 0]
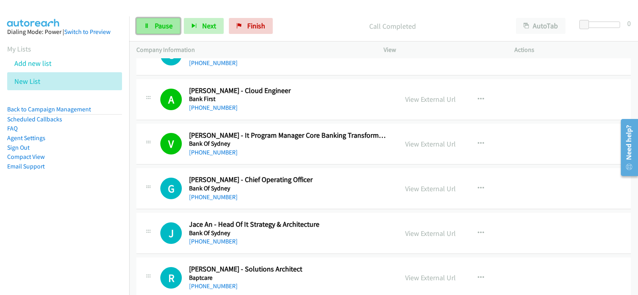
click at [151, 31] on link "Pause" at bounding box center [158, 26] width 44 height 16
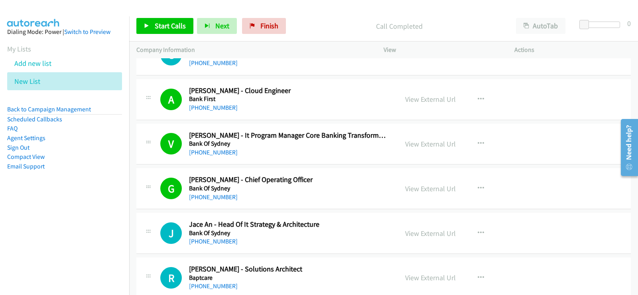
click at [385, 98] on h5 "Bank First" at bounding box center [288, 99] width 199 height 8
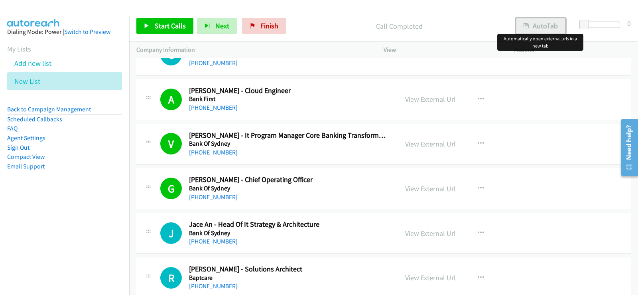
click at [546, 26] on button "AutoTab" at bounding box center [540, 26] width 49 height 16
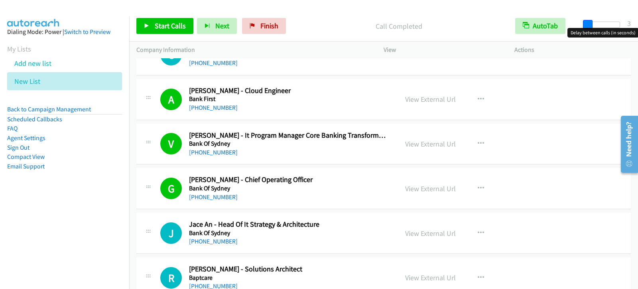
click at [586, 23] on span at bounding box center [588, 25] width 10 height 10
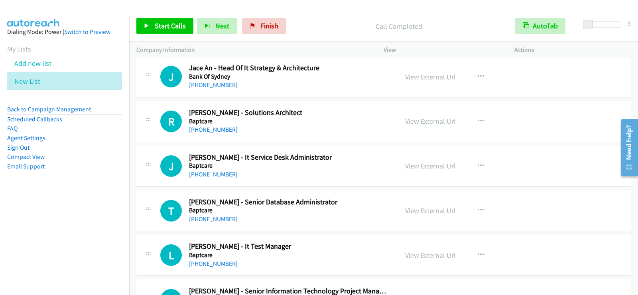
scroll to position [319, 0]
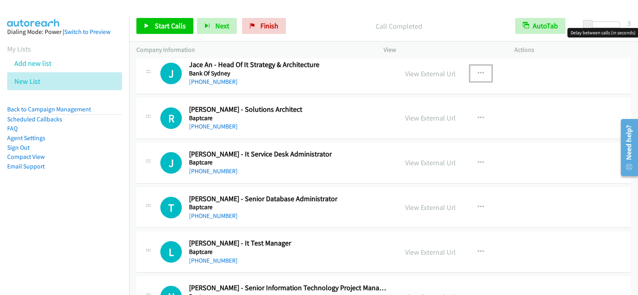
click at [479, 72] on icon "button" at bounding box center [481, 73] width 6 height 6
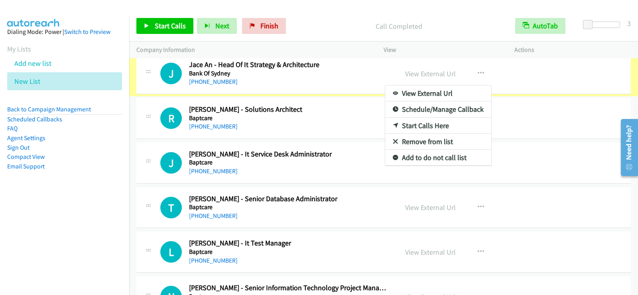
scroll to position [289, 0]
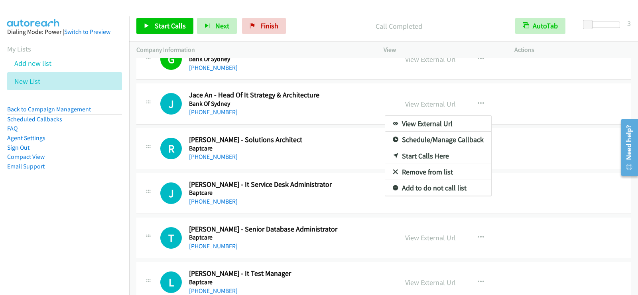
click at [420, 156] on link "Start Calls Here" at bounding box center [438, 156] width 106 height 16
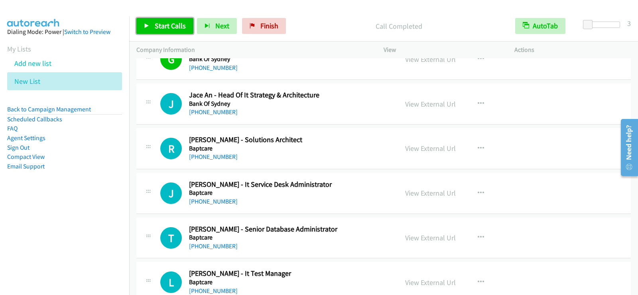
click at [165, 18] on link "Start Calls" at bounding box center [164, 26] width 57 height 16
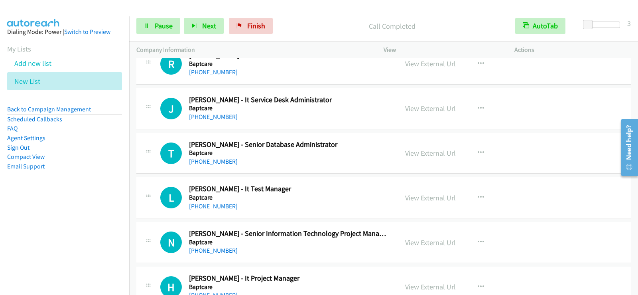
scroll to position [329, 0]
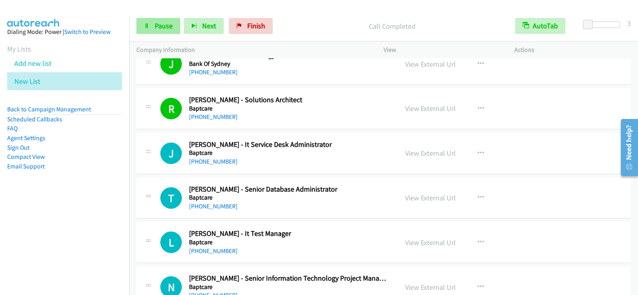
click at [157, 30] on span "Pause" at bounding box center [164, 25] width 18 height 9
